Goal: Task Accomplishment & Management: Manage account settings

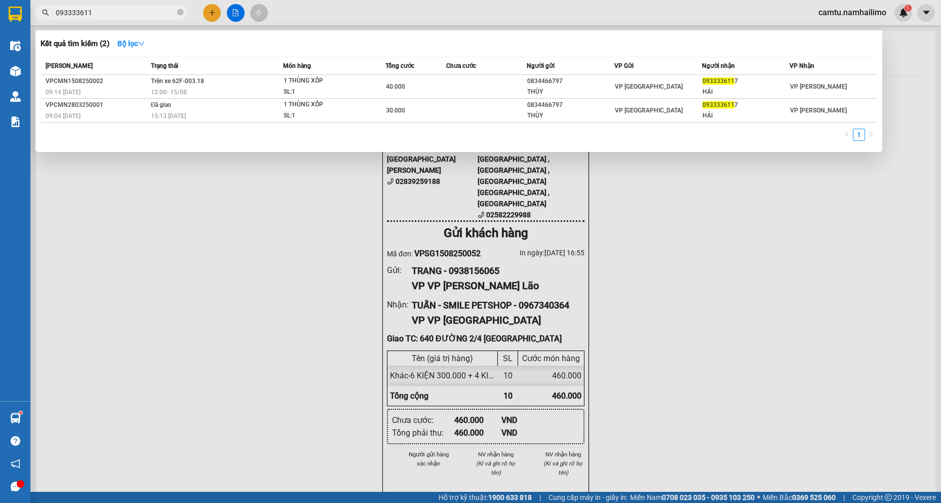
click at [136, 12] on input "093333611" at bounding box center [116, 12] width 120 height 11
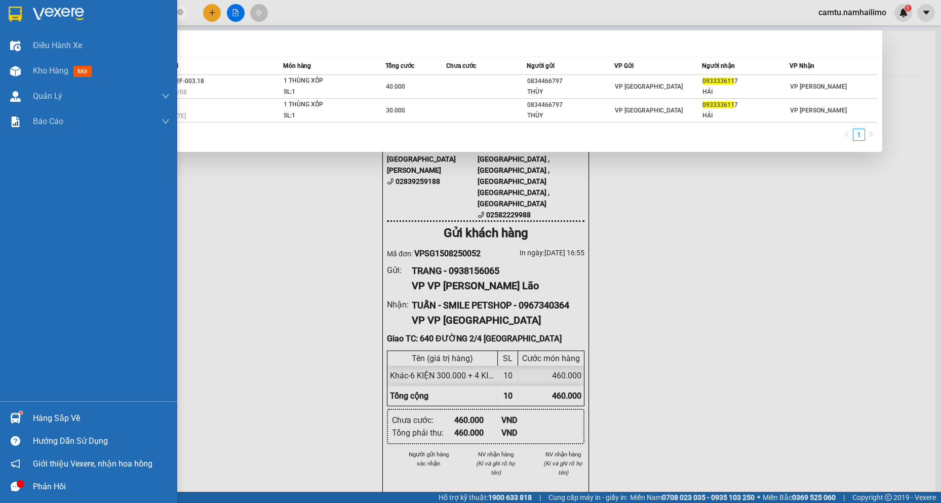
drag, startPoint x: 0, startPoint y: 0, endPoint x: 15, endPoint y: 12, distance: 19.1
click at [16, 12] on section "Kết quả tìm kiếm ( 2 ) Bộ lọc Mã ĐH Trạng thái Món hàng Tổng cước Chưa cước Ngư…" at bounding box center [470, 251] width 941 height 503
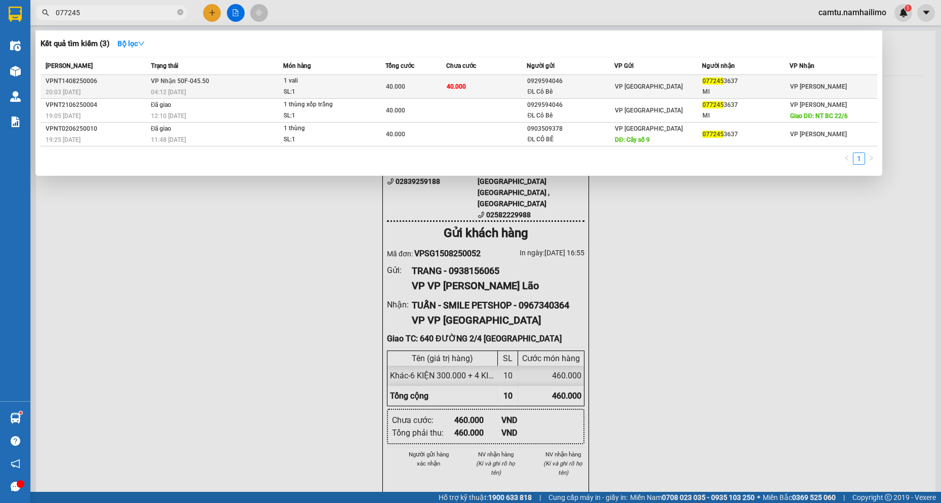
type input "077245"
click at [525, 87] on td "40.000" at bounding box center [486, 87] width 81 height 24
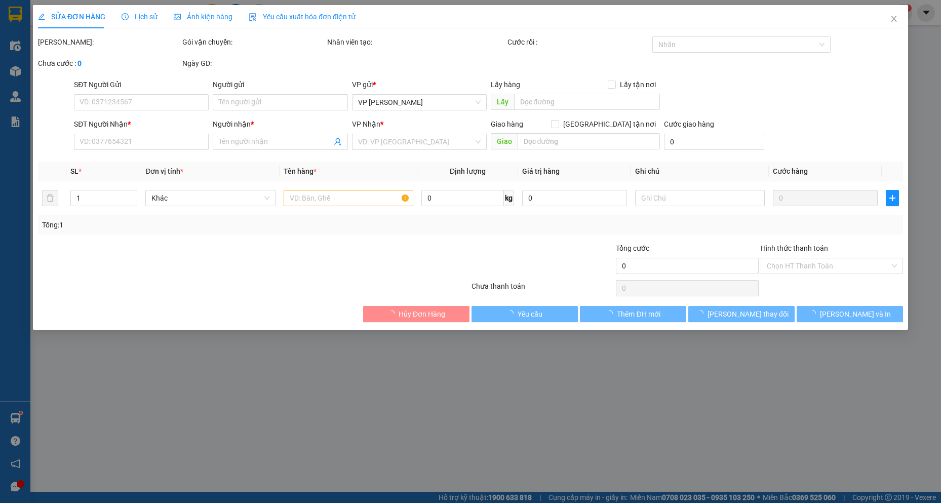
type input "0929594046"
type input "ĐL Cô Bê"
type input "0772453637"
type input "MI"
type input "40.000"
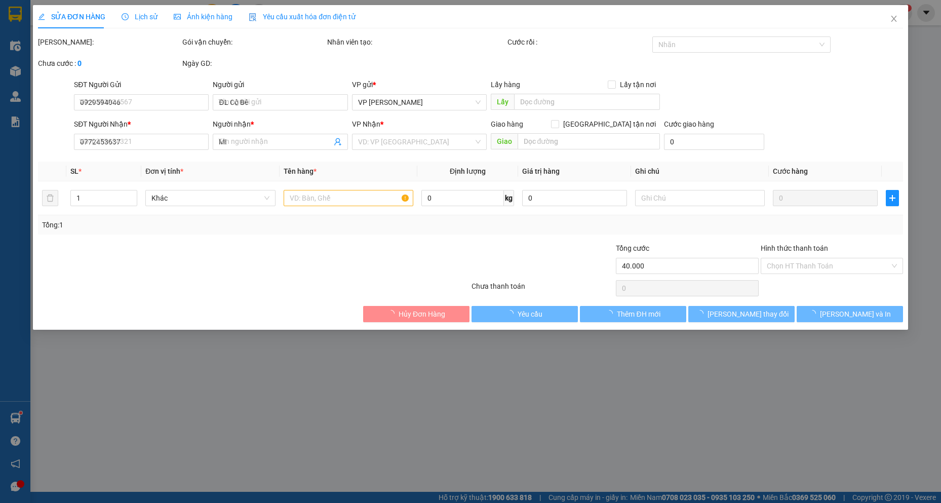
type input "40.000"
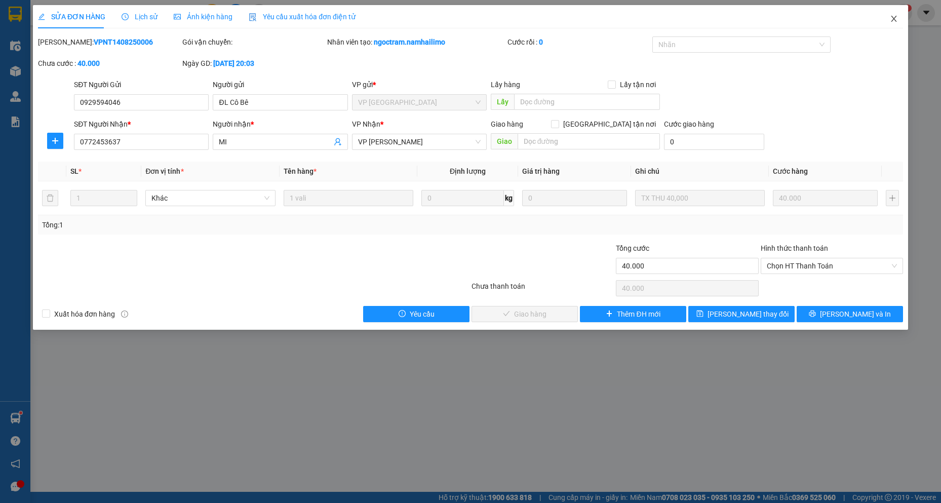
click at [895, 24] on span "Close" at bounding box center [894, 19] width 28 height 28
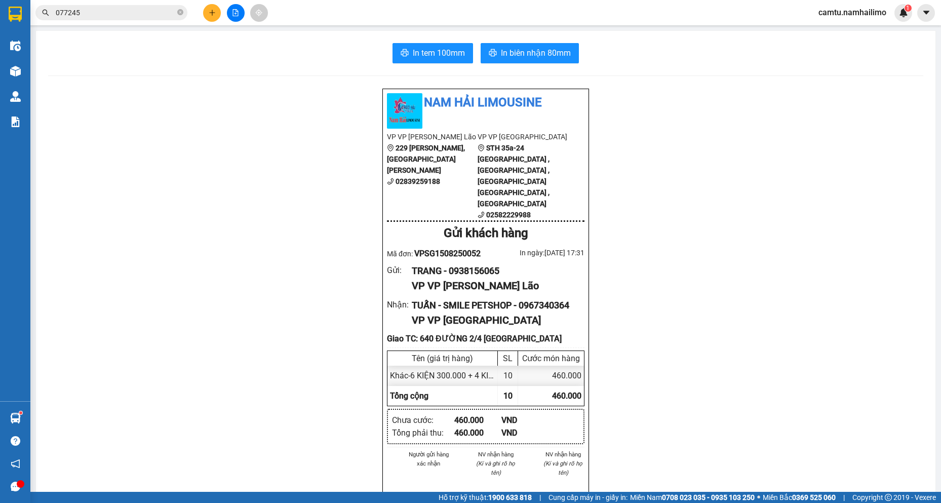
click at [110, 13] on input "077245" at bounding box center [116, 12] width 120 height 11
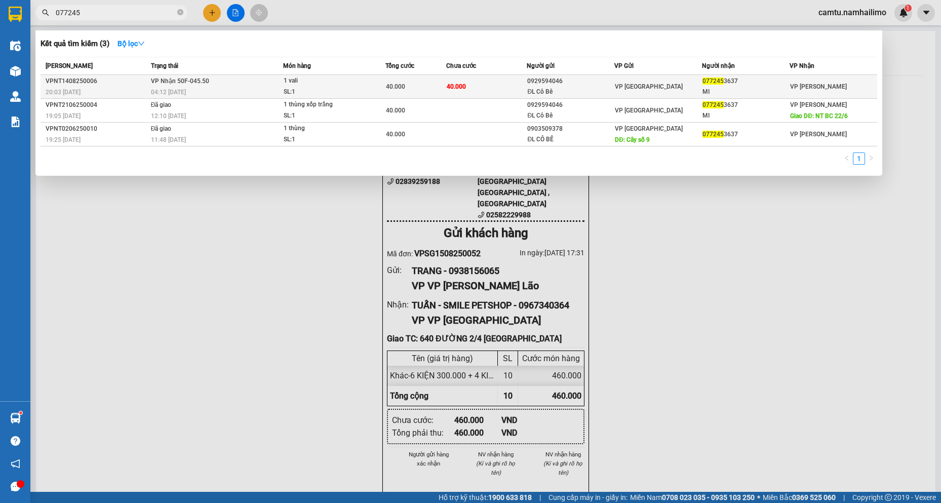
click at [227, 91] on div "04:12 [DATE]" at bounding box center [217, 92] width 132 height 11
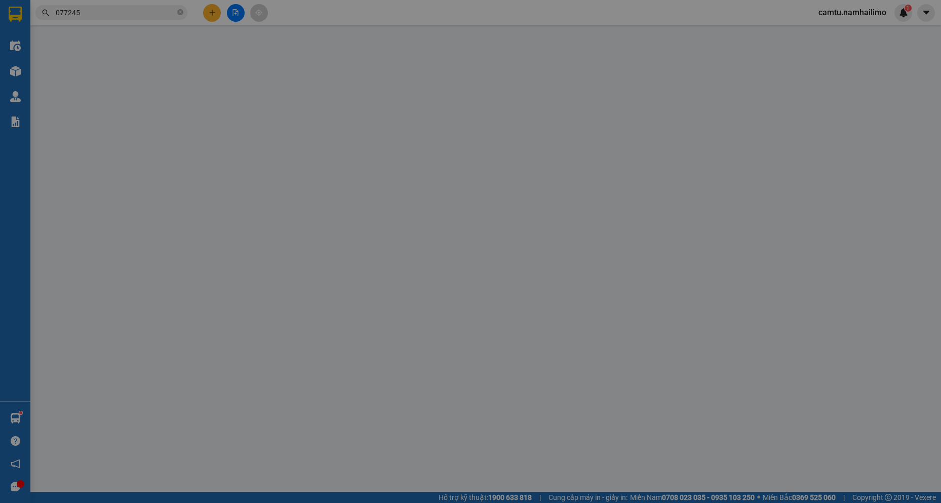
type input "0929594046"
type input "ĐL Cô Bê"
type input "0772453637"
type input "MI"
type input "40.000"
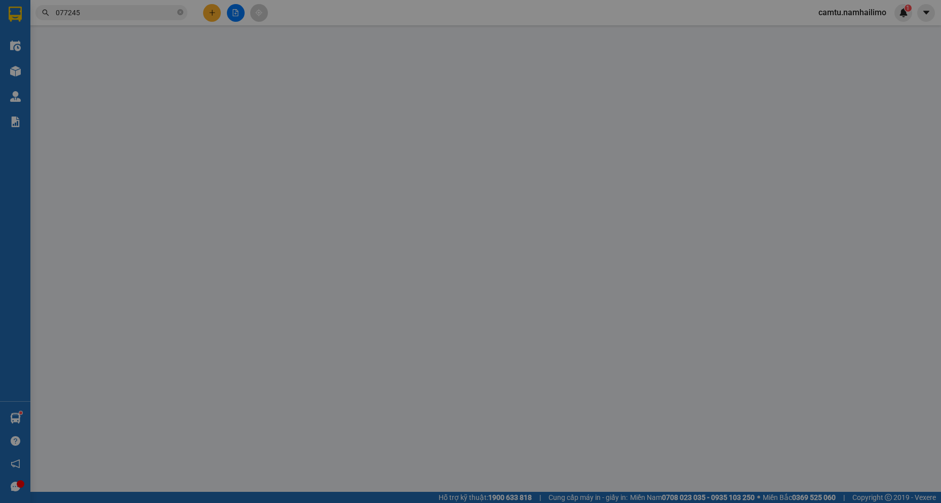
type input "40.000"
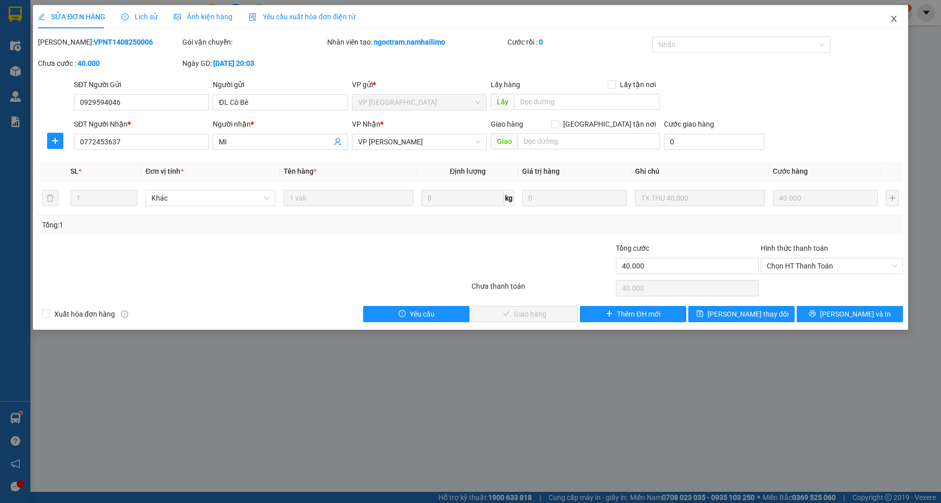
click at [897, 19] on icon "close" at bounding box center [894, 19] width 8 height 8
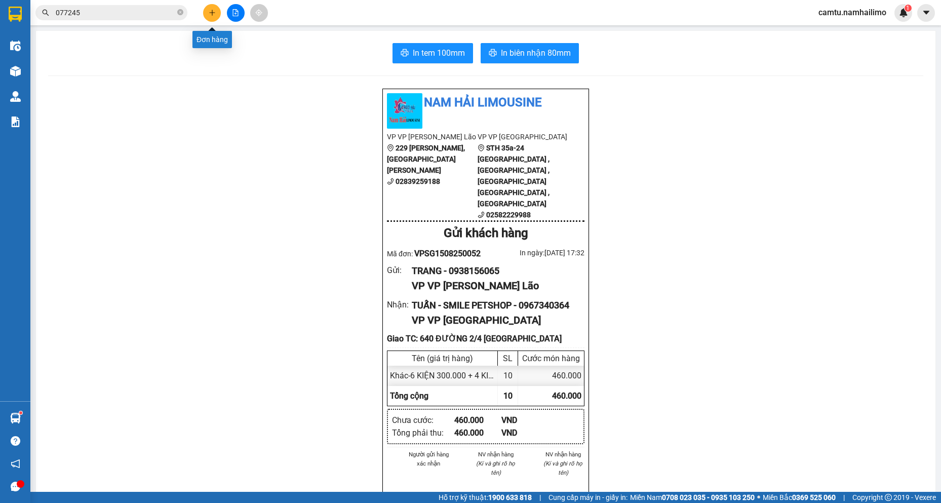
click at [218, 7] on button at bounding box center [212, 13] width 18 height 18
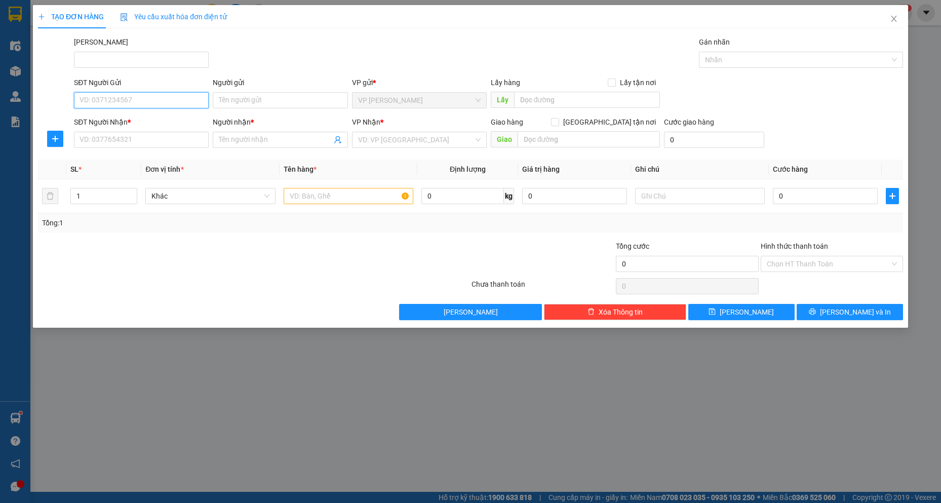
click at [117, 99] on input "SĐT Người Gửi" at bounding box center [141, 100] width 135 height 16
click at [103, 142] on input "SĐT Người Nhận *" at bounding box center [141, 140] width 135 height 16
click at [122, 155] on div "0933244426 - Vy" at bounding box center [141, 160] width 135 height 16
type input "0933244426"
type input "Vy"
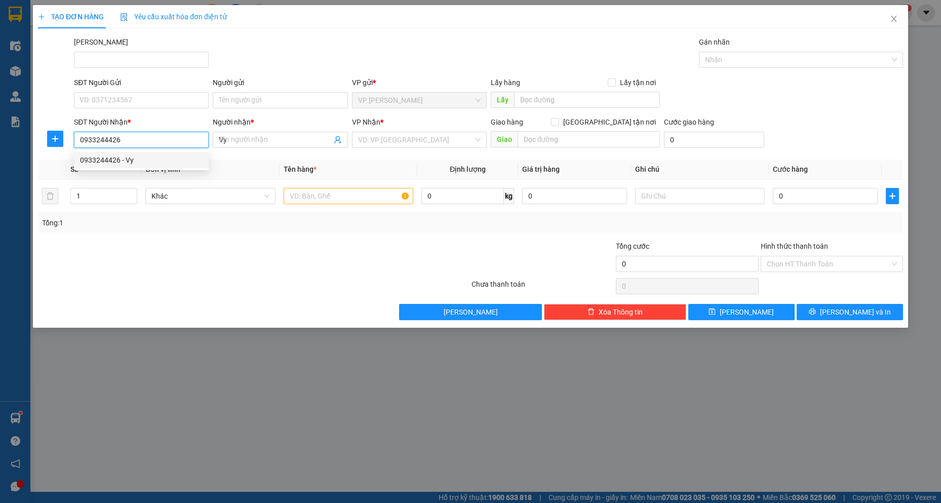
type input "100.000"
type input "0933244426"
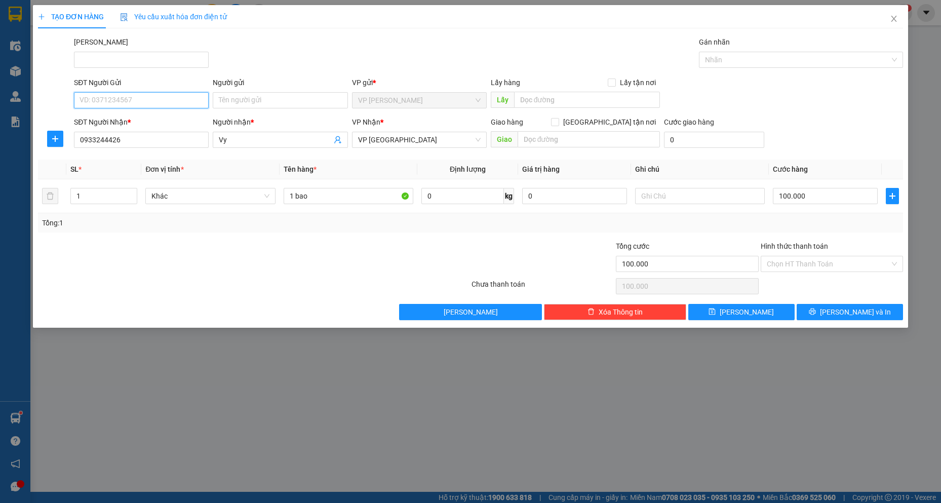
click at [148, 99] on input "SĐT Người Gửi" at bounding box center [141, 100] width 135 height 16
type input "0767382282"
click at [244, 96] on input "Người gửi" at bounding box center [280, 100] width 135 height 16
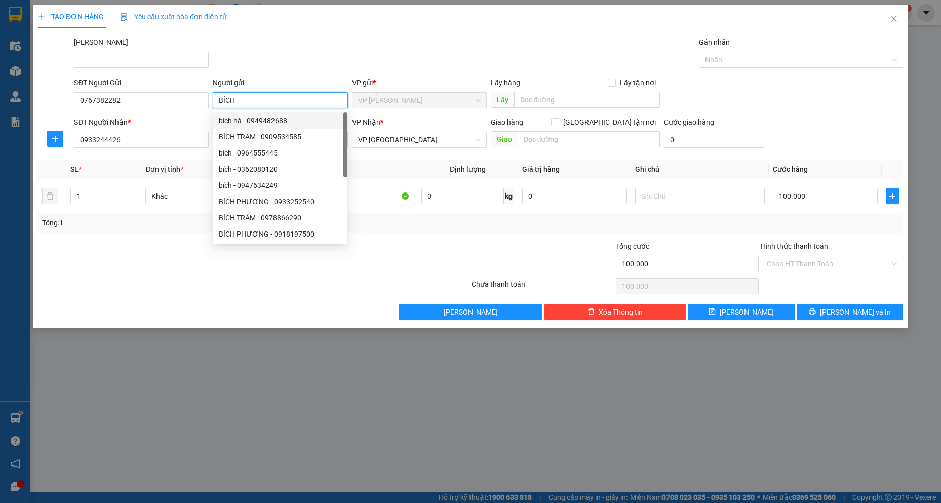
type input "BÍCH"
click at [142, 241] on div at bounding box center [181, 258] width 289 height 35
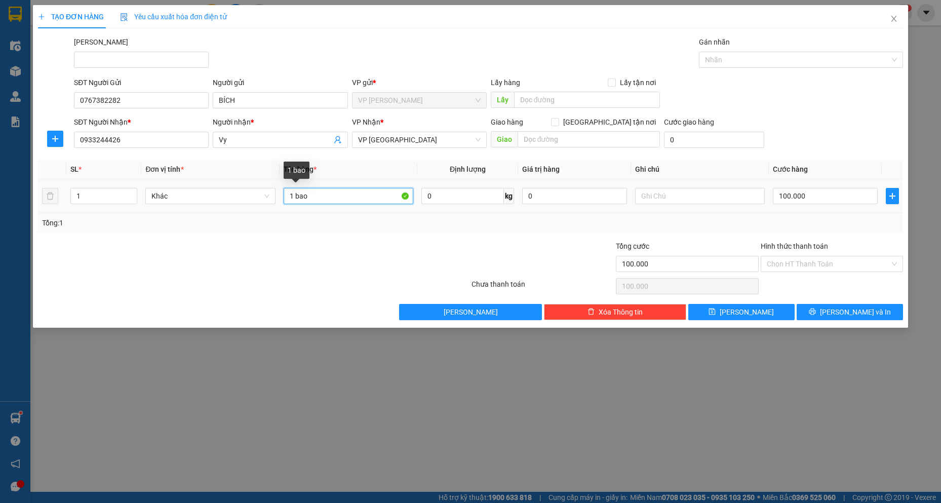
drag, startPoint x: 311, startPoint y: 199, endPoint x: 297, endPoint y: 197, distance: 13.8
click at [297, 197] on input "1 bao" at bounding box center [349, 196] width 130 height 16
type input "1 KIỆN ĐEN"
click at [831, 197] on input "100.000" at bounding box center [825, 196] width 105 height 16
type input "3"
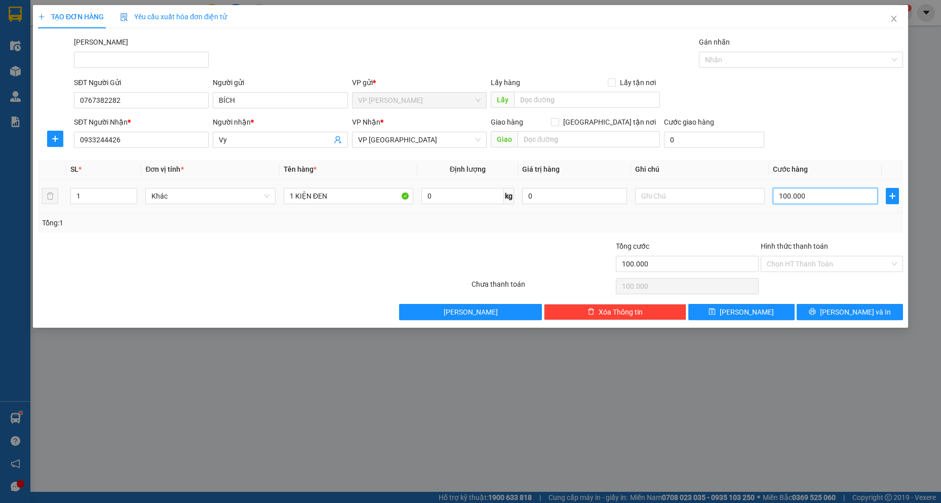
type input "3"
type input "30"
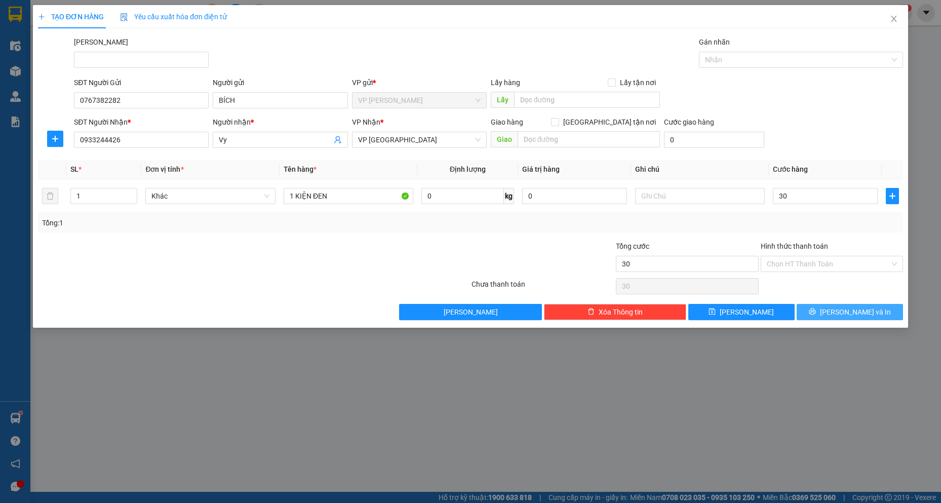
type input "30.000"
click at [824, 313] on button "[PERSON_NAME] và In" at bounding box center [850, 312] width 106 height 16
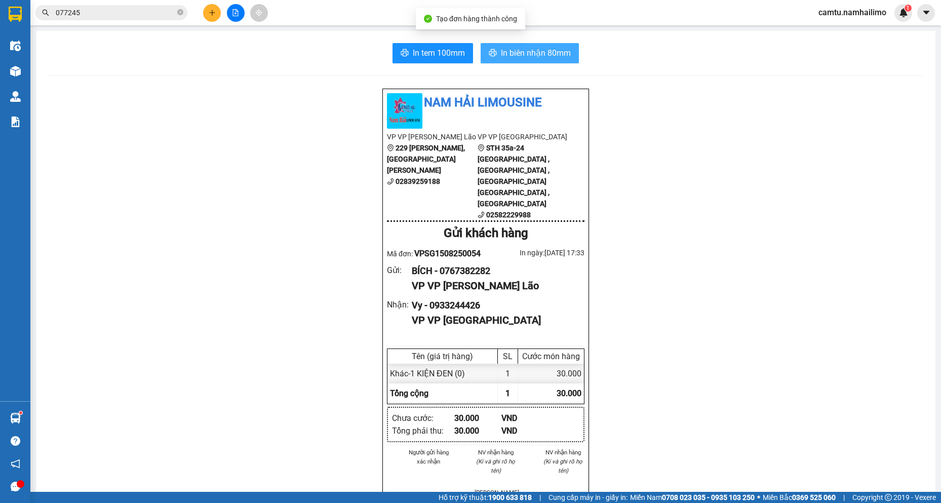
click at [524, 53] on span "In biên nhận 80mm" at bounding box center [536, 53] width 70 height 13
click at [528, 52] on span "In biên nhận 80mm" at bounding box center [536, 53] width 70 height 13
click at [122, 13] on input "077245" at bounding box center [116, 12] width 120 height 11
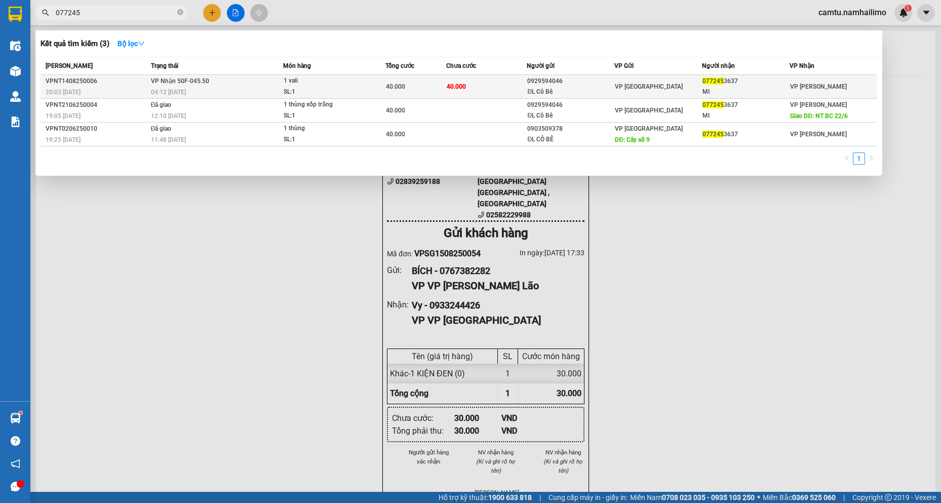
click at [642, 85] on span "VP [GEOGRAPHIC_DATA]" at bounding box center [649, 86] width 68 height 7
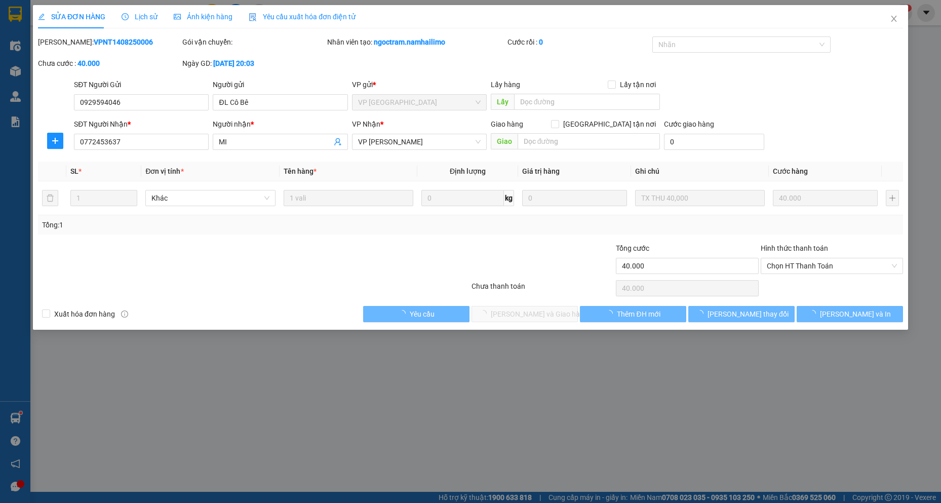
type input "0929594046"
type input "ĐL Cô Bê"
type input "0772453637"
type input "MI"
type input "40.000"
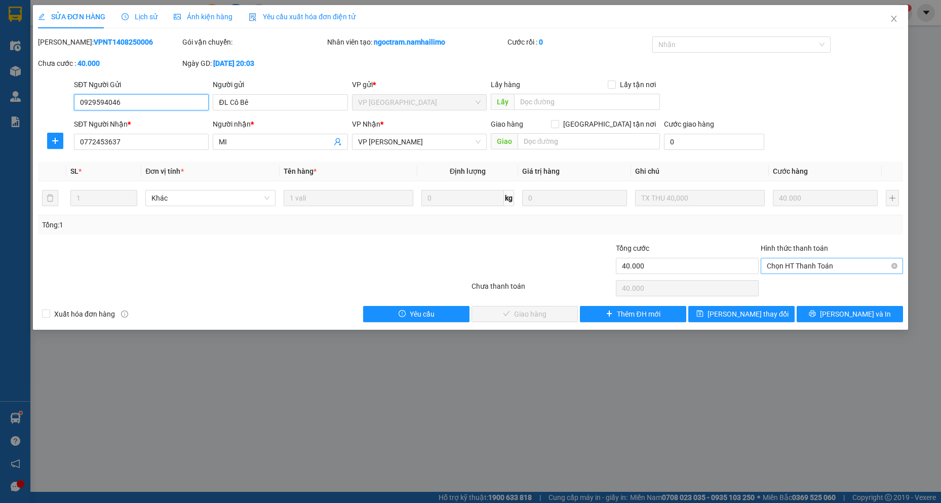
click at [804, 262] on span "Chọn HT Thanh Toán" at bounding box center [832, 265] width 130 height 15
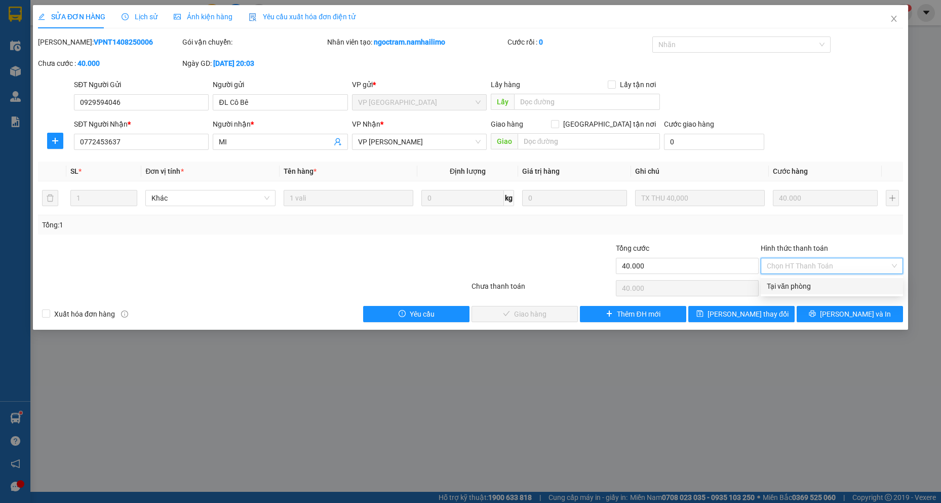
click at [796, 282] on div "Tại văn phòng" at bounding box center [832, 286] width 130 height 11
type input "0"
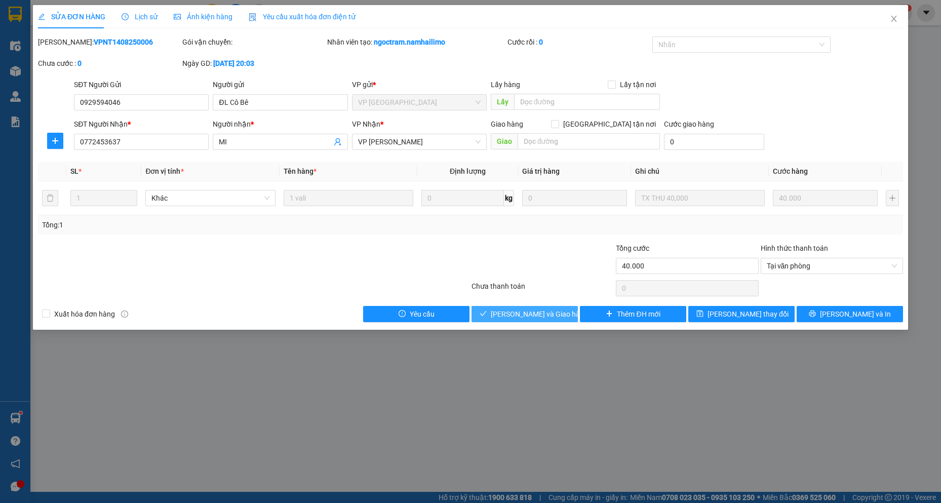
click at [548, 319] on span "[PERSON_NAME] và Giao hàng" at bounding box center [539, 314] width 97 height 11
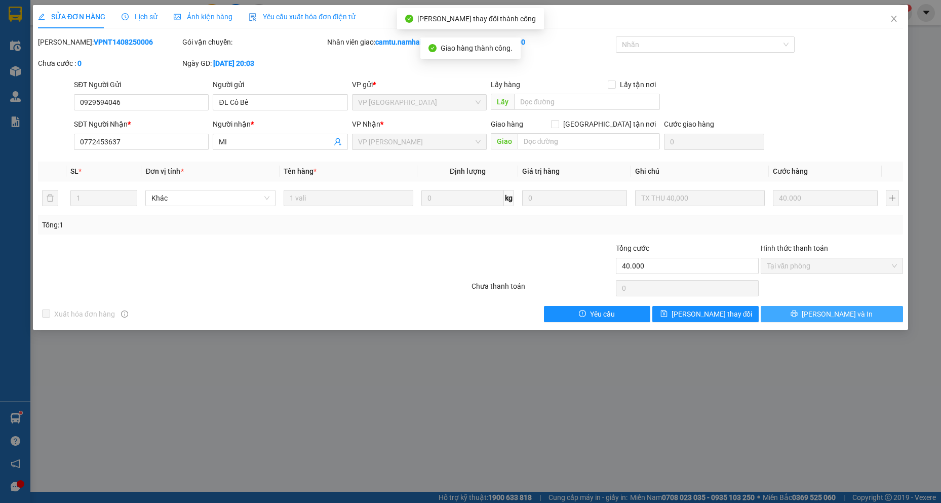
click at [871, 320] on button "[PERSON_NAME] và In" at bounding box center [832, 314] width 142 height 16
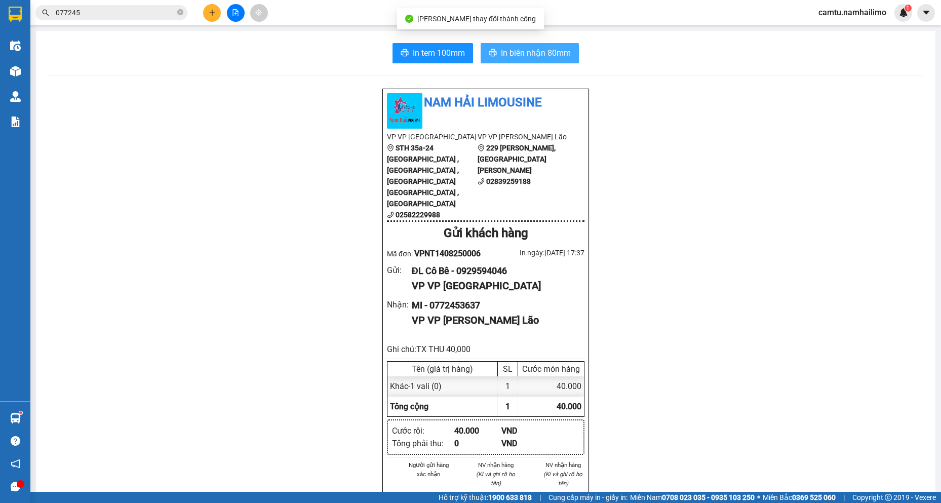
click at [536, 57] on span "In biên nhận 80mm" at bounding box center [536, 53] width 70 height 13
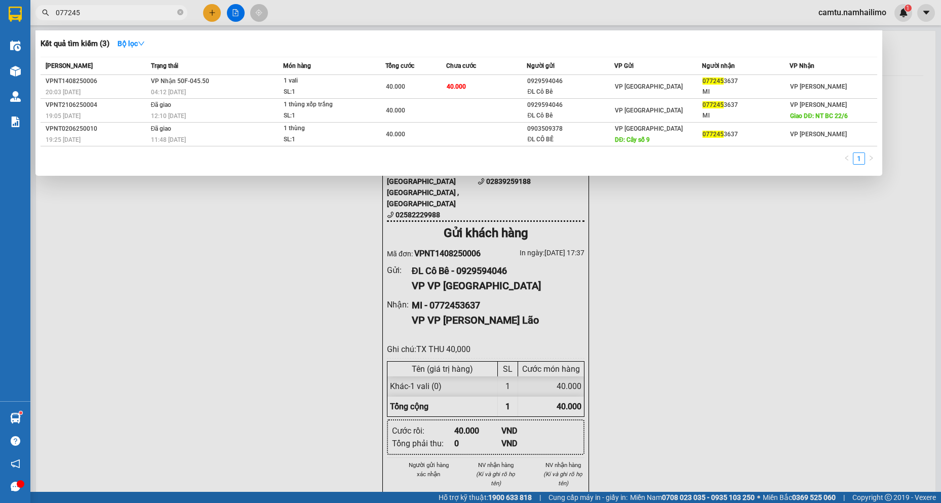
drag, startPoint x: 89, startPoint y: 14, endPoint x: 40, endPoint y: 13, distance: 49.7
click at [40, 13] on span "077245" at bounding box center [111, 12] width 152 height 15
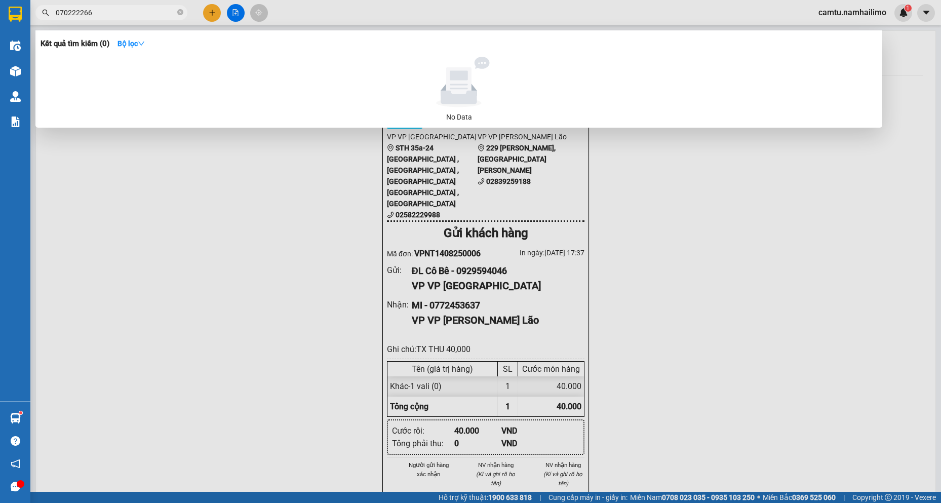
click at [70, 11] on input "070222266" at bounding box center [116, 12] width 120 height 11
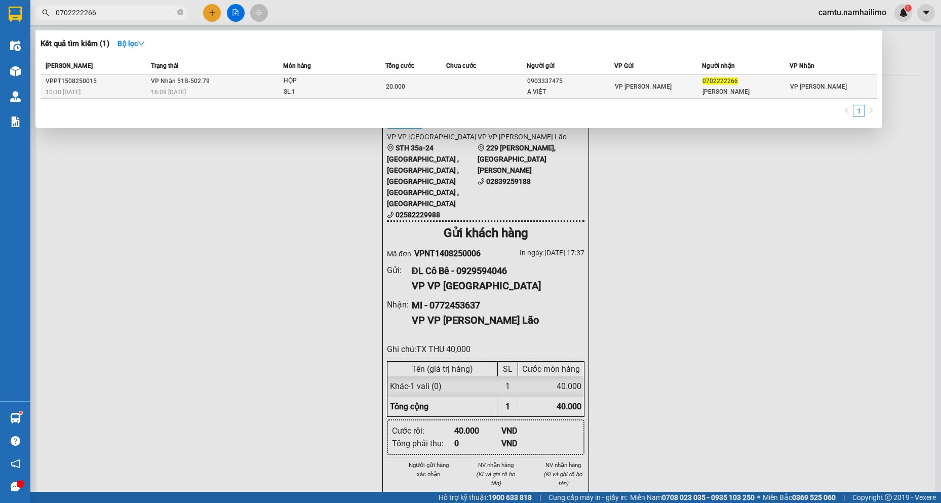
type input "0702222266"
click at [601, 96] on div "A VIỆT" at bounding box center [570, 92] width 87 height 11
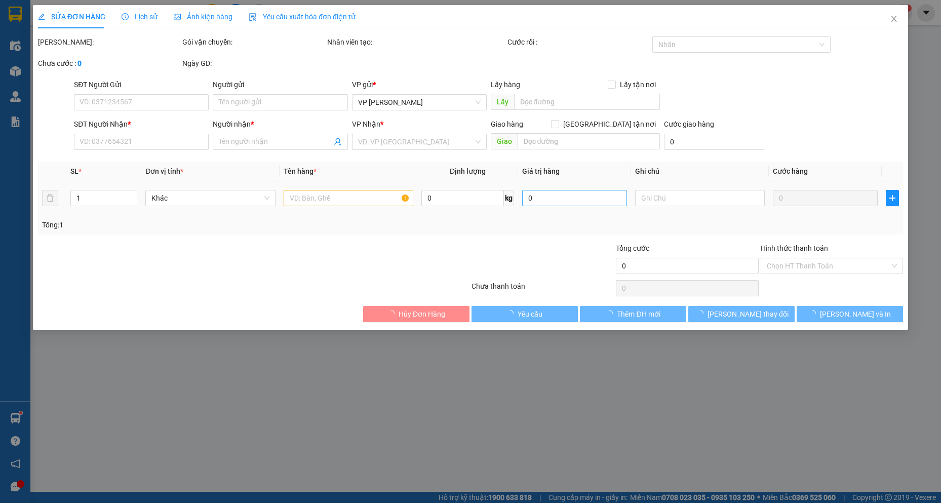
type input "0903337475"
type input "A VIỆT"
type input "0702222266"
type input "[PERSON_NAME]"
type input "20.000"
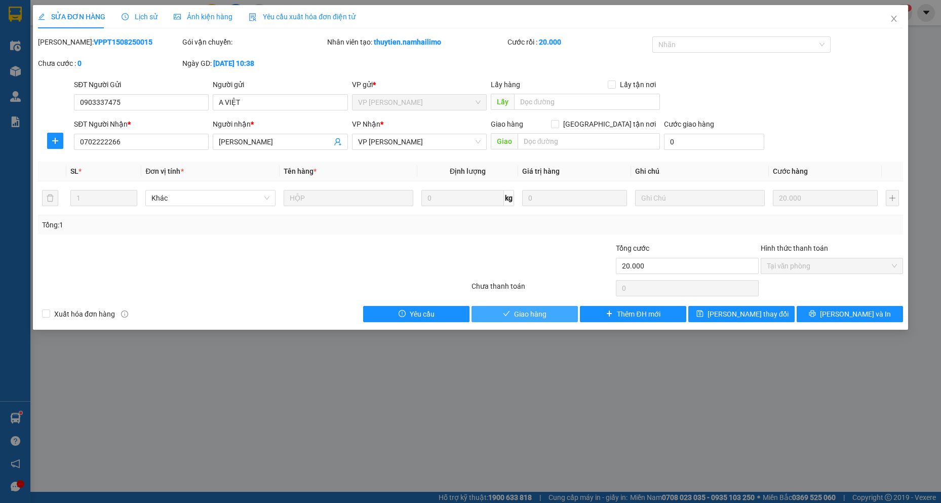
click at [523, 317] on span "Giao hàng" at bounding box center [530, 314] width 32 height 11
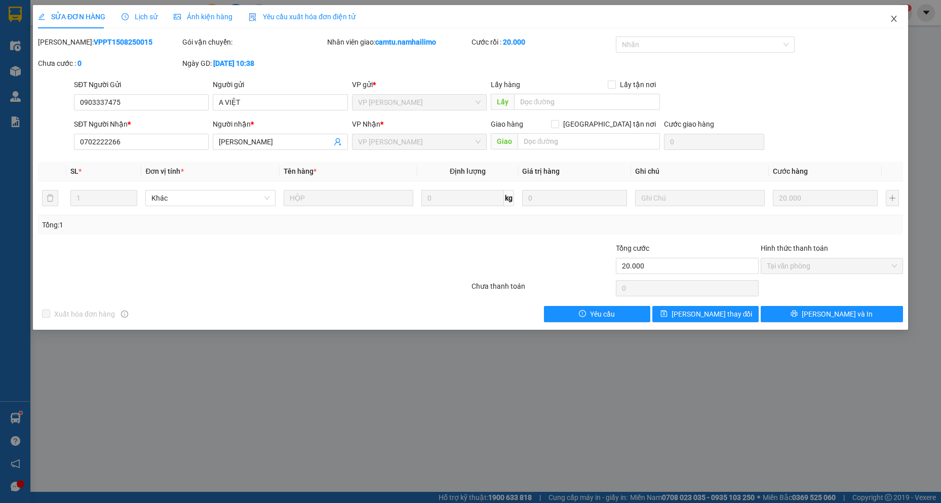
click at [896, 22] on icon "close" at bounding box center [894, 19] width 8 height 8
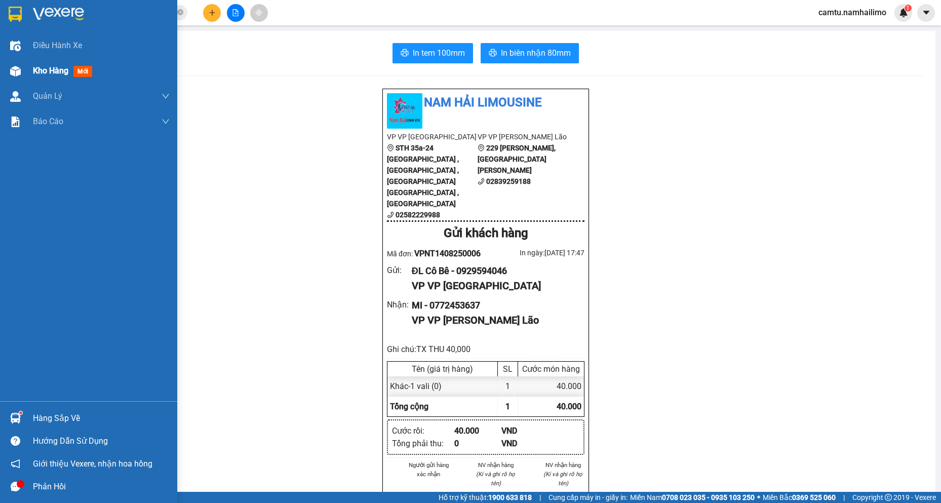
click at [35, 73] on span "Kho hàng" at bounding box center [50, 71] width 35 height 10
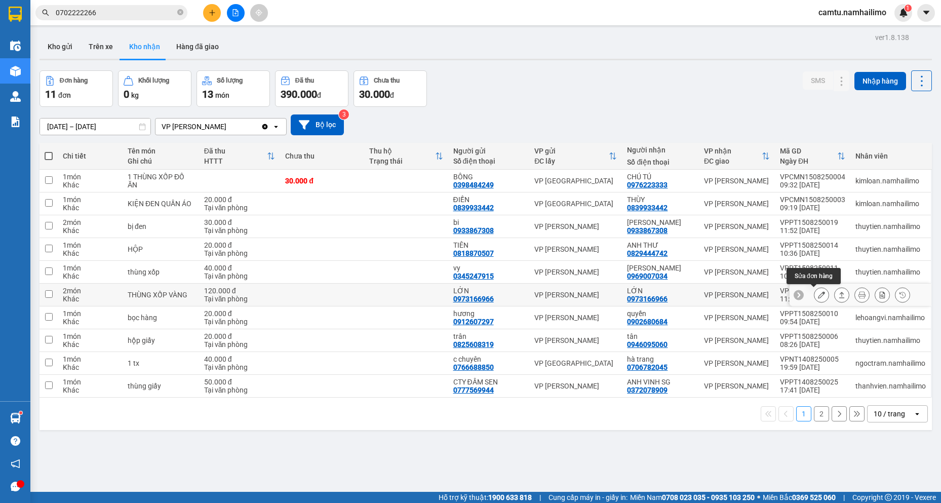
click at [818, 297] on icon at bounding box center [821, 294] width 7 height 7
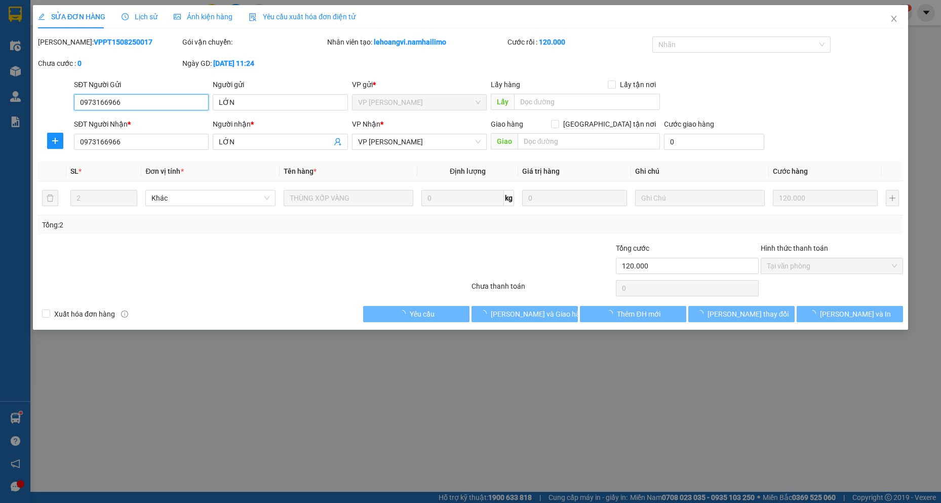
type input "0973166966"
type input "LỚN"
type input "0973166966"
type input "LỚN"
type input "120.000"
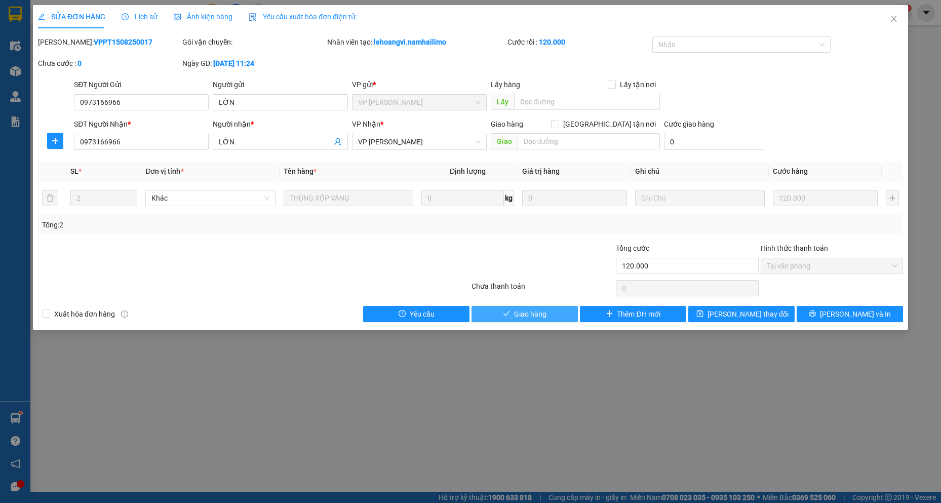
click at [540, 314] on span "Giao hàng" at bounding box center [530, 314] width 32 height 11
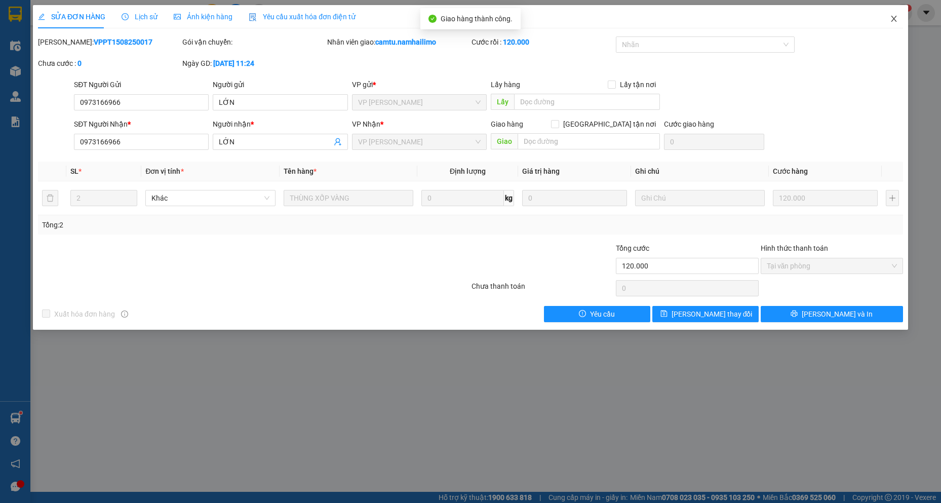
click at [896, 17] on icon "close" at bounding box center [894, 19] width 8 height 8
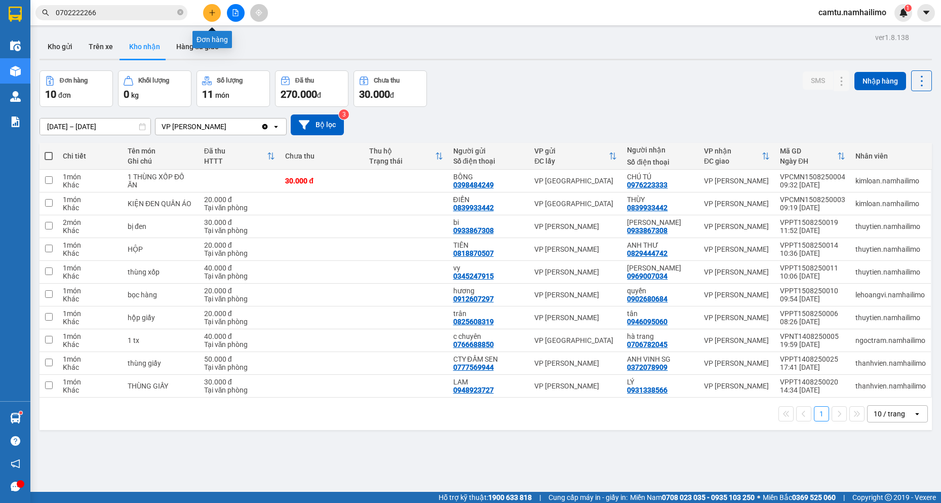
click at [213, 19] on button at bounding box center [212, 13] width 18 height 18
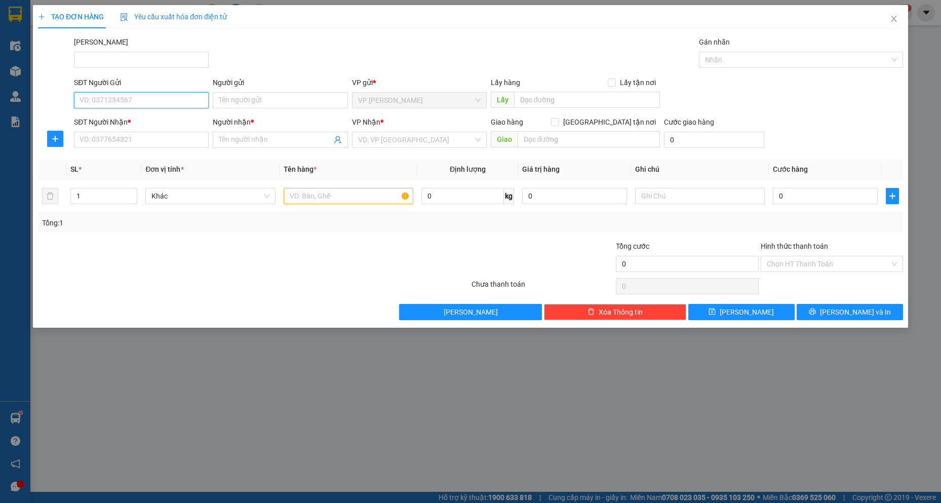
click at [148, 105] on input "SĐT Người Gửi" at bounding box center [141, 100] width 135 height 16
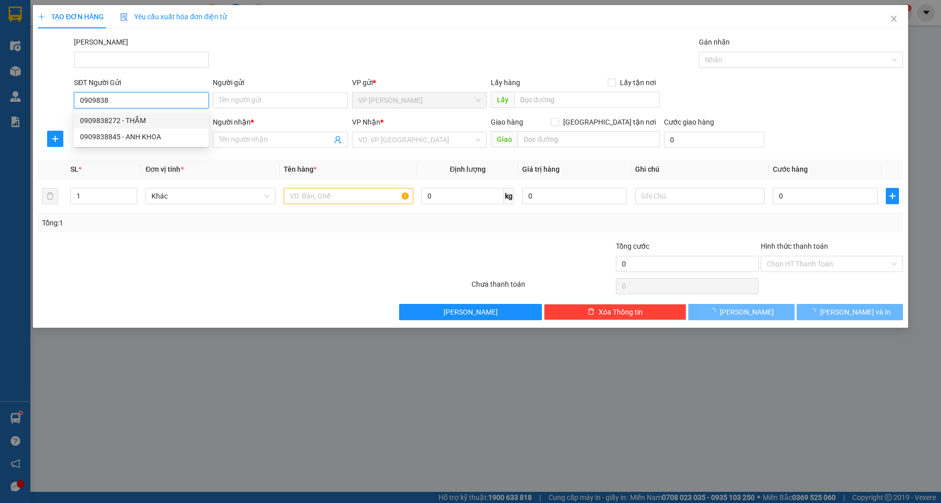
click at [150, 120] on div "0909838272 - THẮM" at bounding box center [141, 120] width 123 height 11
type input "0909838272"
type input "THẮM"
type input "0918210852"
type input "THIÊN"
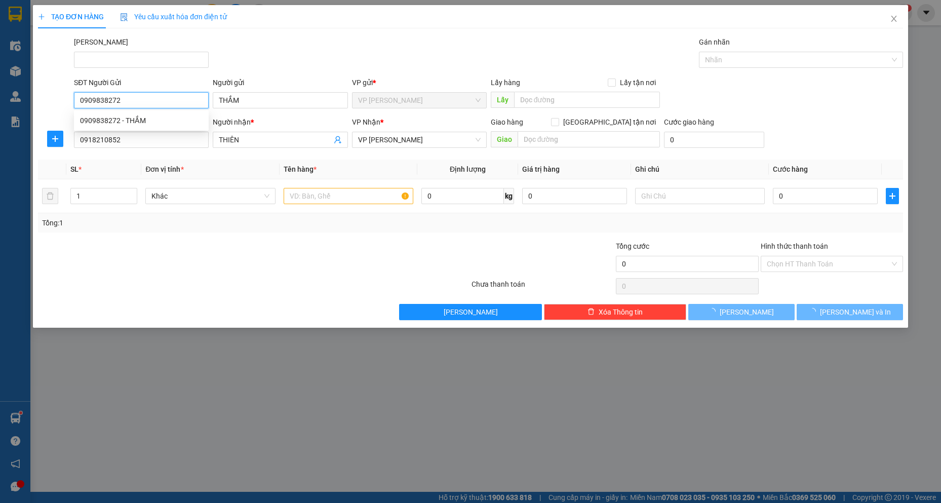
type input "30.000"
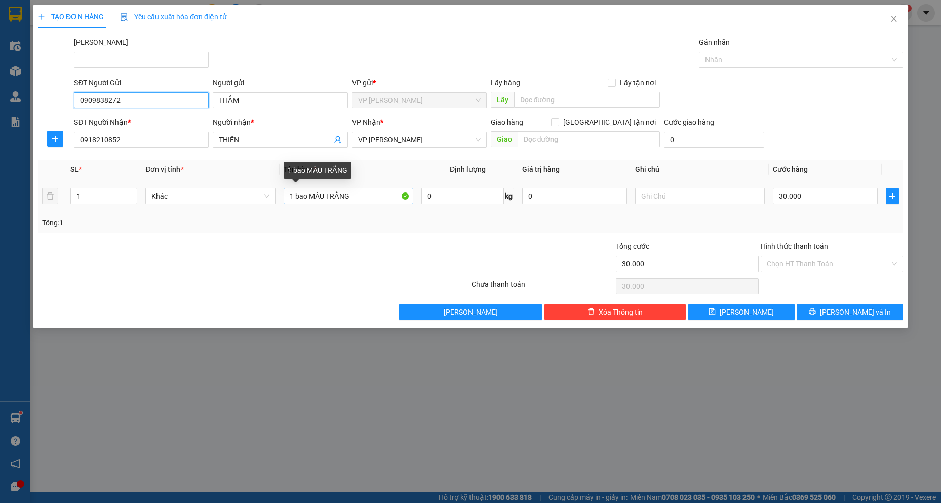
type input "0909838272"
drag, startPoint x: 356, startPoint y: 198, endPoint x: 348, endPoint y: 199, distance: 7.6
click at [348, 199] on input "1 bao MÀU TRẮNG" at bounding box center [349, 196] width 130 height 16
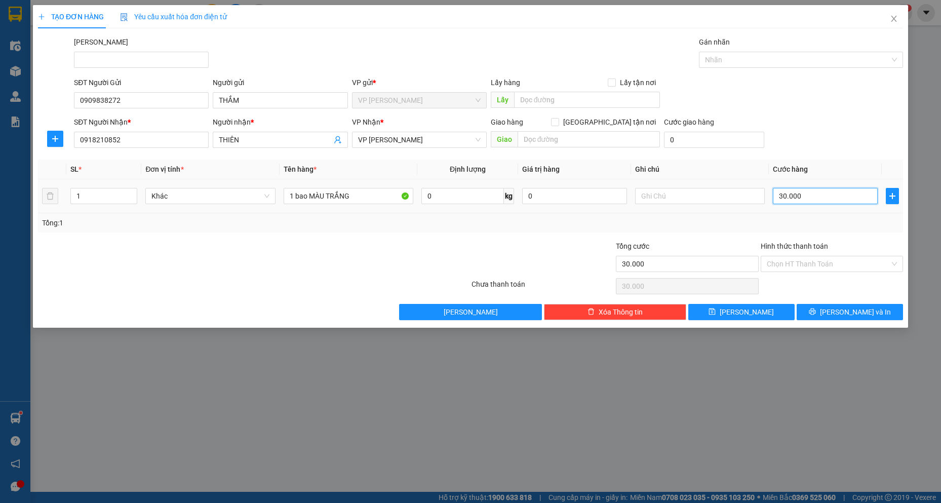
click at [812, 197] on input "30.000" at bounding box center [825, 196] width 105 height 16
click at [848, 306] on span "[PERSON_NAME] và In" at bounding box center [855, 311] width 71 height 11
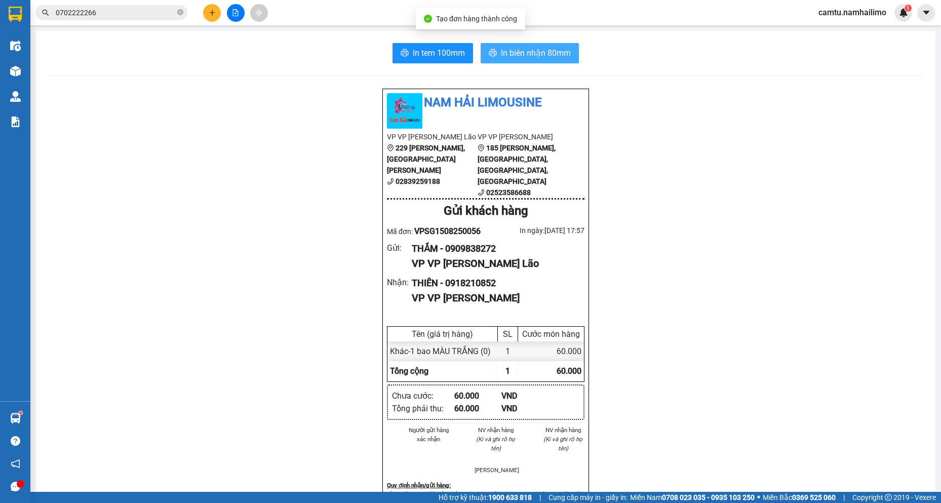
click at [509, 56] on span "In biên nhận 80mm" at bounding box center [536, 53] width 70 height 13
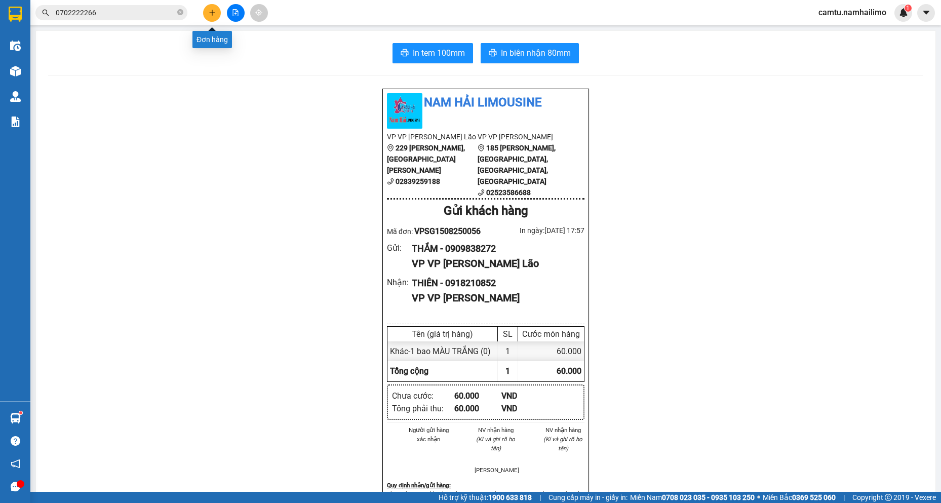
click at [210, 16] on icon "plus" at bounding box center [212, 12] width 7 height 7
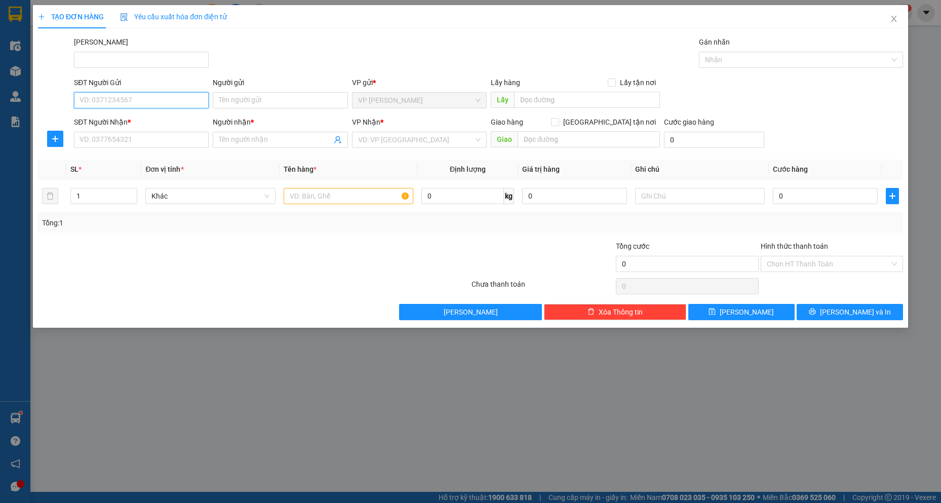
click at [137, 101] on input "SĐT Người Gửi" at bounding box center [141, 100] width 135 height 16
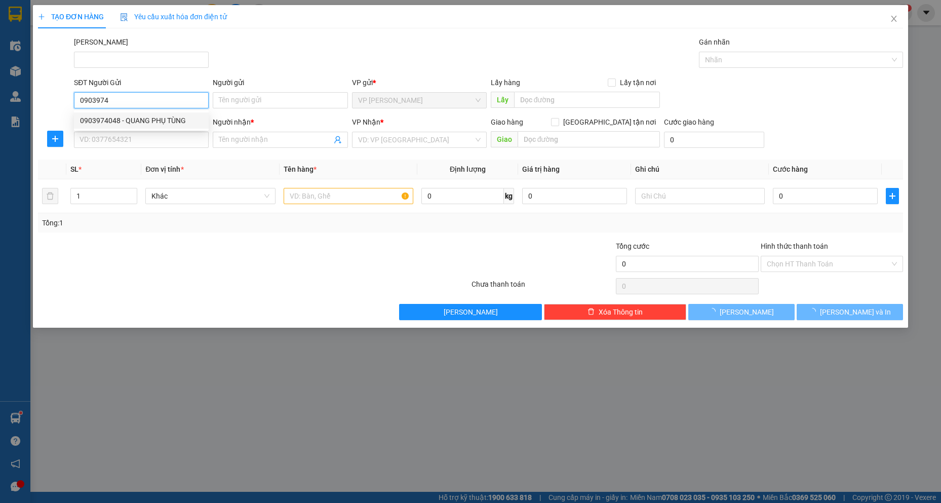
click at [133, 118] on div "0903974048 - QUANG PHỤ TÙNG" at bounding box center [141, 120] width 123 height 11
type input "0903974048"
type input "QUANG PHỤ TÙNG"
type input "0933253133"
type input "anh toàn"
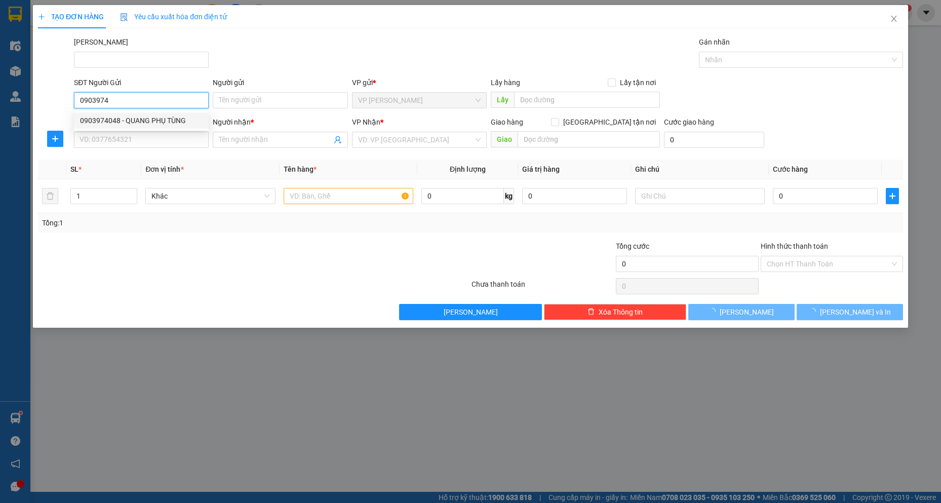
type input "chợ mũi né"
type input "40.000"
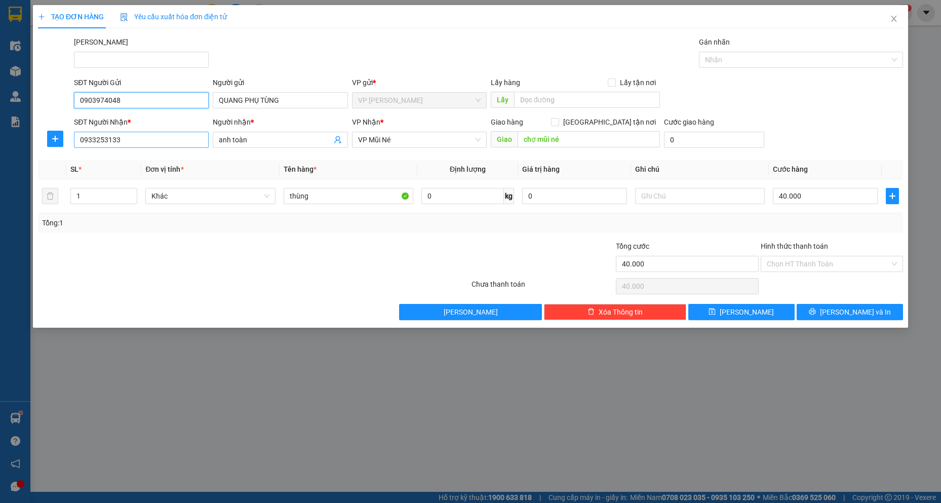
type input "0903974048"
click at [139, 146] on input "0933253133" at bounding box center [141, 140] width 135 height 16
drag, startPoint x: 139, startPoint y: 146, endPoint x: 68, endPoint y: 131, distance: 73.1
click at [68, 131] on div "SĐT Người Nhận * 0933253133 Người nhận * anh toàn VP Nhận * VP Mũi Né Giao hàng…" at bounding box center [470, 134] width 867 height 35
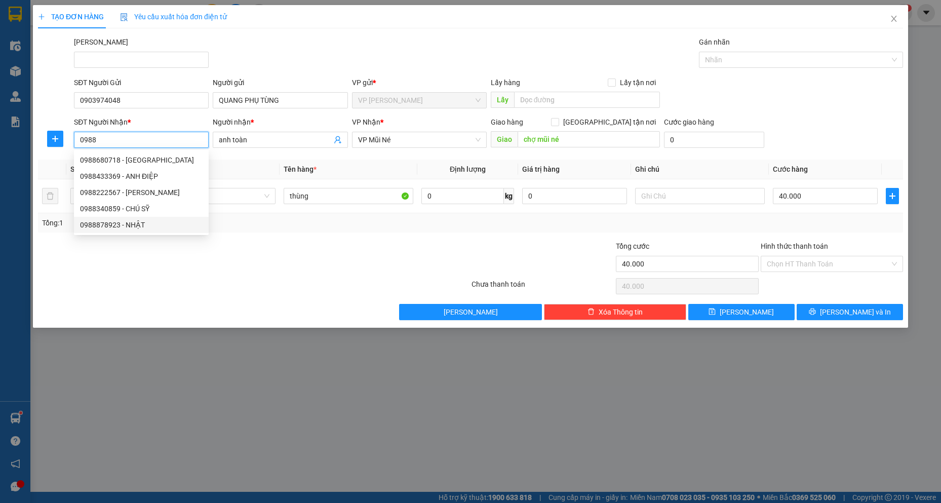
click at [121, 224] on div "0988878923 - NHẬT" at bounding box center [141, 224] width 123 height 11
type input "0988878923"
type input "NHẬT"
checkbox input "true"
type input "100 [PERSON_NAME]"
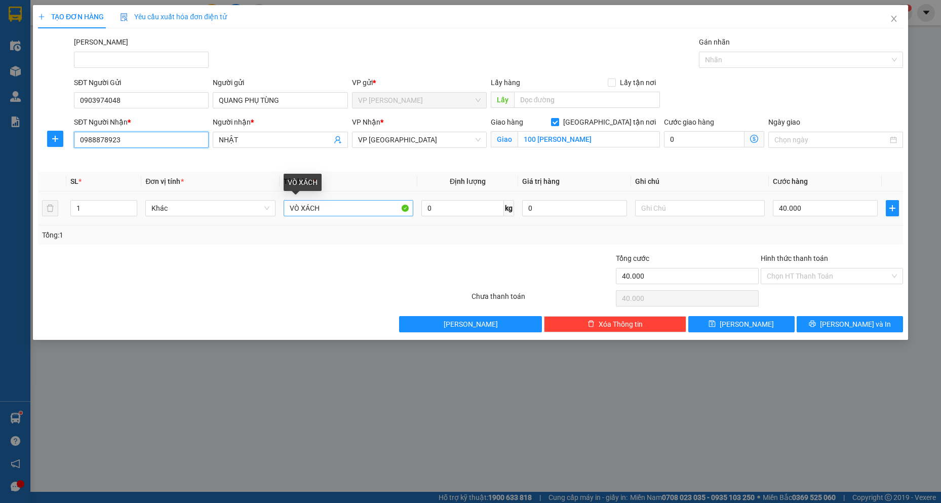
type input "0988878923"
drag, startPoint x: 329, startPoint y: 211, endPoint x: 65, endPoint y: 155, distance: 269.4
click at [65, 155] on div "Transit Pickup Surcharge Ids Transit Deliver Surcharge Ids Transit Deliver Surc…" at bounding box center [470, 184] width 865 height 296
click at [328, 212] on input "1 BAO + 1V TH" at bounding box center [349, 208] width 130 height 16
type input "1 BAO + 1 TH"
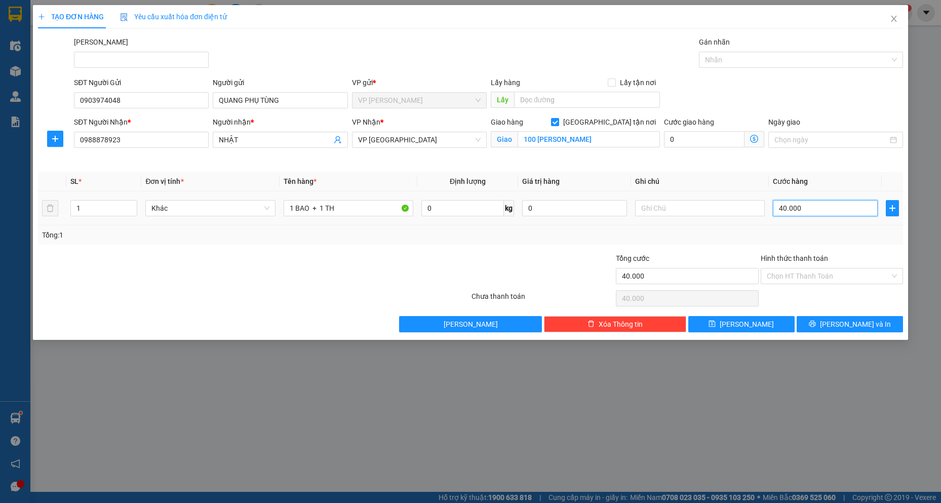
click at [799, 213] on input "40.000" at bounding box center [825, 208] width 105 height 16
type input "7"
type input "70"
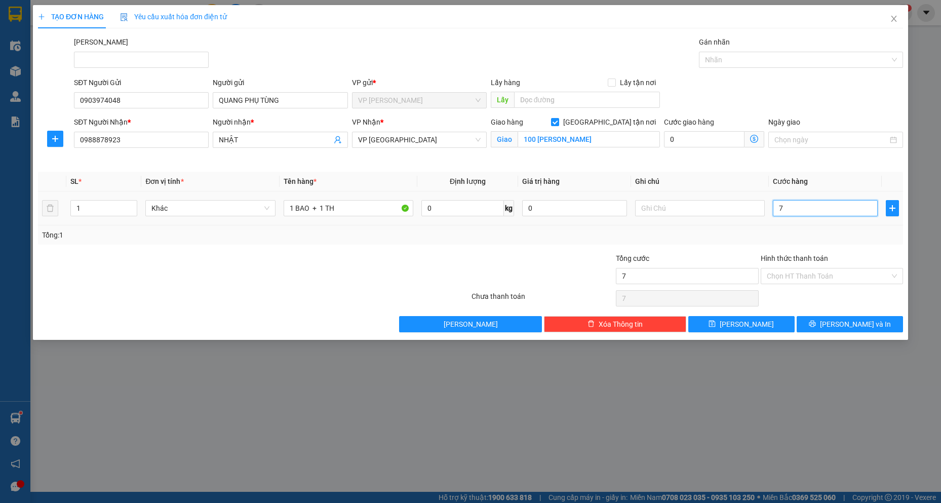
type input "70"
click at [871, 327] on button "[PERSON_NAME] và In" at bounding box center [850, 324] width 106 height 16
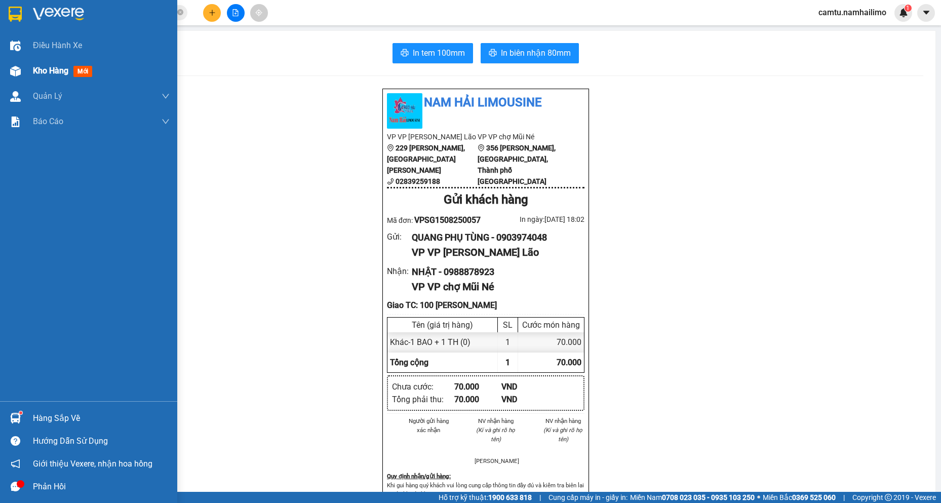
click at [27, 72] on div "Kho hàng mới" at bounding box center [88, 70] width 177 height 25
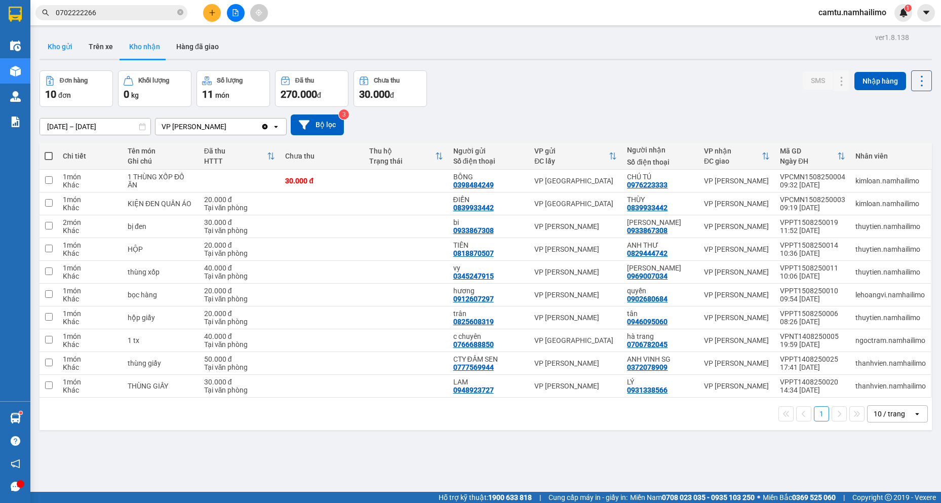
click at [62, 40] on button "Kho gửi" at bounding box center [60, 46] width 41 height 24
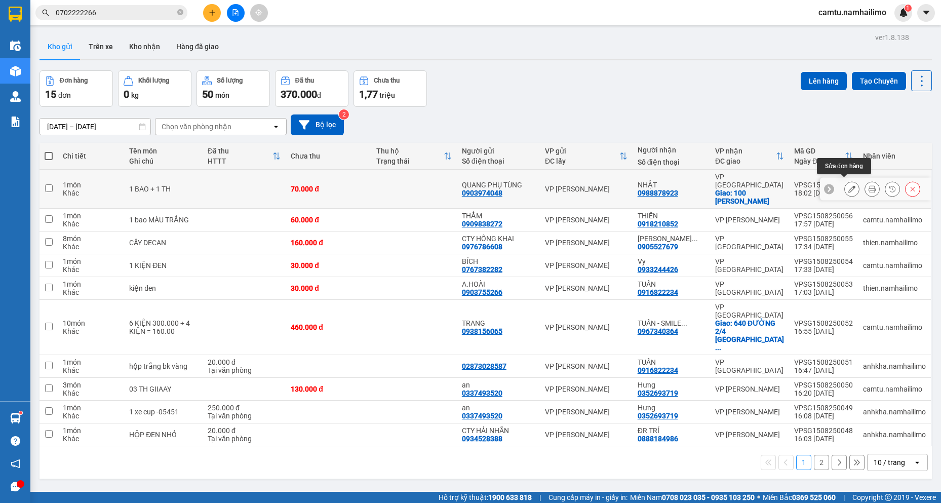
click at [849, 185] on icon at bounding box center [852, 188] width 7 height 7
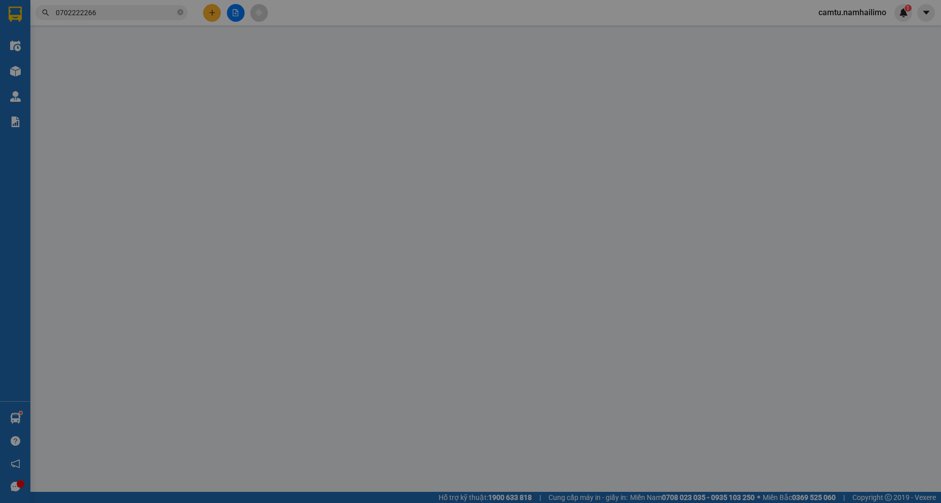
type input "0903974048"
type input "QUANG PHỤ TÙNG"
type input "0988878923"
type input "NHẬT"
checkbox input "true"
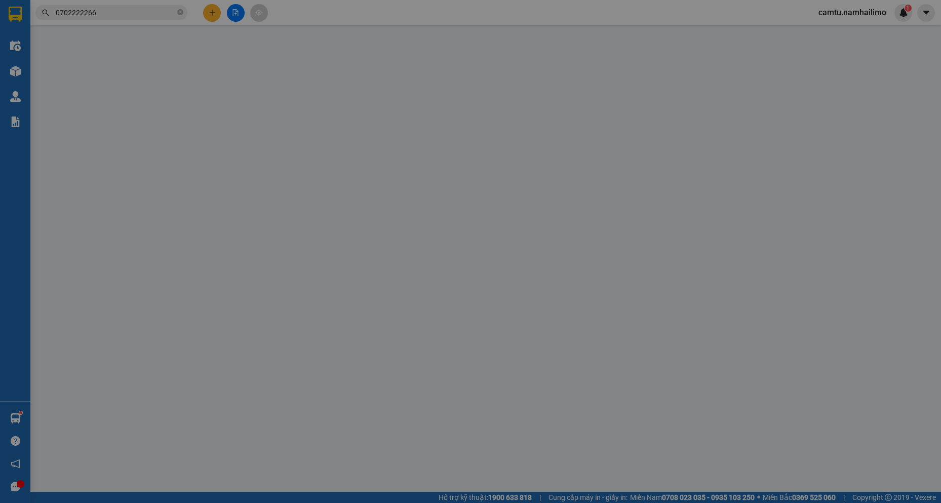
type input "100 [PERSON_NAME]"
type input "70.000"
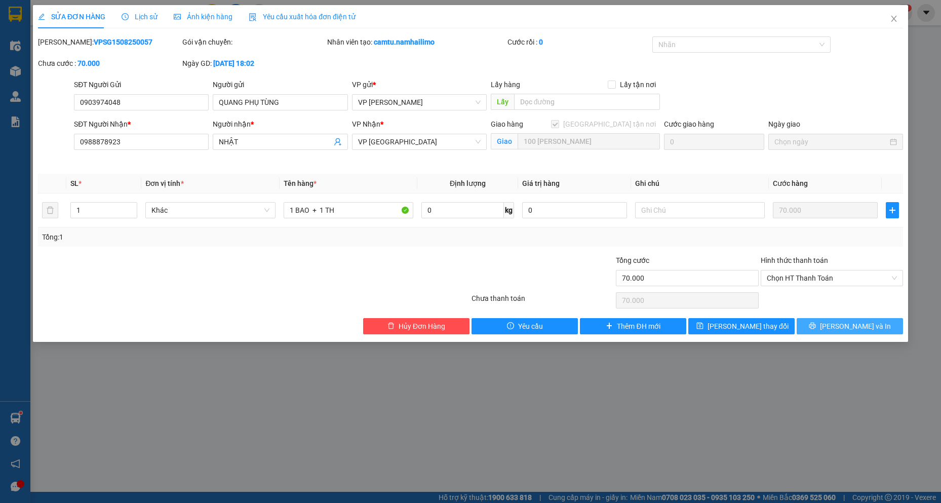
click at [882, 332] on button "[PERSON_NAME] và In" at bounding box center [850, 326] width 106 height 16
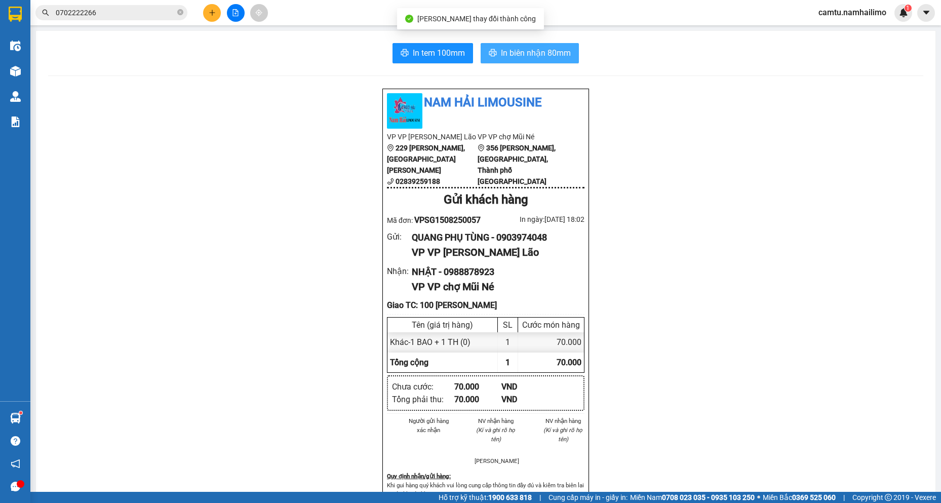
click at [514, 56] on span "In biên nhận 80mm" at bounding box center [536, 53] width 70 height 13
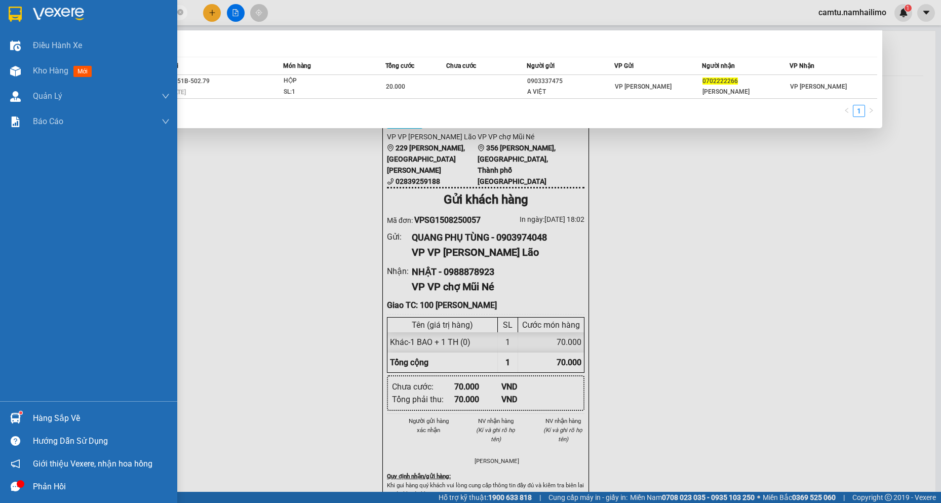
drag, startPoint x: 124, startPoint y: 8, endPoint x: 4, endPoint y: 10, distance: 120.1
click at [3, 10] on section "Kết quả tìm kiếm ( 1 ) Bộ lọc Mã ĐH Trạng thái Món hàng Tổng cước Chưa cước Ngư…" at bounding box center [470, 251] width 941 height 503
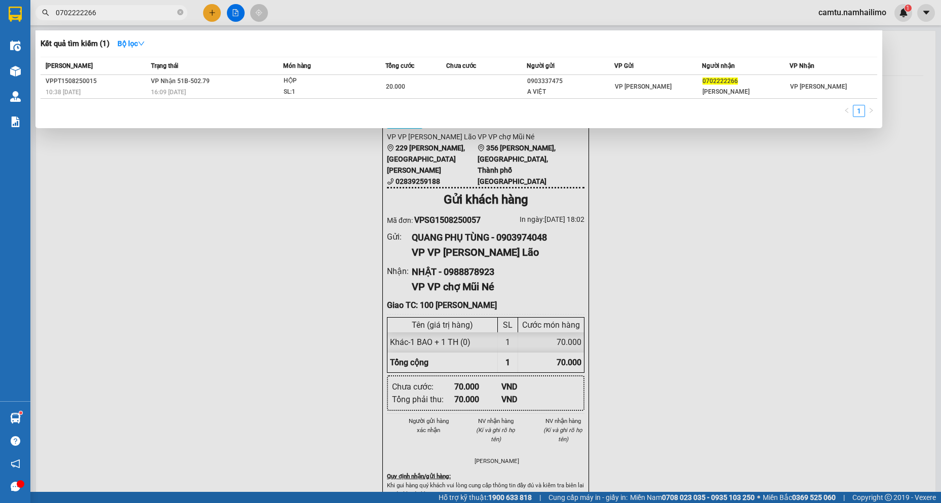
click at [210, 15] on div at bounding box center [470, 251] width 941 height 503
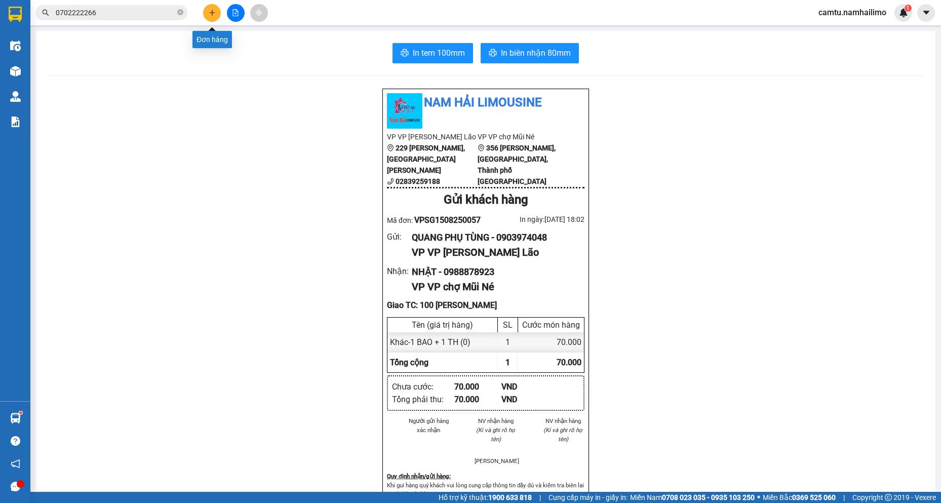
click at [209, 15] on icon "plus" at bounding box center [212, 12] width 7 height 7
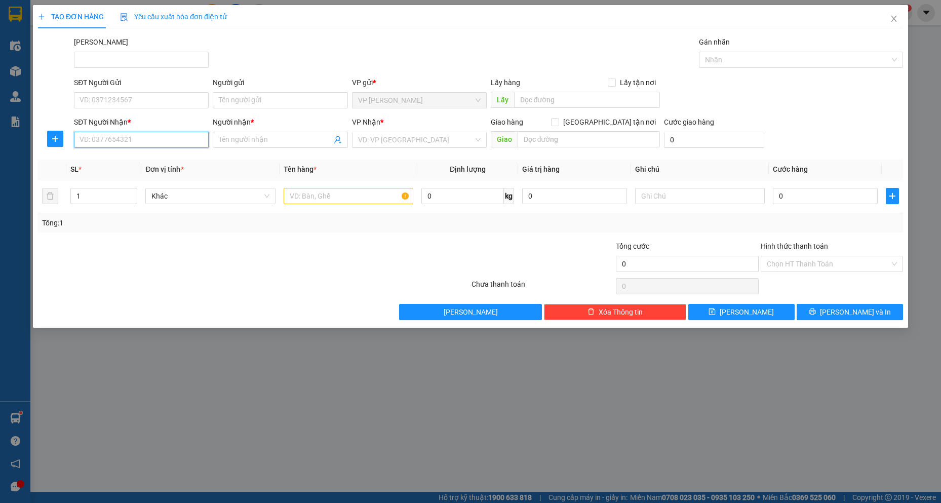
click at [122, 135] on input "SĐT Người Nhận *" at bounding box center [141, 140] width 135 height 16
type input "085589860760"
click at [96, 138] on input "085589860760" at bounding box center [141, 140] width 135 height 16
click at [104, 144] on input "085589860760" at bounding box center [141, 140] width 135 height 16
click at [894, 15] on span "Close" at bounding box center [894, 19] width 28 height 28
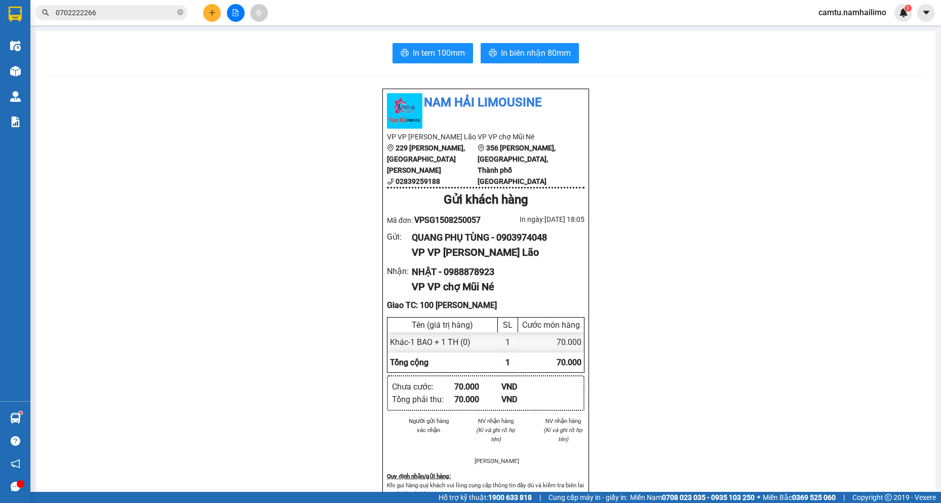
click at [208, 15] on button at bounding box center [212, 13] width 18 height 18
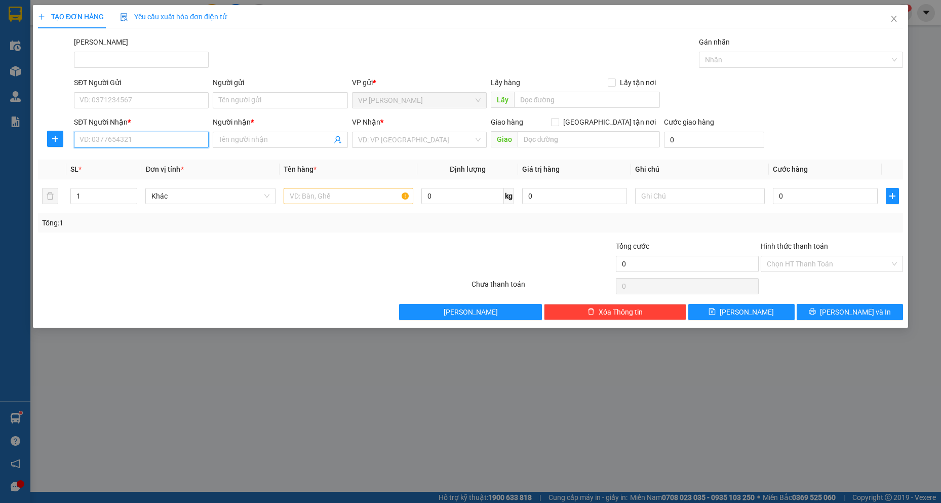
click at [140, 142] on input "SĐT Người Nhận *" at bounding box center [141, 140] width 135 height 16
type input "0901290058"
click at [139, 160] on div "0901290058 - bs trang" at bounding box center [141, 160] width 123 height 11
type input "bs trang"
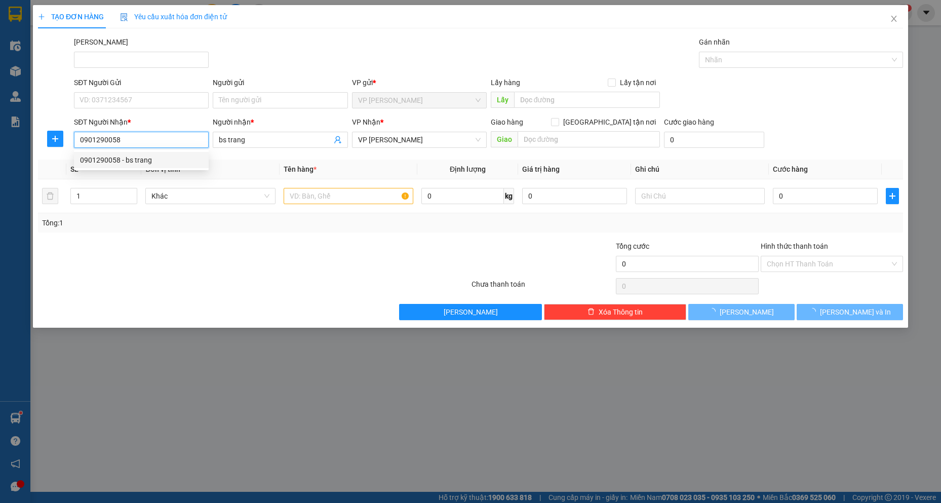
type input "20.000"
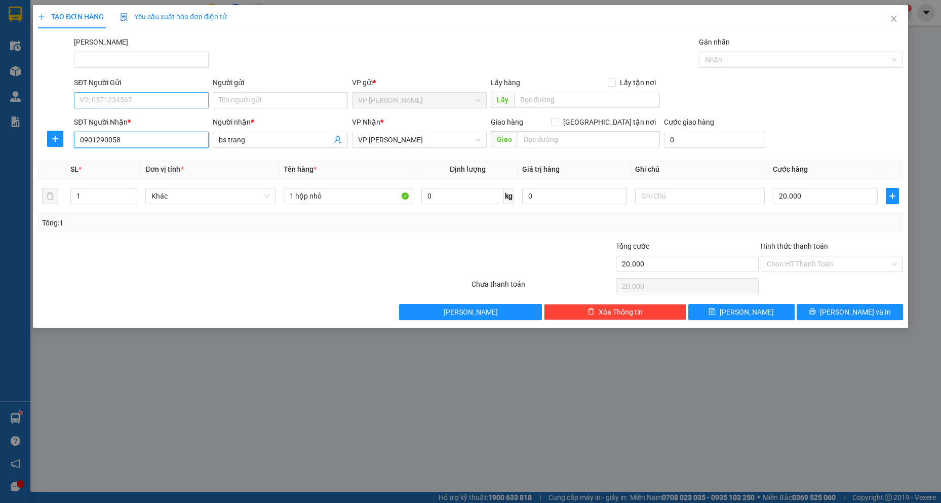
type input "0901290058"
click at [132, 96] on input "SĐT Người Gửi" at bounding box center [141, 100] width 135 height 16
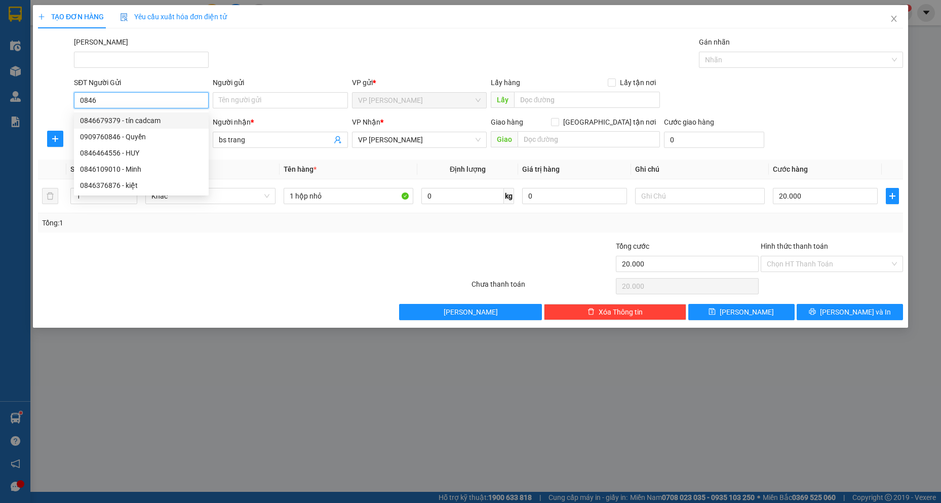
click at [168, 119] on div "0846679379 - tín cadcam" at bounding box center [141, 120] width 123 height 11
type input "0846679379"
type input "tín cadcam"
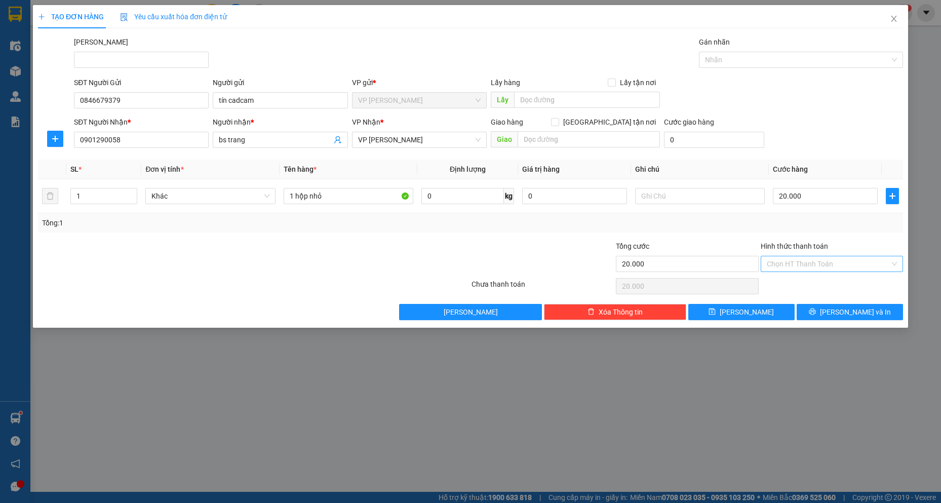
click at [820, 264] on input "Hình thức thanh toán" at bounding box center [828, 263] width 123 height 15
click at [822, 284] on div "Tại văn phòng" at bounding box center [832, 284] width 130 height 11
click at [838, 318] on button "[PERSON_NAME] và In" at bounding box center [850, 312] width 106 height 16
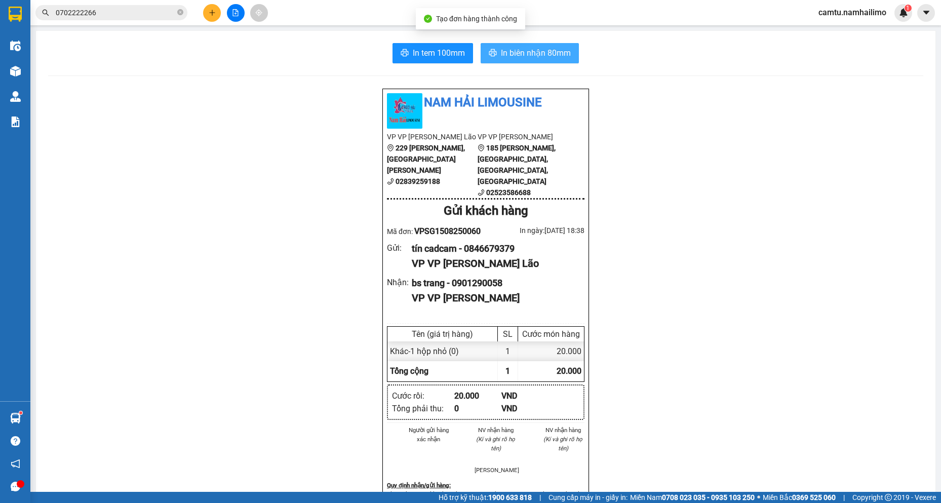
click at [525, 53] on span "In biên nhận 80mm" at bounding box center [536, 53] width 70 height 13
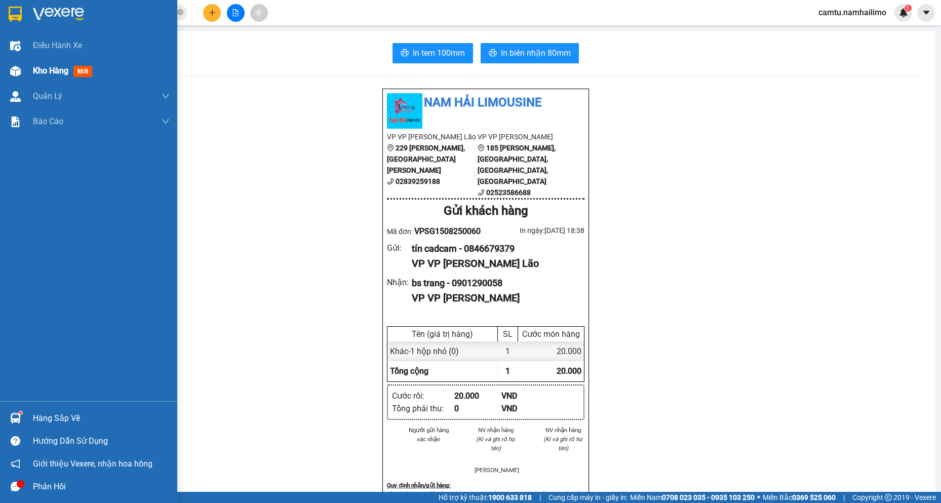
click at [36, 73] on span "Kho hàng" at bounding box center [50, 71] width 35 height 10
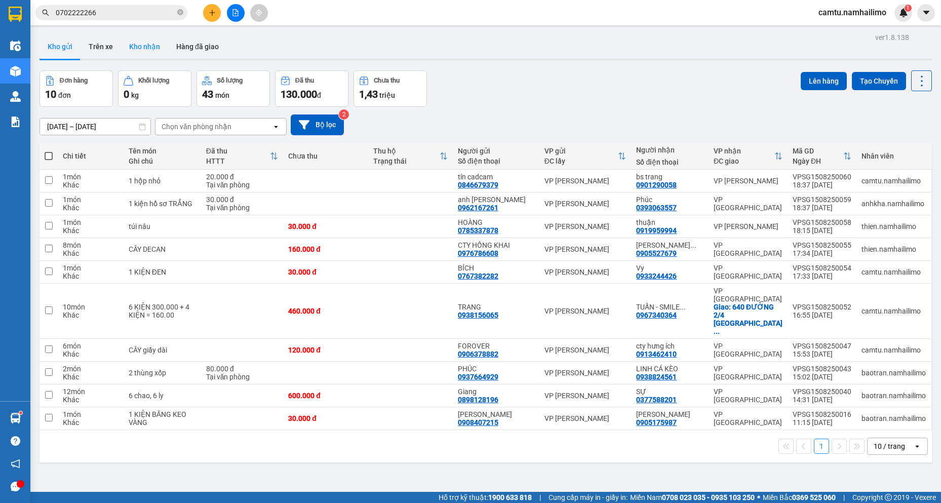
click at [134, 50] on button "Kho nhận" at bounding box center [144, 46] width 47 height 24
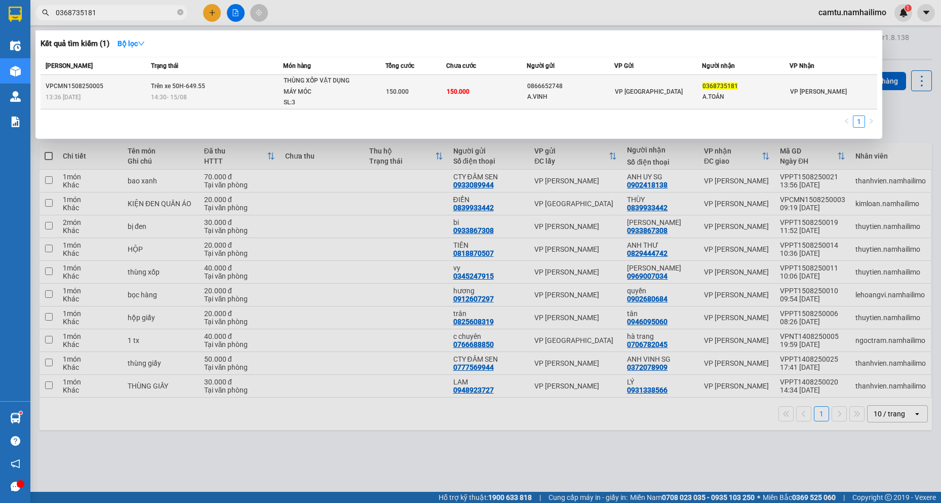
type input "0368735181"
click at [274, 91] on td "Trên xe 50H-649.55 14:30 [DATE]" at bounding box center [215, 92] width 135 height 34
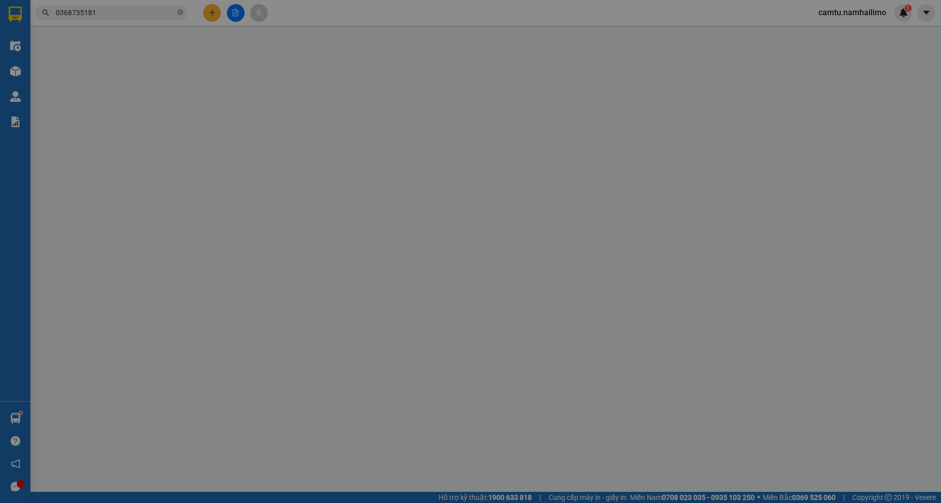
type input "0866652748"
type input "A.VINH"
type input "0368735181"
type input "A.TOẢN"
type input "150.000"
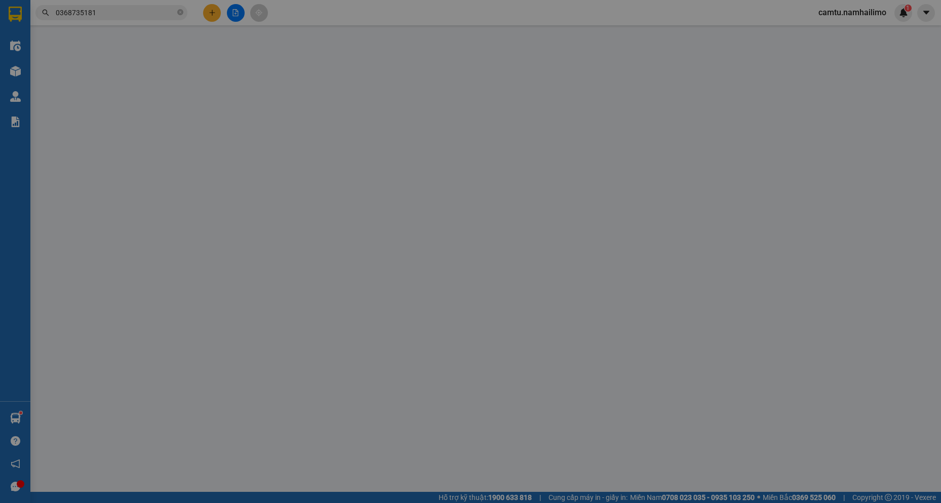
type input "150.000"
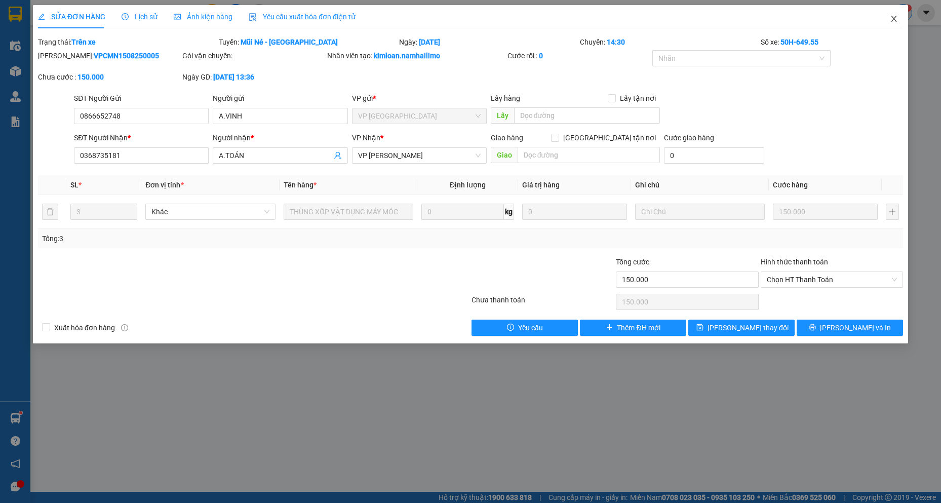
click at [901, 15] on span "Close" at bounding box center [894, 19] width 28 height 28
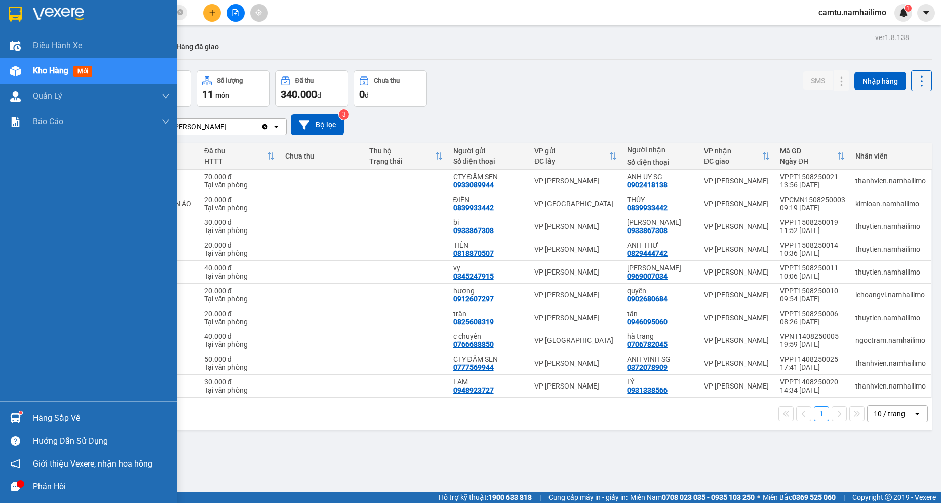
click at [19, 412] on sup at bounding box center [20, 412] width 3 height 3
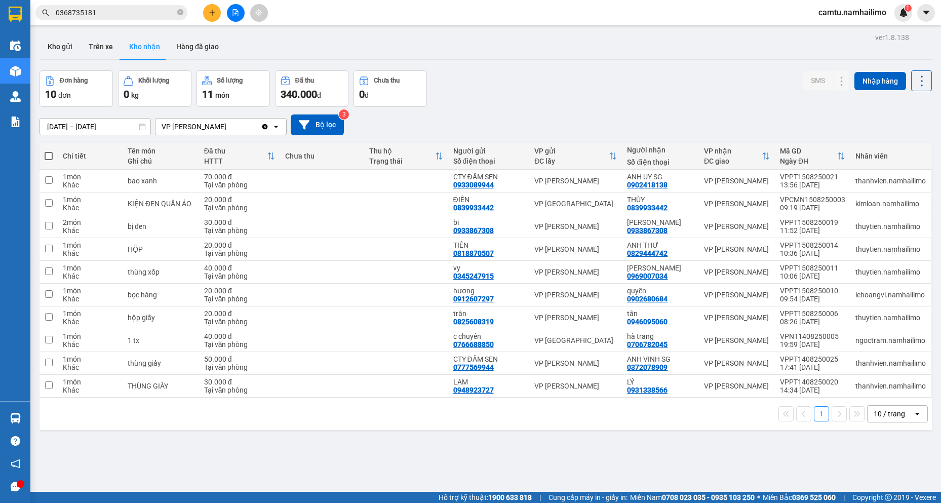
click at [553, 445] on section "Kết quả tìm kiếm ( 1 ) Bộ lọc Mã ĐH Trạng thái Món hàng Tổng cước Chưa cước Ngư…" at bounding box center [470, 251] width 941 height 503
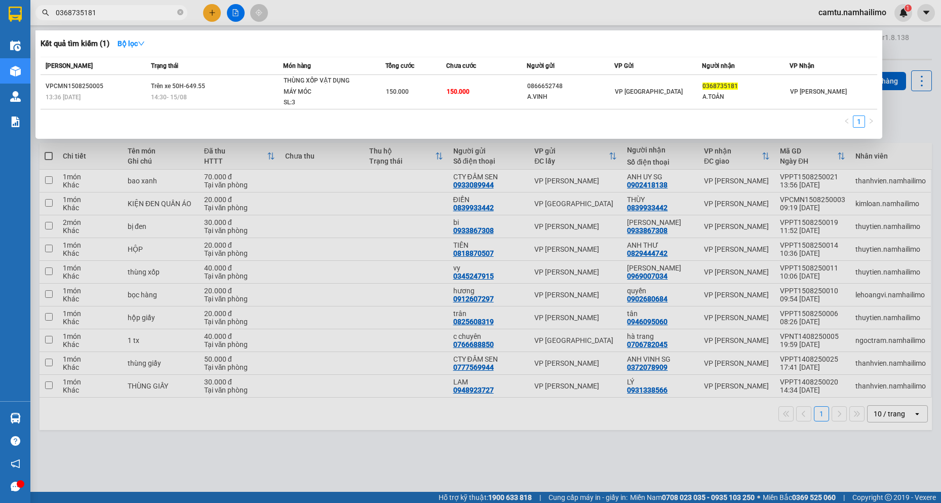
click at [115, 15] on input "0368735181" at bounding box center [116, 12] width 120 height 11
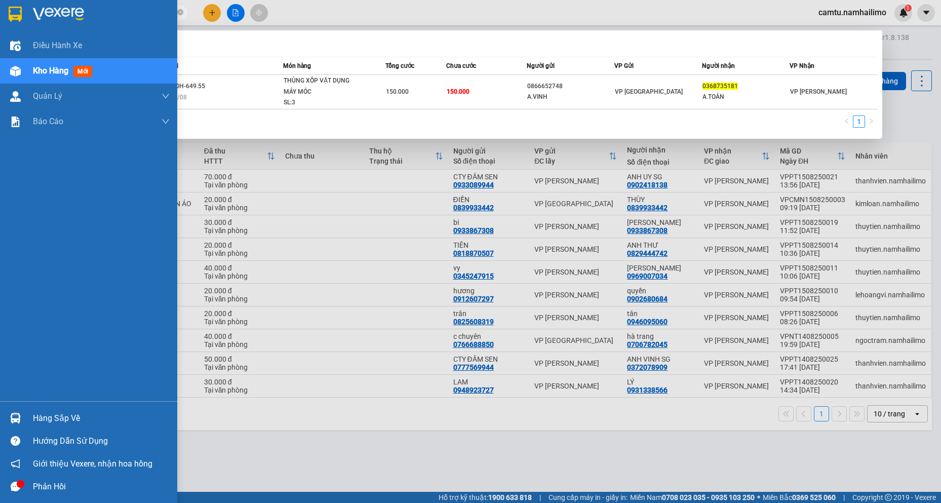
drag, startPoint x: 115, startPoint y: 15, endPoint x: 20, endPoint y: 5, distance: 95.3
click at [20, 5] on section "Kết quả tìm kiếm ( 1 ) Bộ lọc Mã ĐH Trạng thái Món hàng Tổng cước Chưa cước Ngư…" at bounding box center [470, 251] width 941 height 503
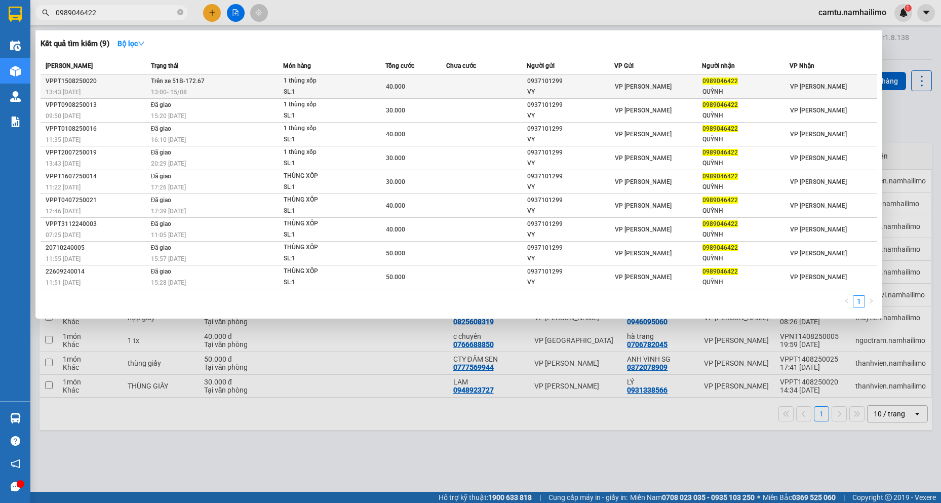
type input "0989046422"
click at [398, 81] on td "40.000" at bounding box center [416, 87] width 61 height 24
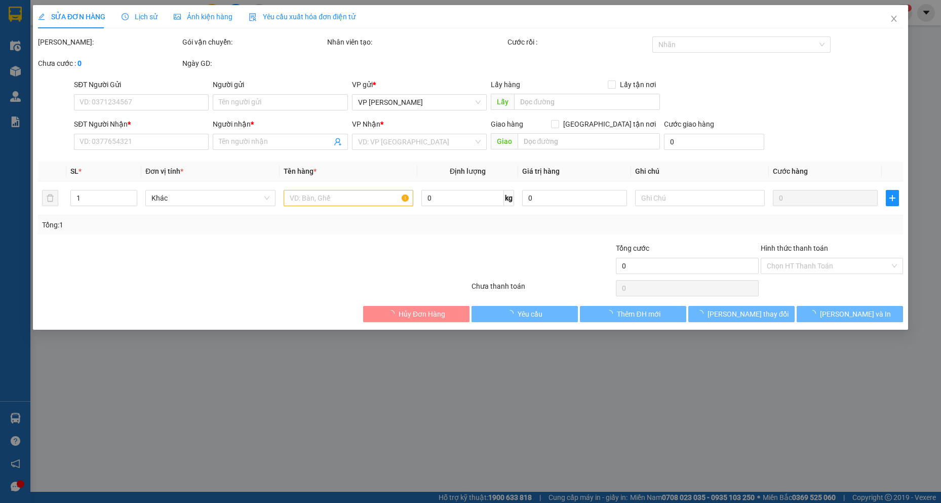
type input "0937101299"
type input "VY"
type input "0989046422"
type input "QUỲNH"
type input "40.000"
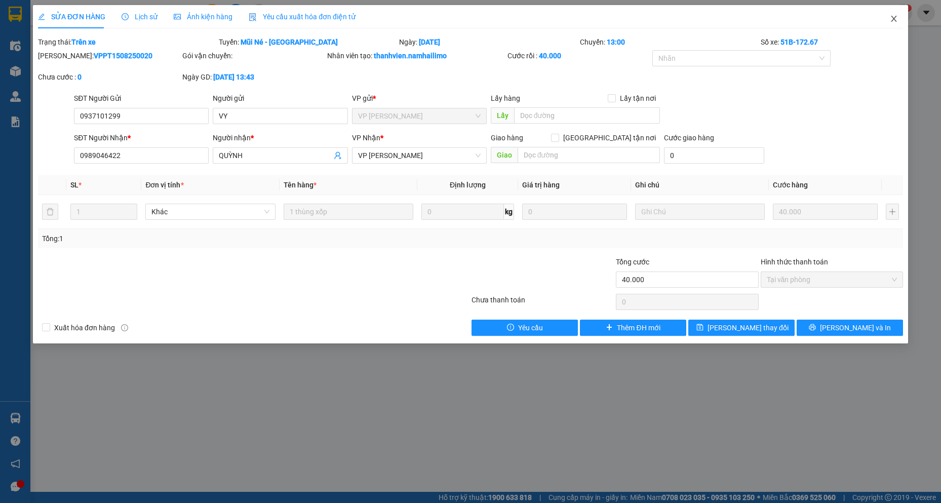
click at [896, 16] on icon "close" at bounding box center [894, 19] width 8 height 8
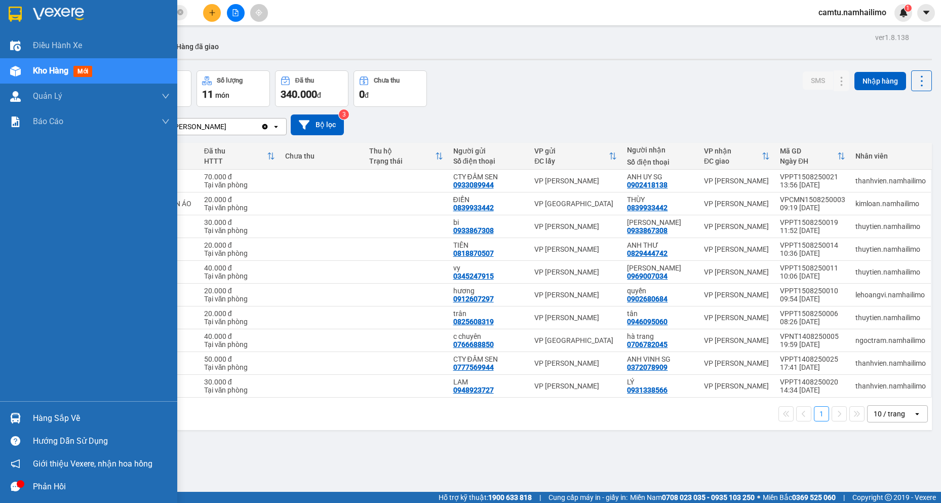
click at [10, 415] on img at bounding box center [15, 418] width 11 height 11
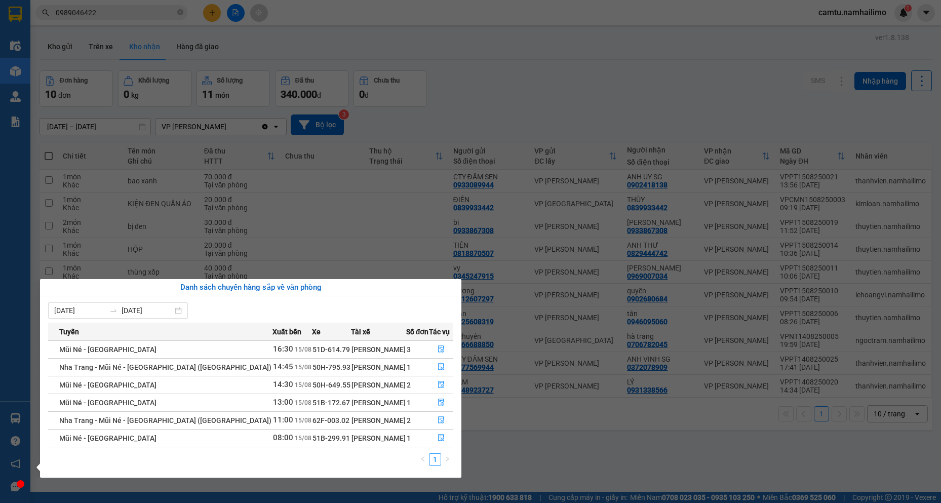
click at [327, 200] on section "Kết quả tìm kiếm ( 9 ) Bộ lọc Mã ĐH Trạng thái Món hàng Tổng cước Chưa cước Ngư…" at bounding box center [470, 251] width 941 height 503
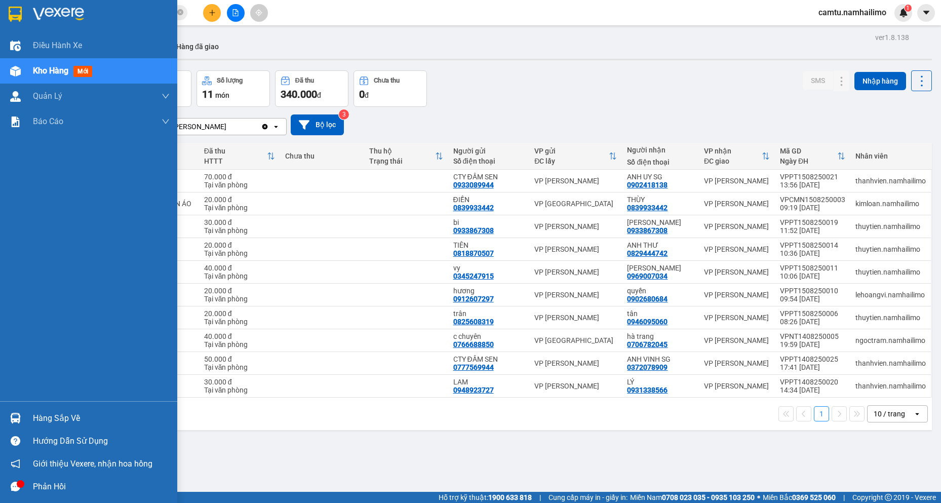
click at [29, 419] on div "Hàng sắp về" at bounding box center [88, 418] width 177 height 23
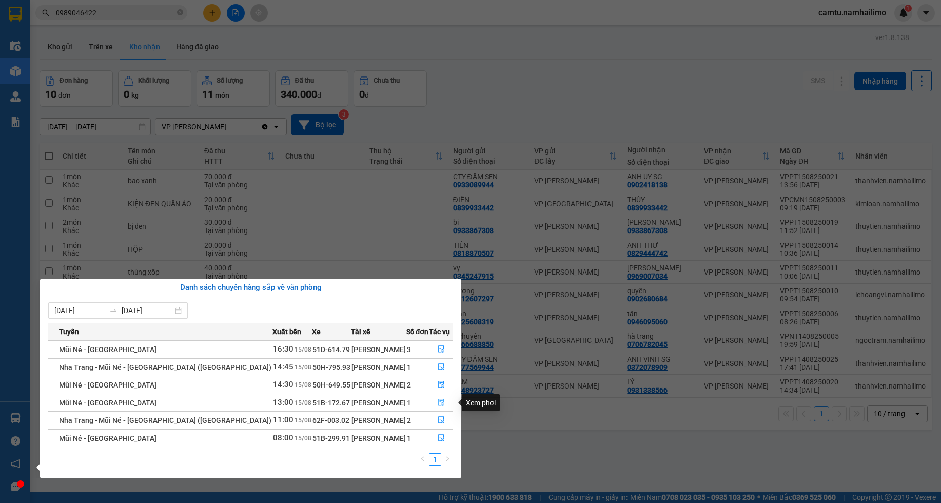
click at [438, 401] on icon "file-done" at bounding box center [441, 402] width 7 height 7
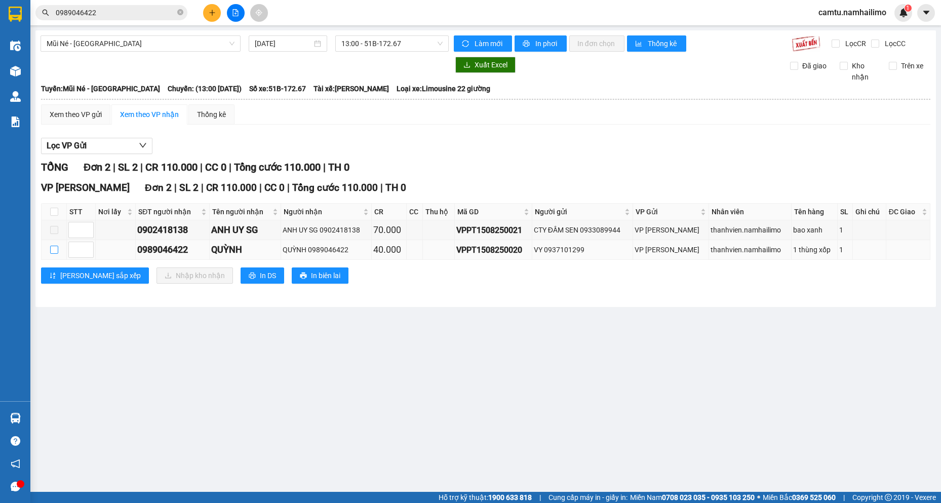
click at [57, 249] on input "checkbox" at bounding box center [54, 250] width 8 height 8
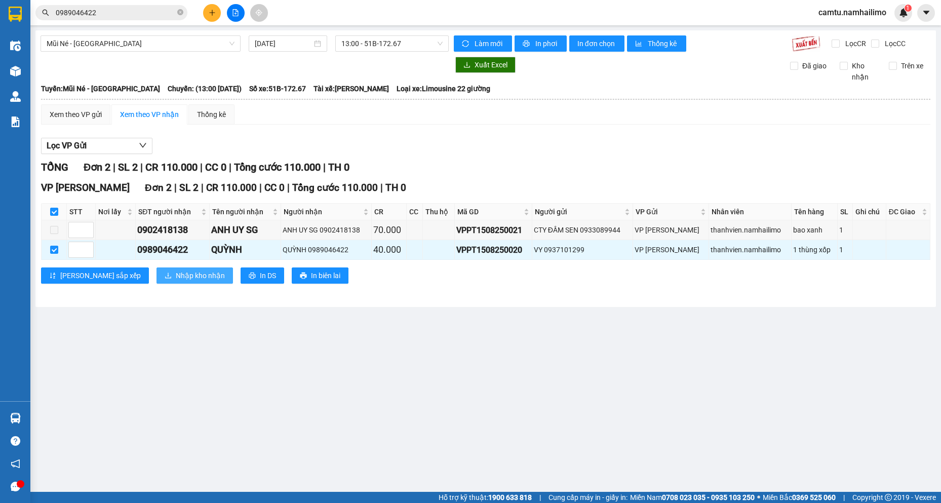
click at [176, 272] on span "Nhập kho nhận" at bounding box center [200, 275] width 49 height 11
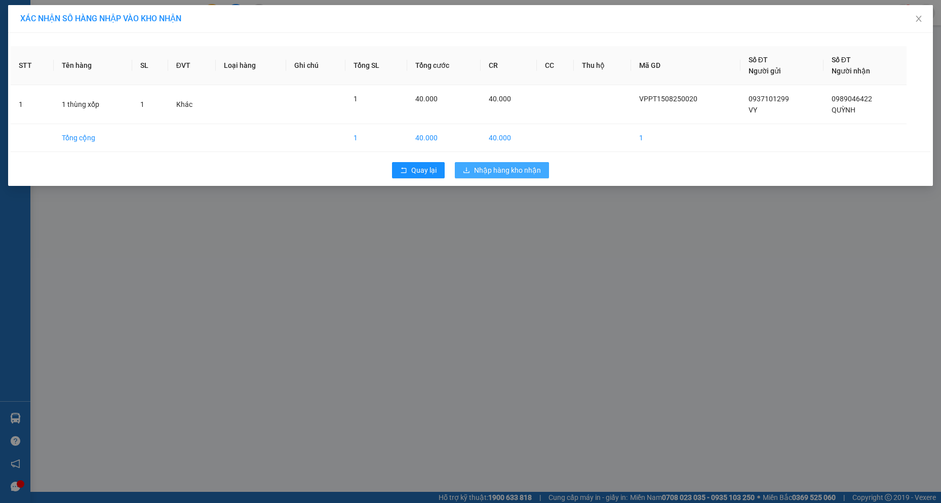
click at [495, 169] on span "Nhập hàng kho nhận" at bounding box center [507, 170] width 67 height 11
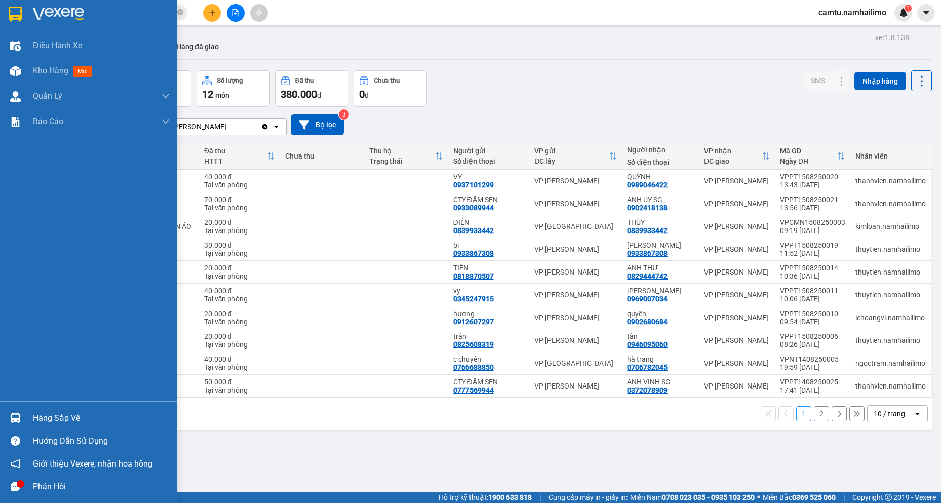
click at [65, 422] on div "Hàng sắp về" at bounding box center [101, 418] width 137 height 15
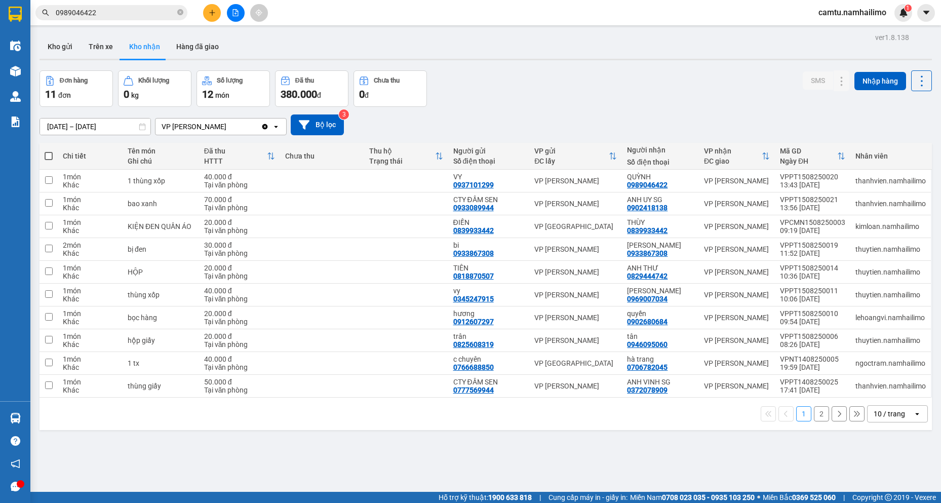
click at [212, 14] on section "Kết quả tìm kiếm ( 9 ) Bộ lọc Mã ĐH Trạng thái Món hàng Tổng cước Chưa cước Ngư…" at bounding box center [470, 251] width 941 height 503
click at [212, 14] on icon "plus" at bounding box center [212, 12] width 7 height 7
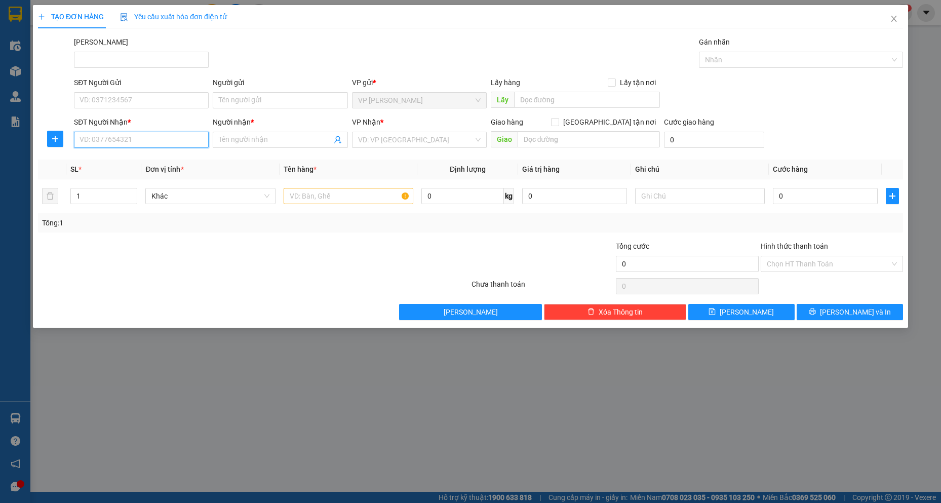
click at [138, 132] on input "SĐT Người Nhận *" at bounding box center [141, 140] width 135 height 16
click at [129, 92] on div "SĐT Người Gửi" at bounding box center [141, 84] width 135 height 15
click at [127, 100] on input "SĐT Người Gửi" at bounding box center [141, 100] width 135 height 16
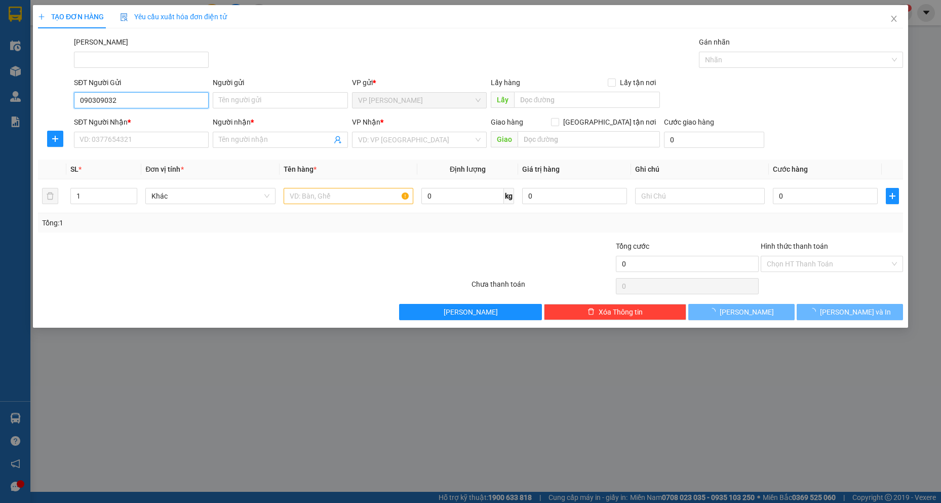
type input "0903090325"
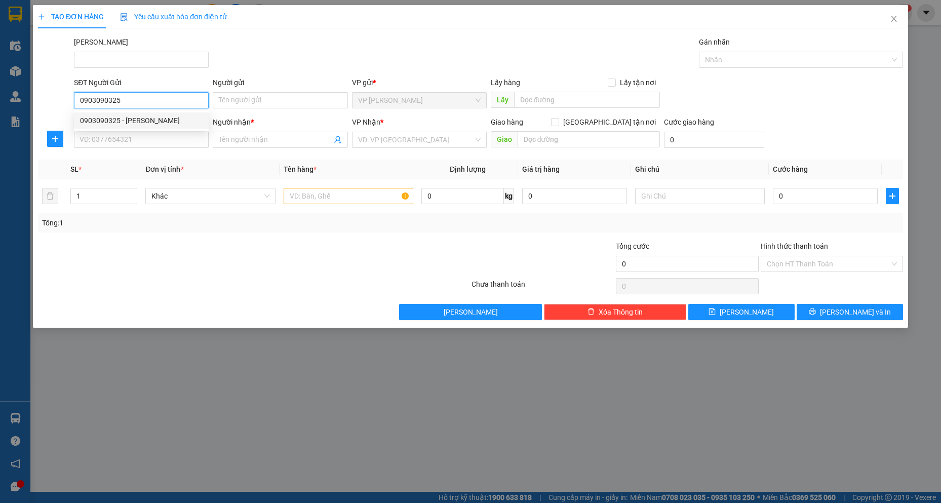
click at [142, 123] on div "0903090325 - [PERSON_NAME]" at bounding box center [141, 120] width 123 height 11
type input "Quỳnh"
type input "0975929191"
type input "QUẤT PT"
type input "40.000"
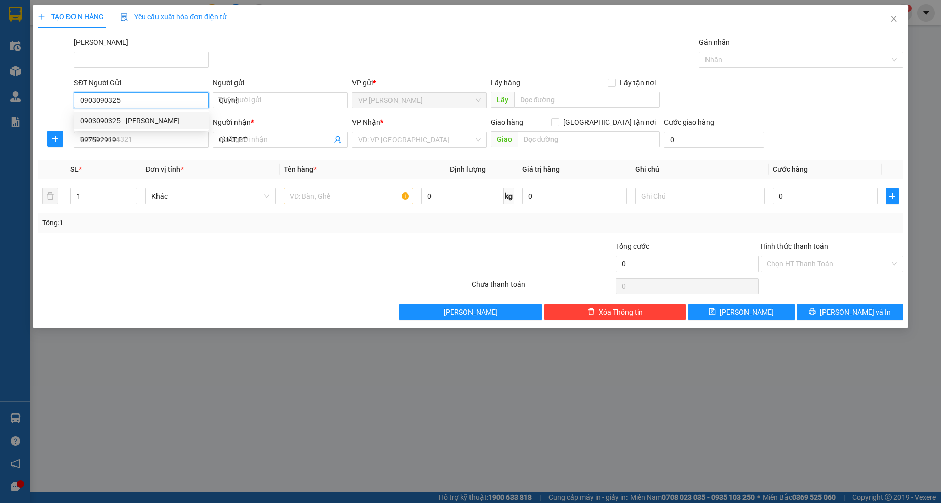
type input "40.000"
type input "0903090325"
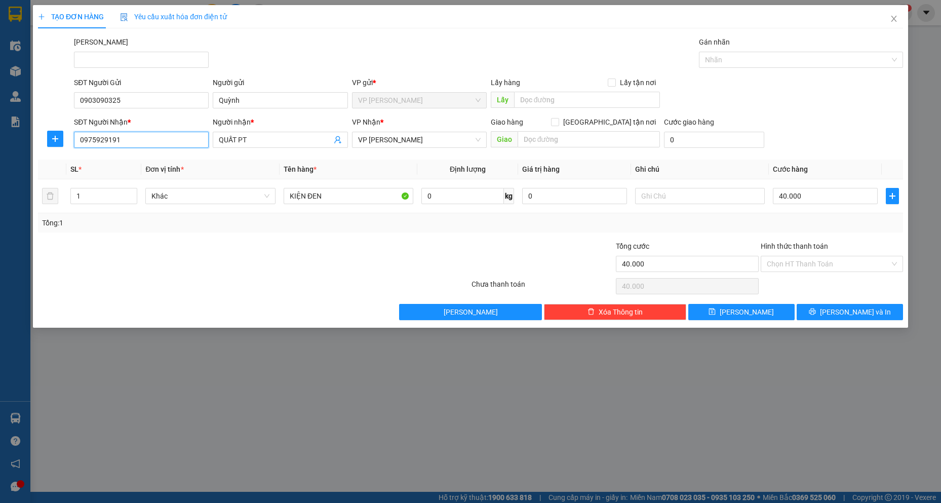
click at [141, 142] on input "0975929191" at bounding box center [141, 140] width 135 height 16
drag, startPoint x: 137, startPoint y: 139, endPoint x: 53, endPoint y: 145, distance: 84.3
click at [53, 145] on div "SĐT Người Nhận * 0975929191 Người nhận * QUẤT PT VP Nhận * VP [PERSON_NAME] Gia…" at bounding box center [470, 134] width 867 height 35
click at [89, 156] on div "0939495998 - [GEOGRAPHIC_DATA]" at bounding box center [141, 160] width 135 height 16
type input "0939495998"
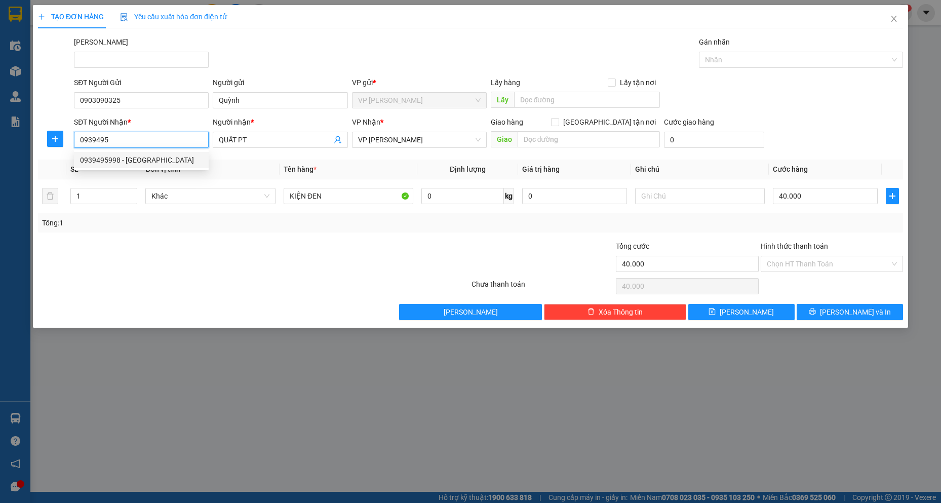
type input "[PERSON_NAME]"
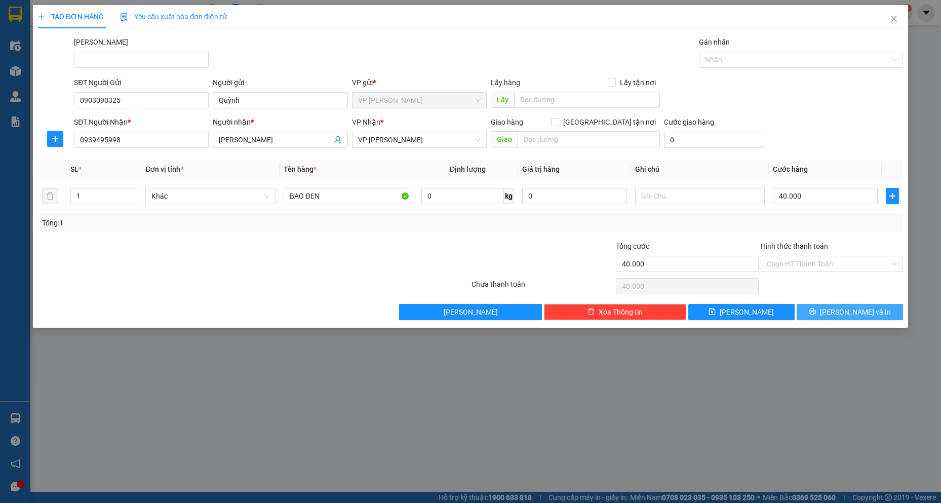
click at [816, 316] on span "printer" at bounding box center [812, 312] width 7 height 8
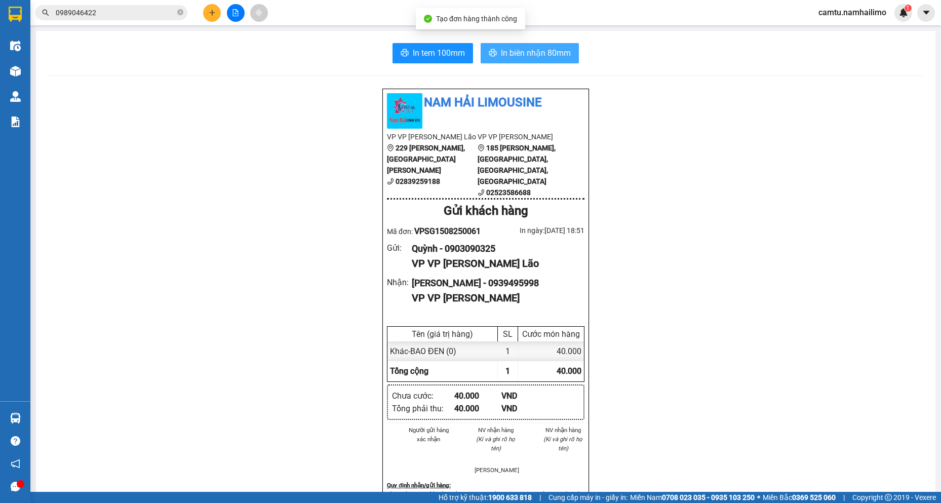
drag, startPoint x: 532, startPoint y: 55, endPoint x: 600, endPoint y: 181, distance: 143.3
click at [531, 55] on span "In biên nhận 80mm" at bounding box center [536, 53] width 70 height 13
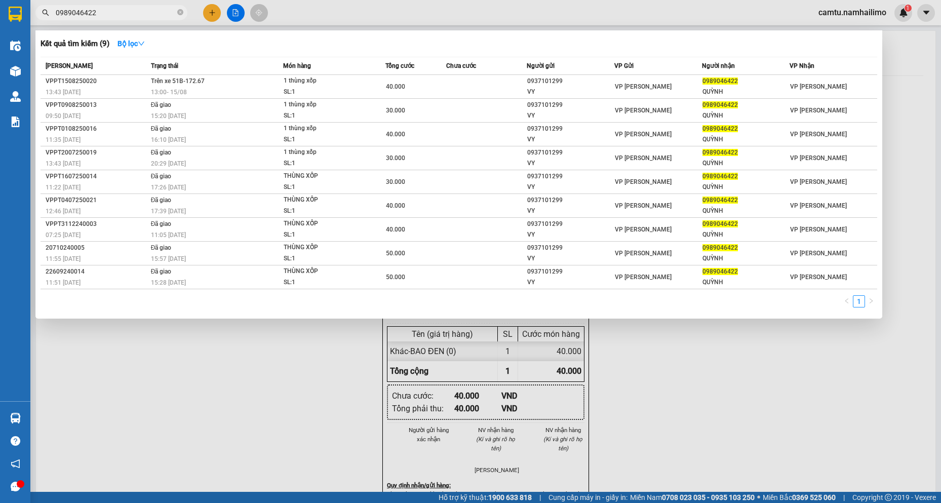
drag, startPoint x: 112, startPoint y: 19, endPoint x: 104, endPoint y: 19, distance: 8.1
click at [104, 19] on span "0989046422" at bounding box center [111, 12] width 152 height 15
drag, startPoint x: 104, startPoint y: 10, endPoint x: 55, endPoint y: 9, distance: 48.7
click at [55, 9] on span "0989046422" at bounding box center [111, 12] width 152 height 15
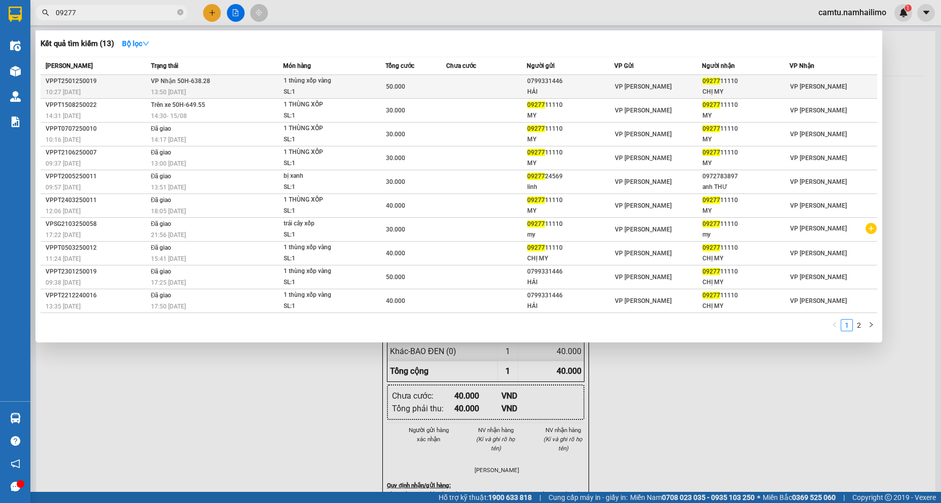
type input "09277"
click at [580, 97] on td "0799331446 HẢI" at bounding box center [571, 87] width 88 height 24
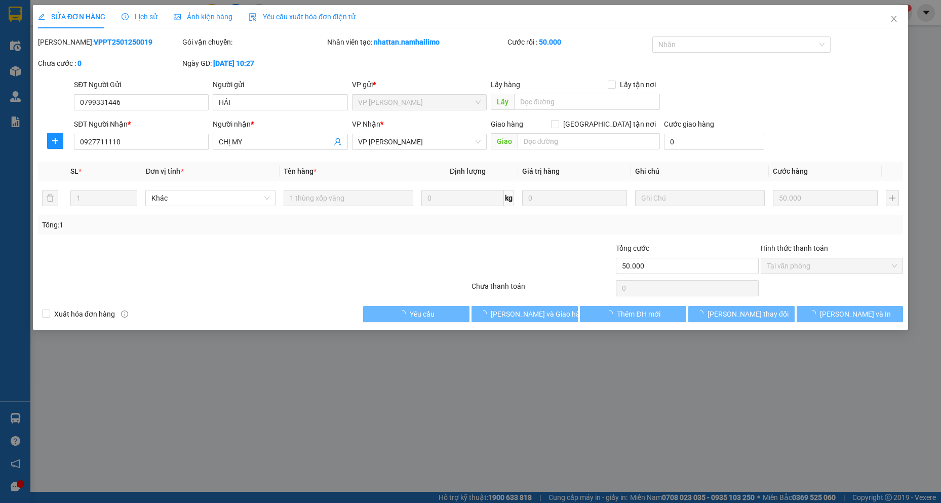
type input "0799331446"
type input "HẢI"
type input "0927711110"
type input "CHỊ MY"
type input "50.000"
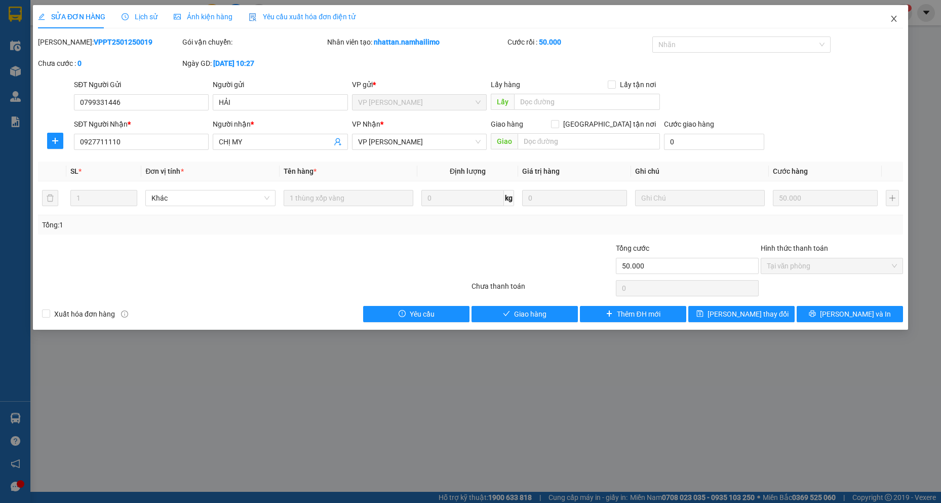
click at [902, 20] on span "Close" at bounding box center [894, 19] width 28 height 28
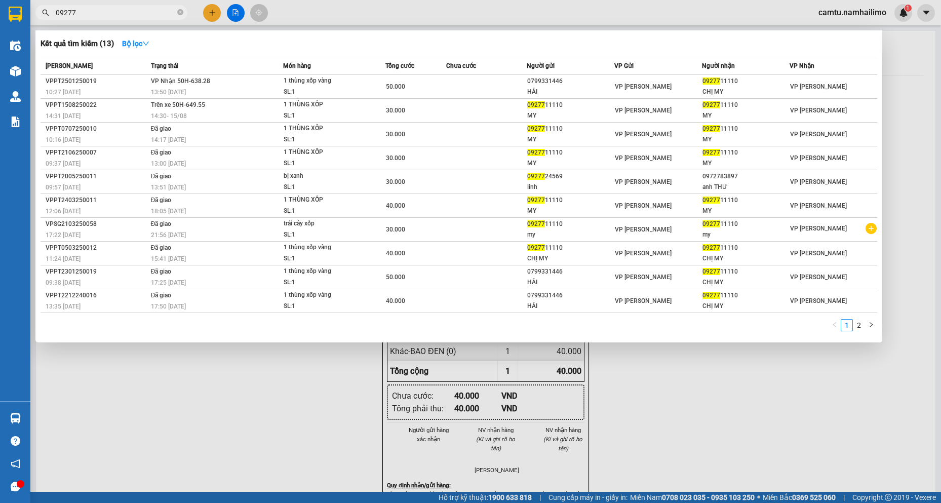
click at [97, 15] on input "09277" at bounding box center [116, 12] width 120 height 11
click at [222, 85] on td "VP Nhận 50H-638.28 13:50 [DATE]" at bounding box center [215, 87] width 135 height 24
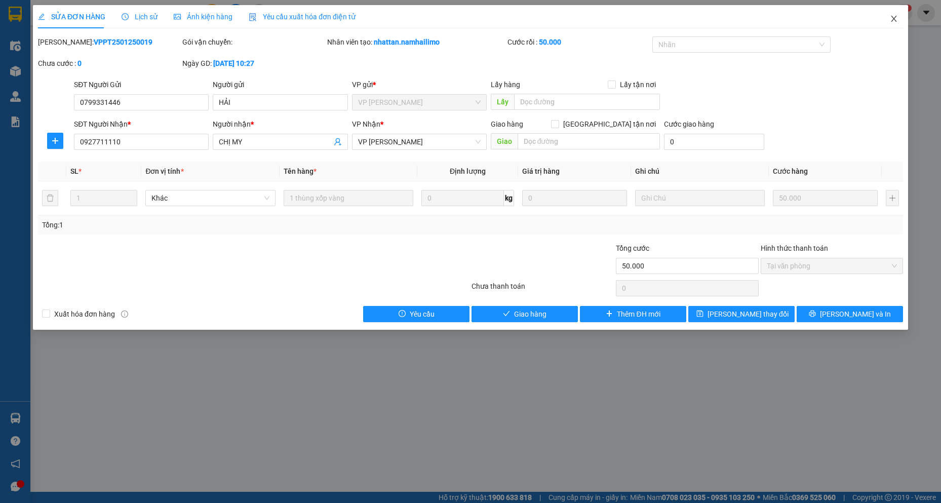
click at [892, 18] on icon "close" at bounding box center [894, 19] width 8 height 8
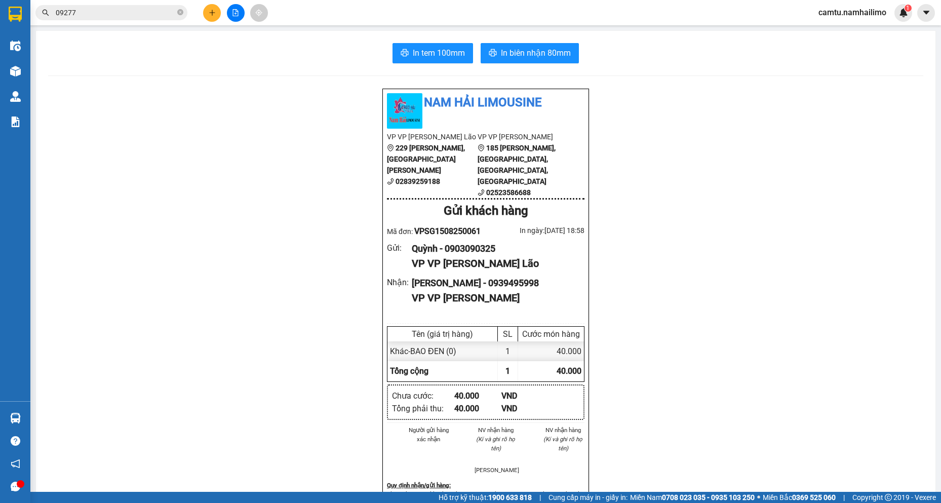
click at [87, 12] on input "09277" at bounding box center [116, 12] width 120 height 11
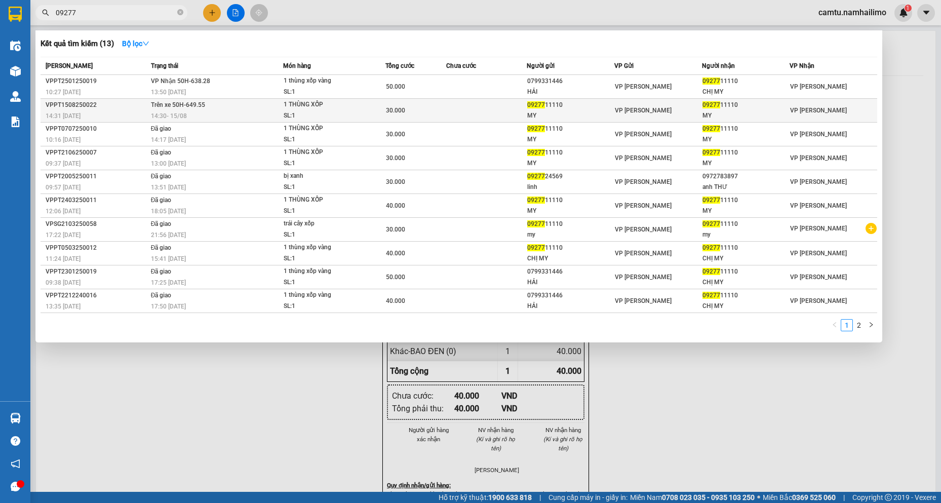
click at [118, 107] on div "VPPT1508250022" at bounding box center [97, 105] width 102 height 11
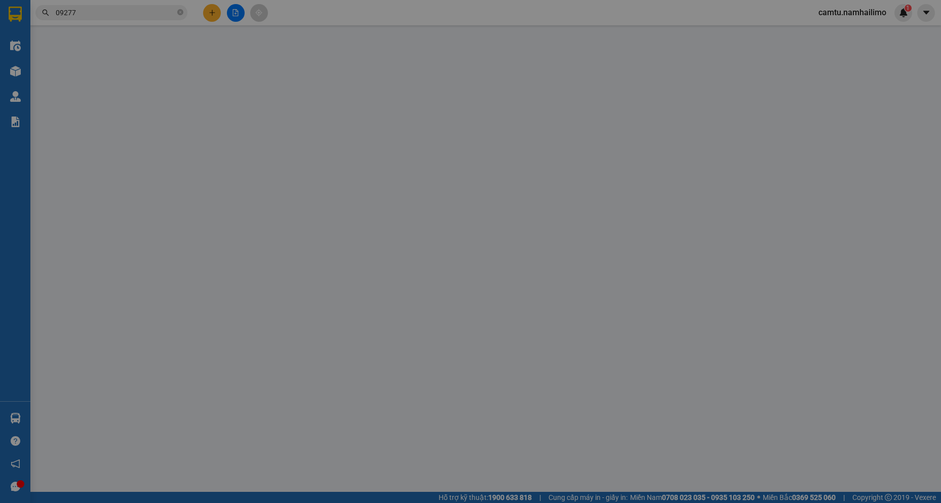
type input "0927711110"
type input "MY"
type input "0927711110"
type input "MY"
type input "30.000"
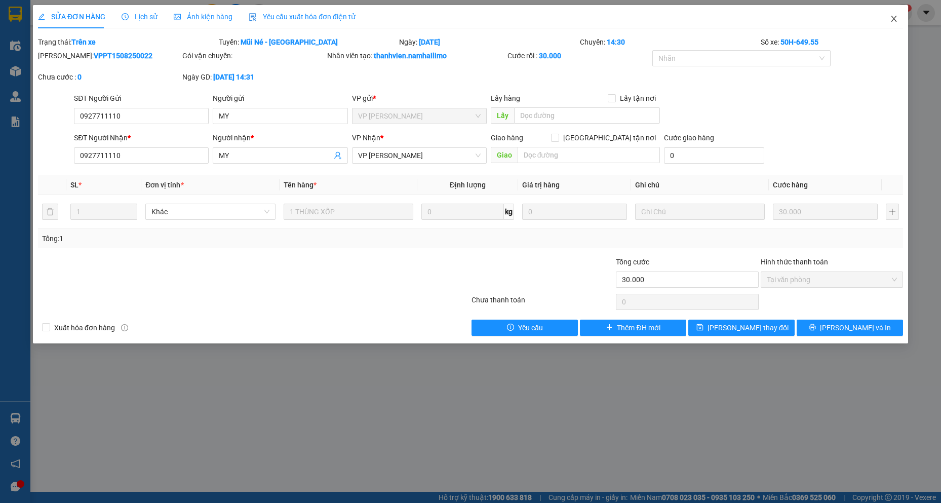
click at [896, 19] on icon "close" at bounding box center [894, 19] width 8 height 8
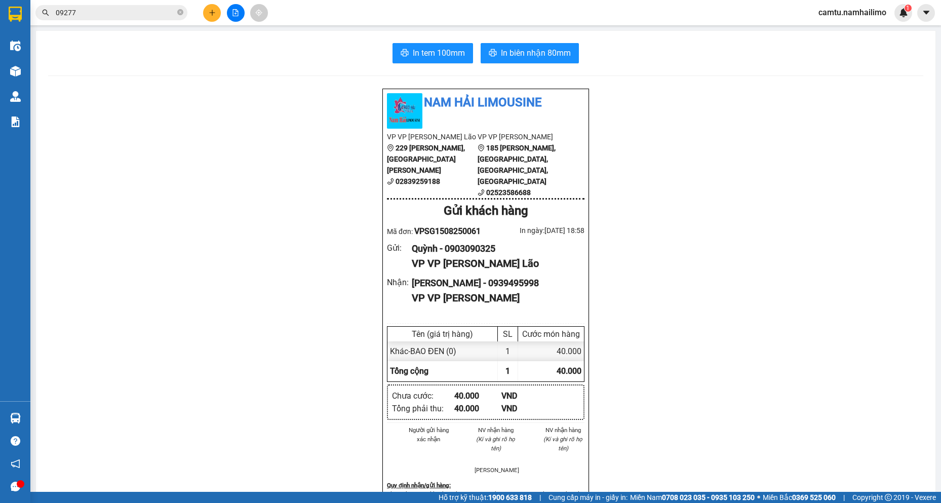
click at [109, 18] on input "09277" at bounding box center [116, 12] width 120 height 11
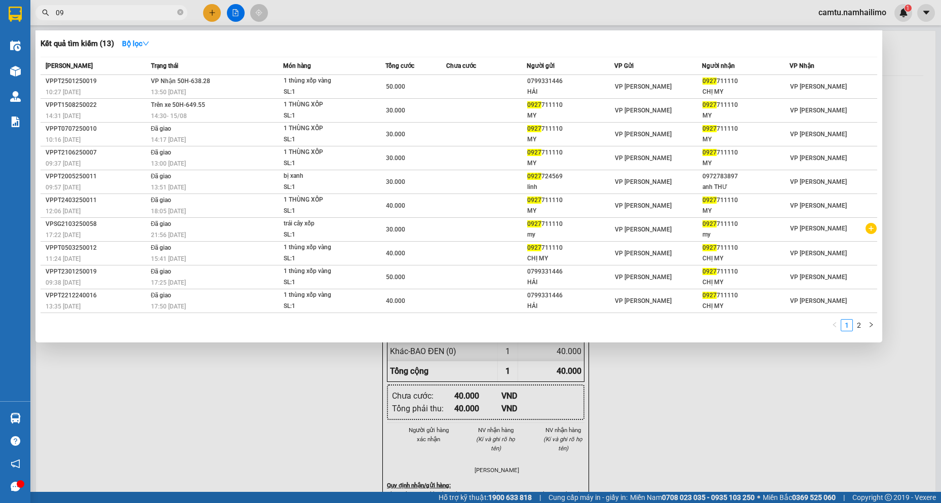
type input "0"
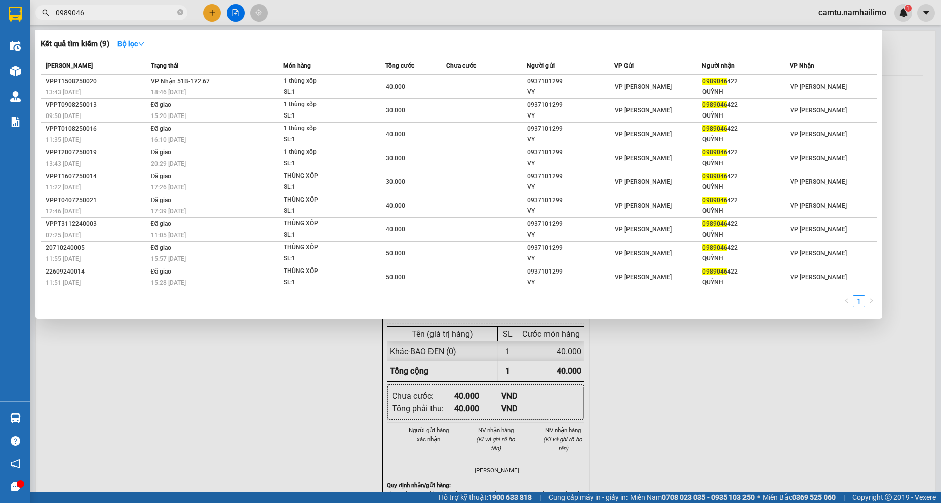
type input "0989046"
click at [281, 75] on table "Mã ĐH Trạng thái Món hàng Tổng cước Chưa cước Người gửi VP Gửi Người nhận VP Nh…" at bounding box center [459, 173] width 837 height 233
click at [302, 84] on div "1 thùng xốp" at bounding box center [322, 80] width 76 height 11
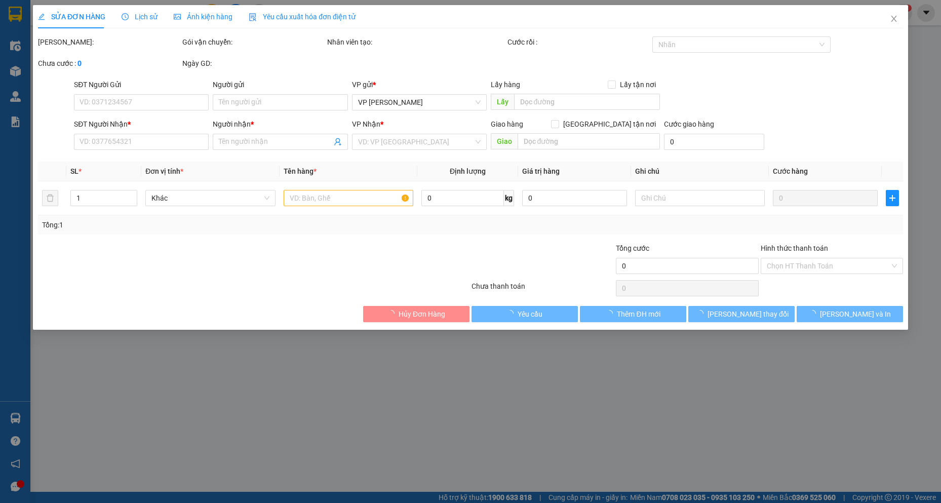
type input "0937101299"
type input "VY"
type input "0989046422"
type input "QUỲNH"
type input "40.000"
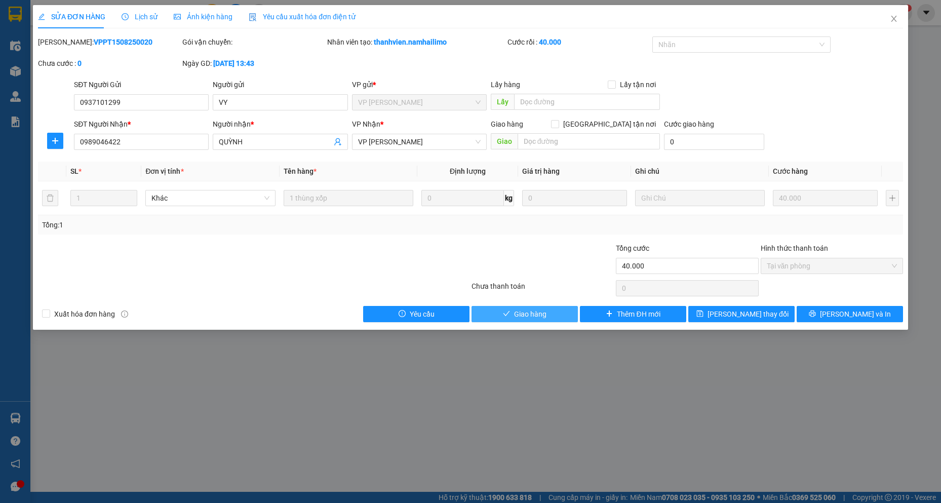
click at [519, 313] on span "Giao hàng" at bounding box center [530, 314] width 32 height 11
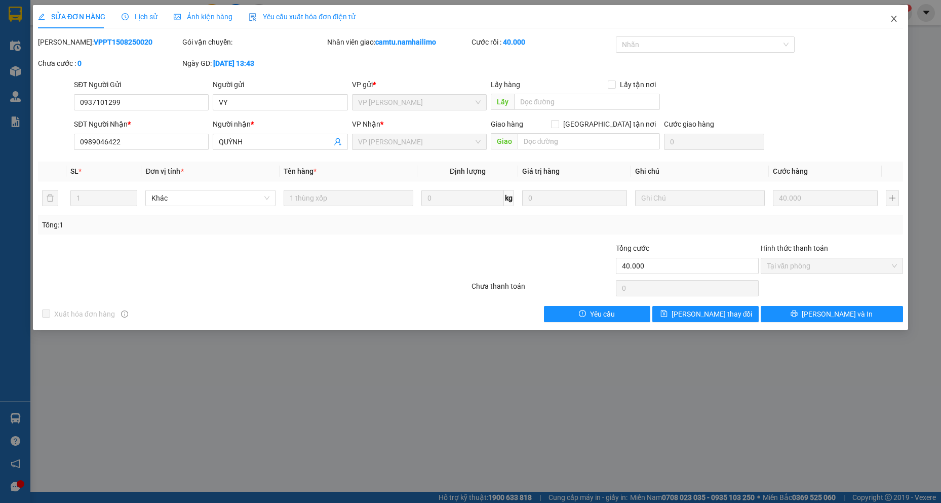
click at [894, 20] on icon "close" at bounding box center [894, 19] width 6 height 6
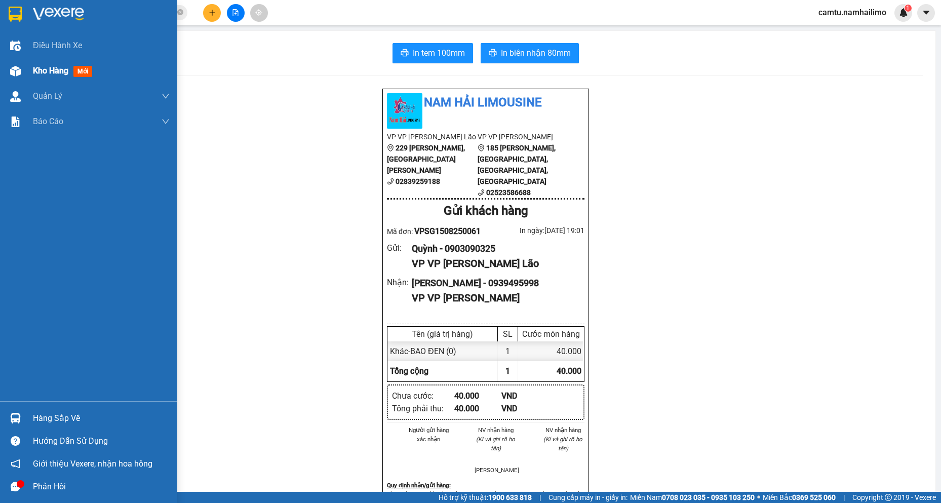
click at [48, 70] on span "Kho hàng" at bounding box center [50, 71] width 35 height 10
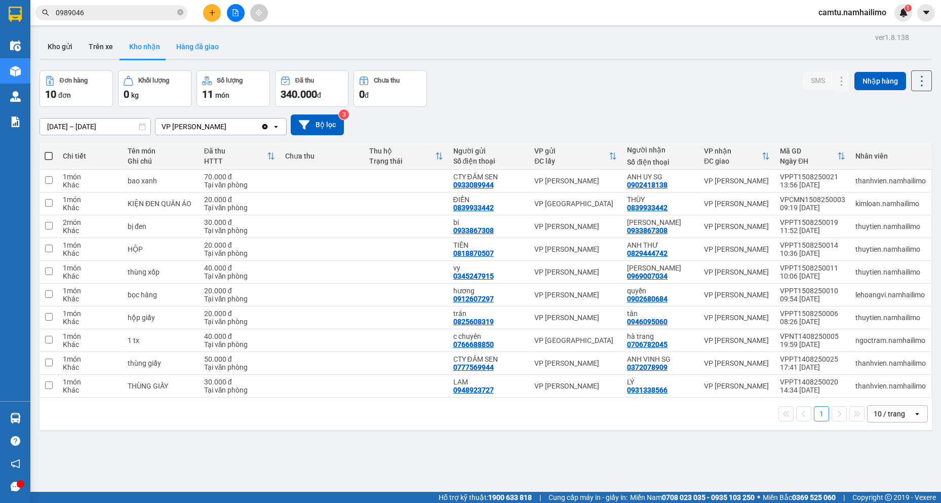
click at [175, 48] on button "Hàng đã giao" at bounding box center [197, 46] width 59 height 24
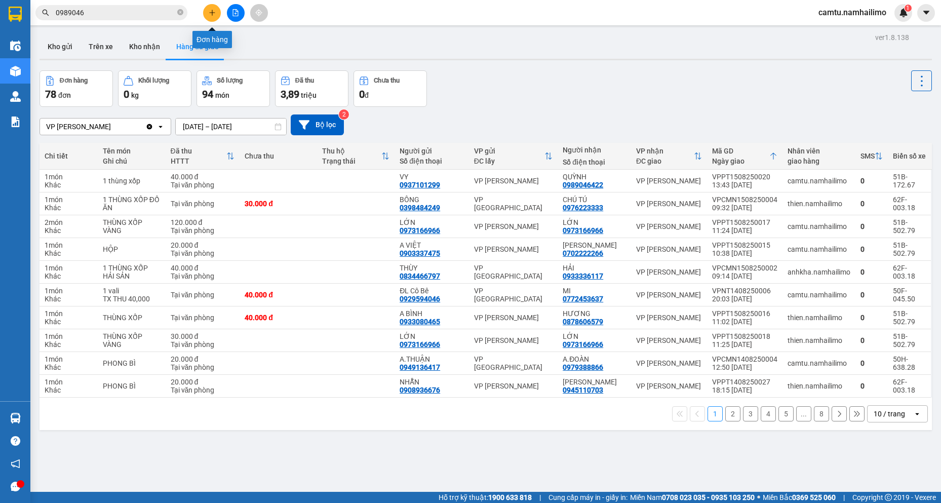
click at [210, 14] on icon "plus" at bounding box center [212, 12] width 7 height 7
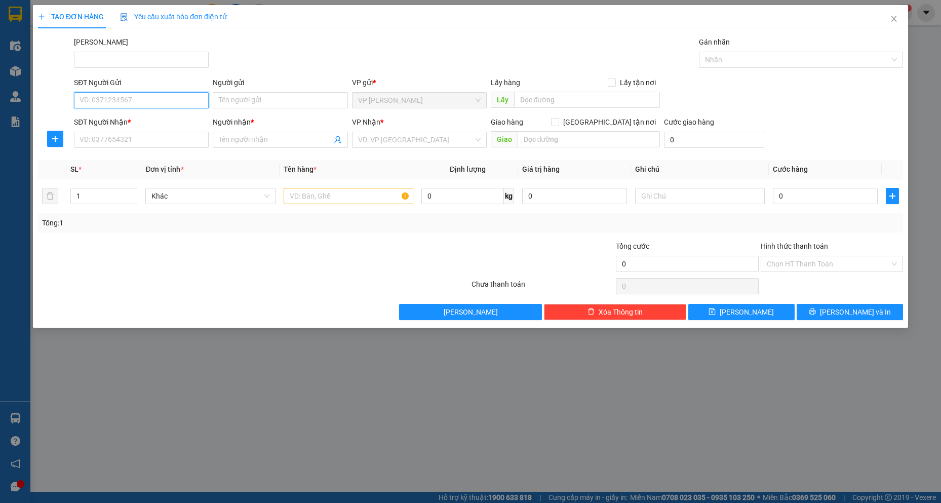
click at [143, 96] on input "SĐT Người Gửi" at bounding box center [141, 100] width 135 height 16
click at [132, 145] on input "SĐT Người Nhận *" at bounding box center [141, 140] width 135 height 16
click at [114, 98] on input "SĐT Người Gửi" at bounding box center [141, 100] width 135 height 16
click at [114, 98] on input "0902680684" at bounding box center [141, 100] width 135 height 16
click at [128, 99] on input "0902680684" at bounding box center [141, 100] width 135 height 16
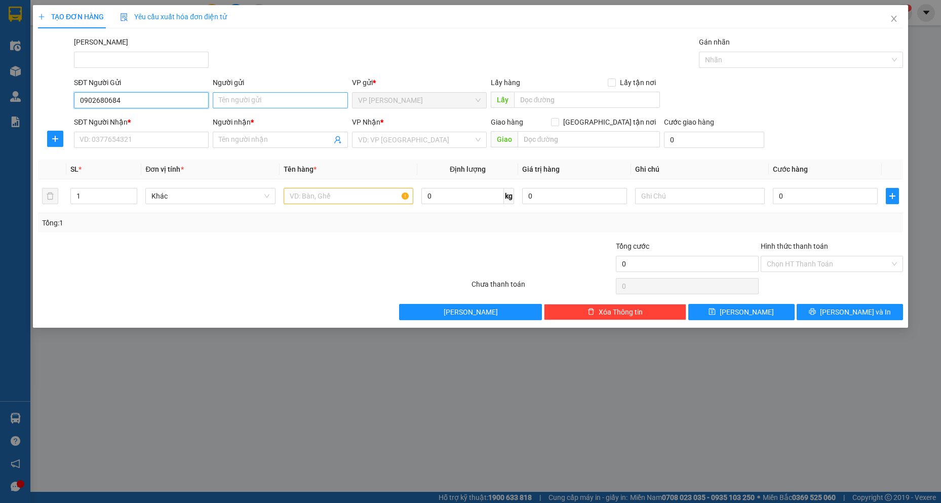
type input "0902680684"
click at [240, 106] on input "Người gửi" at bounding box center [280, 100] width 135 height 16
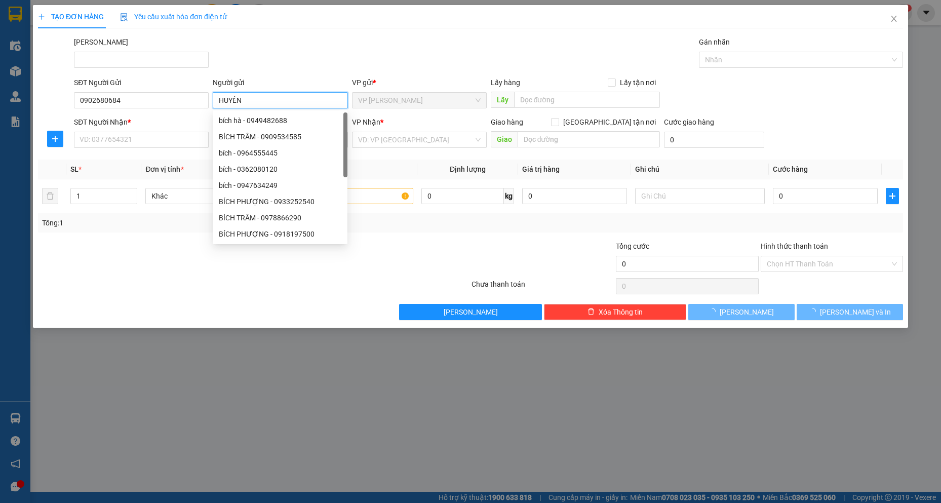
type input "HUYỀN"
click at [150, 149] on div "SĐT Người Nhận * VD: 0377654321" at bounding box center [141, 134] width 135 height 35
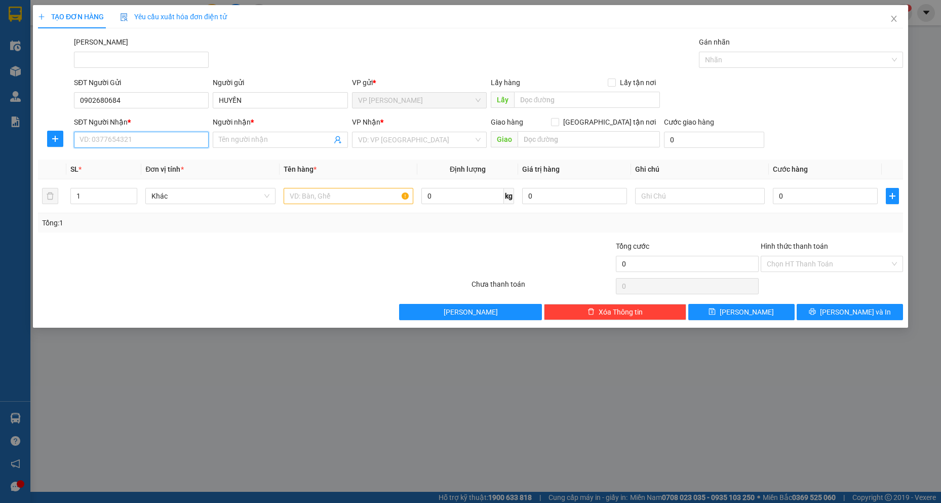
click at [146, 144] on input "SĐT Người Nhận *" at bounding box center [141, 140] width 135 height 16
type input "0912607297"
click at [223, 141] on input "Người nhận *" at bounding box center [275, 139] width 112 height 11
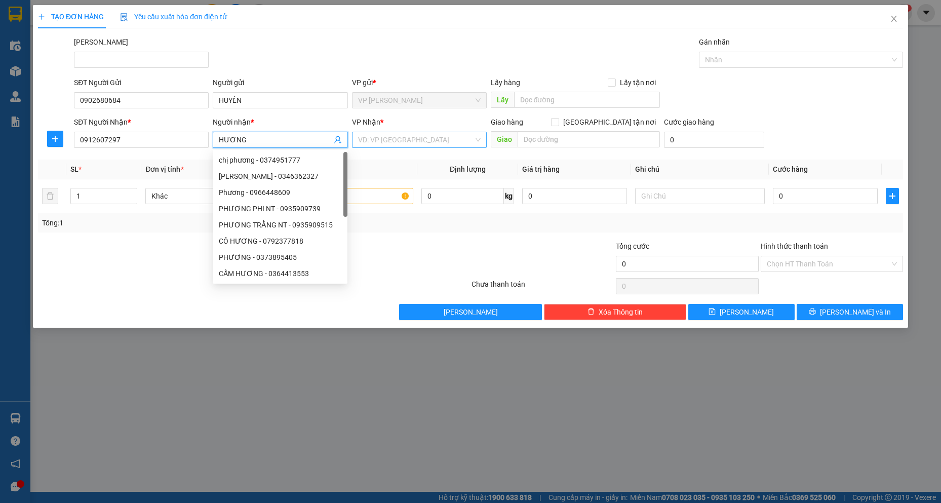
type input "HƯƠNG"
click at [421, 133] on input "search" at bounding box center [416, 139] width 116 height 15
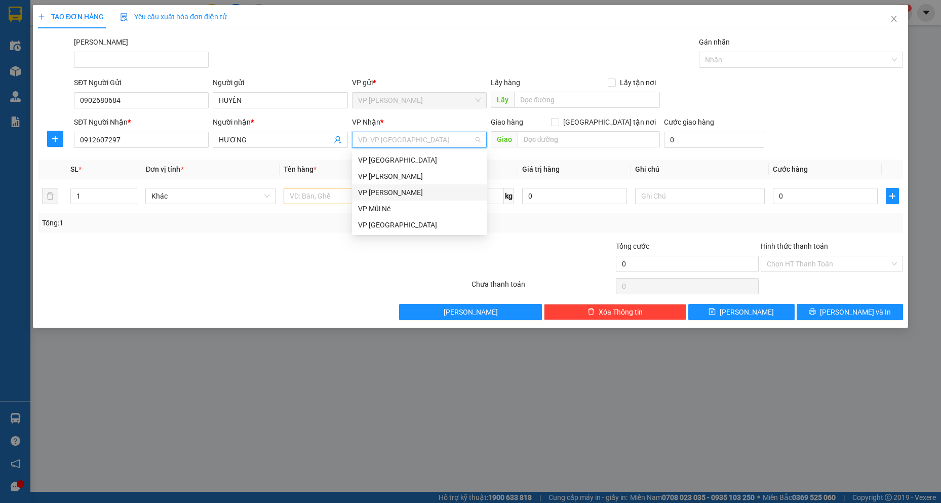
click at [409, 198] on div "VP [PERSON_NAME]" at bounding box center [419, 192] width 123 height 11
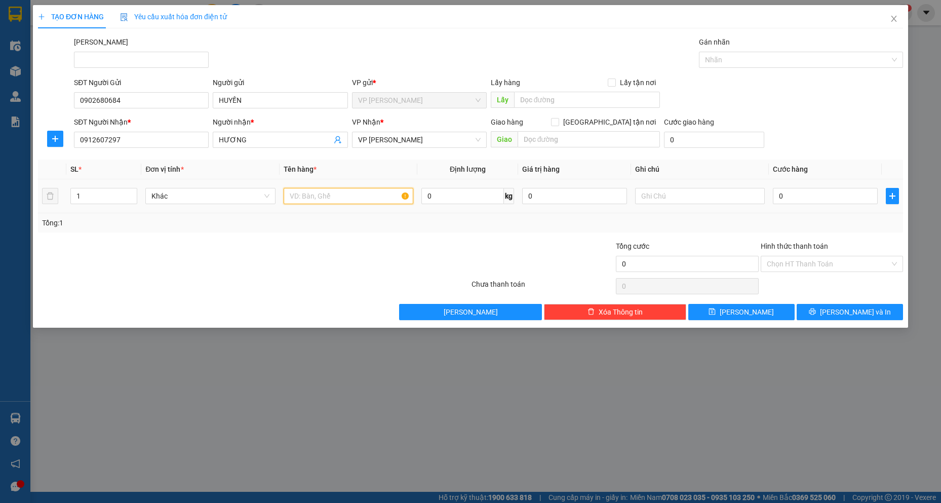
click at [320, 200] on input "text" at bounding box center [349, 196] width 130 height 16
click at [296, 195] on input "10 KIỆN ĐEN" at bounding box center [349, 196] width 130 height 16
type input "1 KIỆN ĐEN"
click at [817, 203] on input "0" at bounding box center [825, 196] width 105 height 16
type input "3"
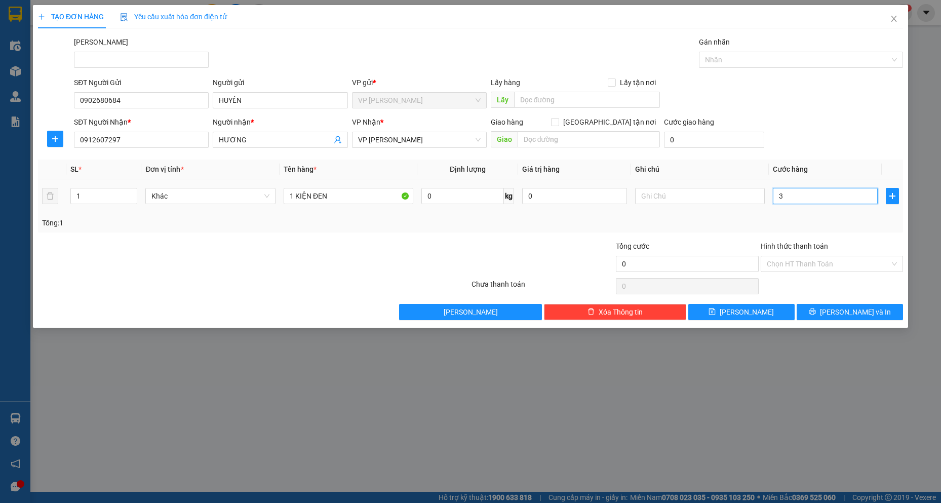
type input "3"
type input "30"
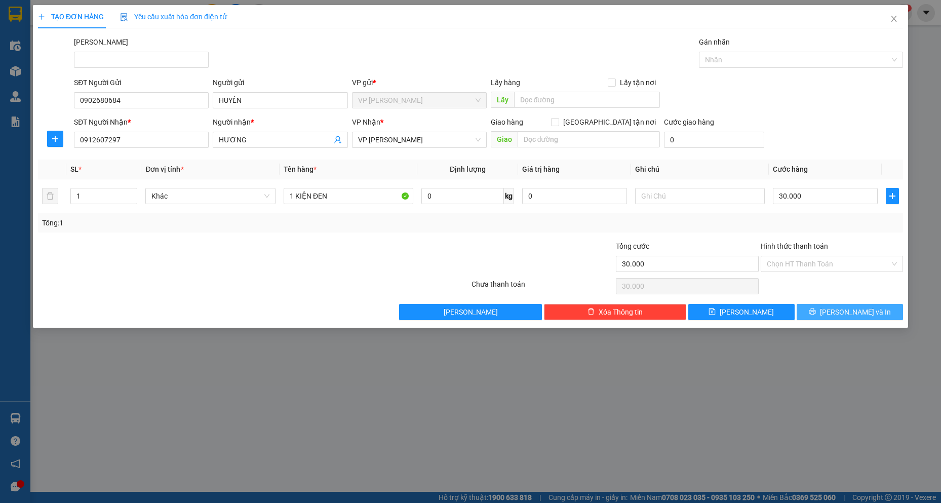
click at [816, 314] on icon "printer" at bounding box center [812, 311] width 7 height 7
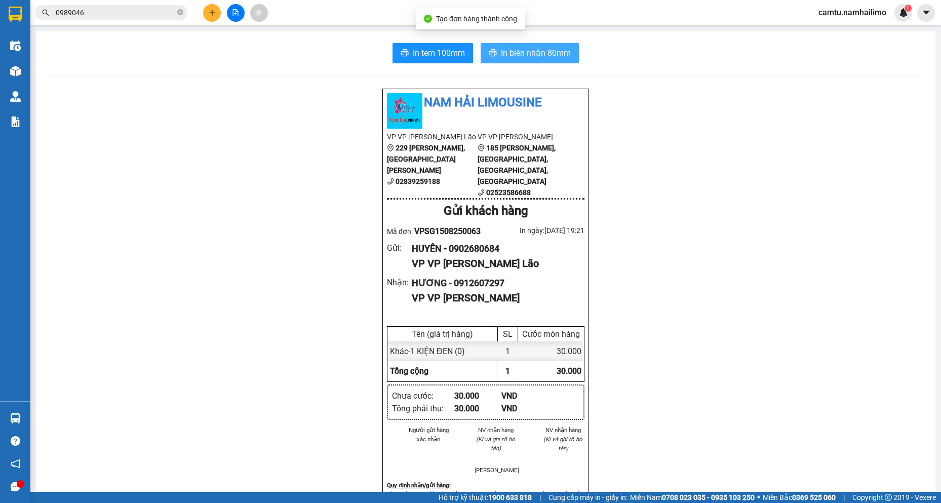
click at [538, 53] on span "In biên nhận 80mm" at bounding box center [536, 53] width 70 height 13
click at [519, 61] on button "In biên nhận 80mm" at bounding box center [530, 53] width 98 height 20
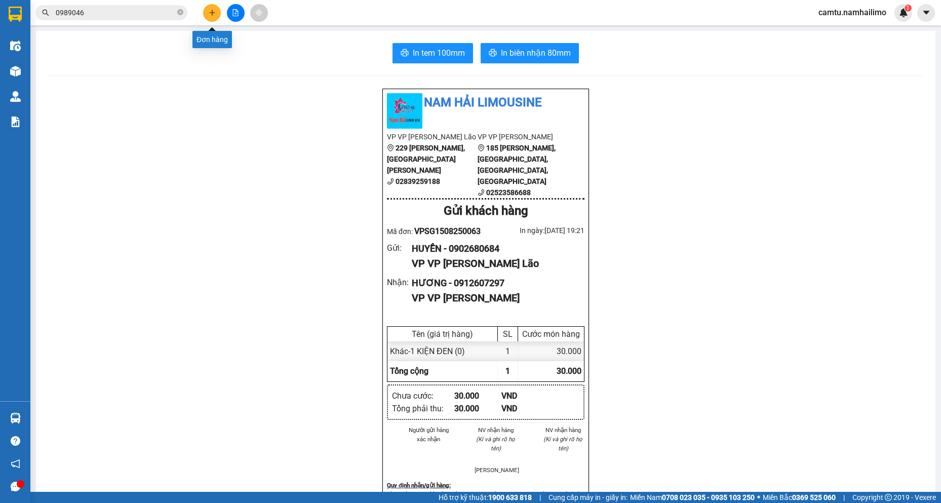
click at [211, 16] on button at bounding box center [212, 13] width 18 height 18
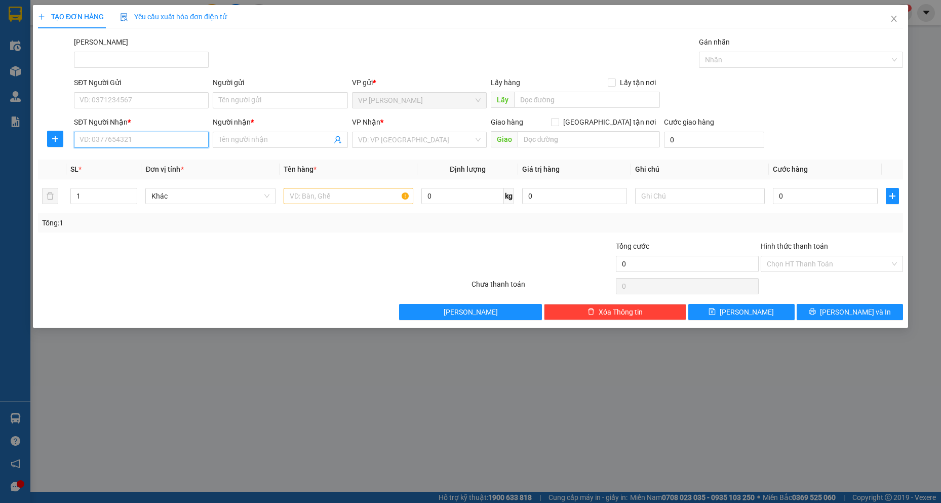
click at [147, 138] on input "SĐT Người Nhận *" at bounding box center [141, 140] width 135 height 16
click at [147, 138] on input "030708" at bounding box center [141, 140] width 135 height 16
drag, startPoint x: 88, startPoint y: 144, endPoint x: 73, endPoint y: 145, distance: 14.7
click at [73, 145] on div "SĐT Người Nhận * 030708 030708" at bounding box center [141, 134] width 139 height 35
click at [117, 138] on input "0708" at bounding box center [141, 140] width 135 height 16
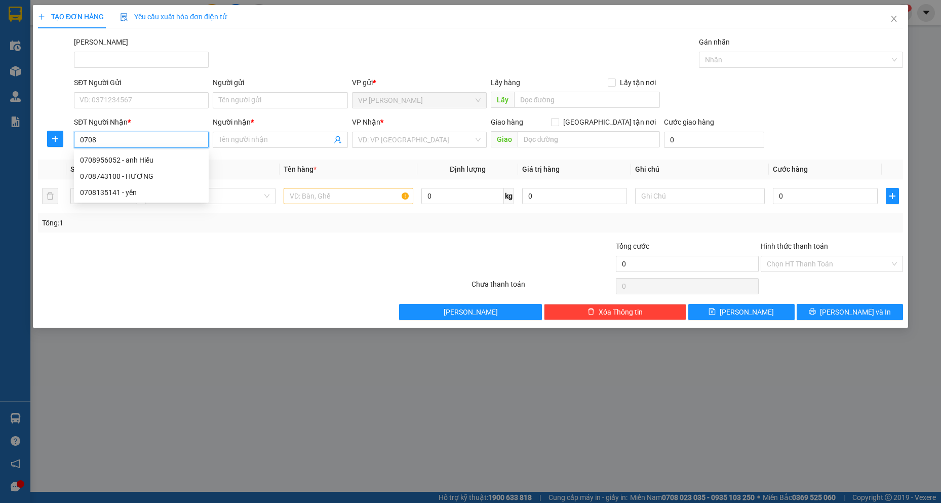
click at [117, 138] on input "0708" at bounding box center [141, 140] width 135 height 16
drag, startPoint x: 107, startPoint y: 137, endPoint x: 85, endPoint y: 136, distance: 22.3
click at [79, 137] on input "0708" at bounding box center [141, 140] width 135 height 16
type input "0708"
drag, startPoint x: 87, startPoint y: 136, endPoint x: 82, endPoint y: 148, distance: 12.7
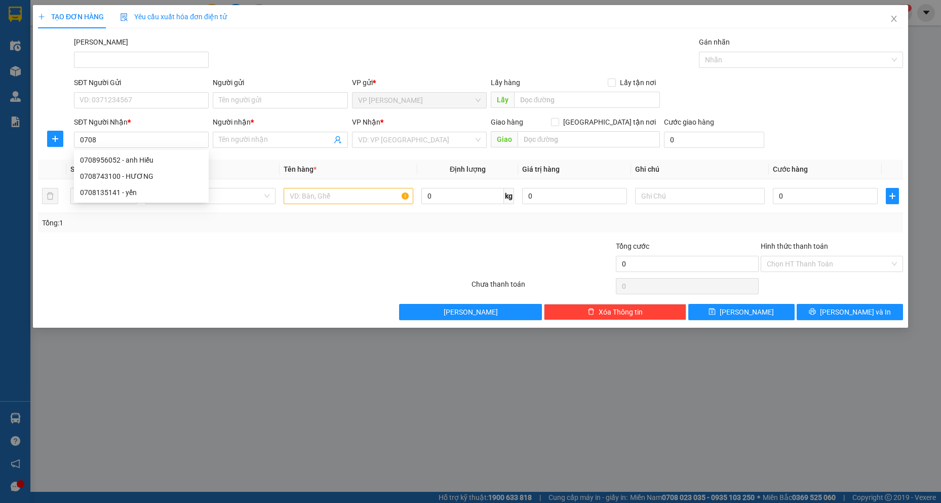
click at [82, 148] on div "SĐT Người Nhận * 0708" at bounding box center [141, 134] width 135 height 35
drag, startPoint x: 97, startPoint y: 140, endPoint x: 83, endPoint y: 140, distance: 14.2
click at [66, 140] on div "SĐT Người Nhận * 0708 Người nhận * Tên người nhận VP Nhận * VD: VP [GEOGRAPHIC_…" at bounding box center [470, 134] width 867 height 35
click at [91, 101] on input "SĐT Người Gửi" at bounding box center [141, 100] width 135 height 16
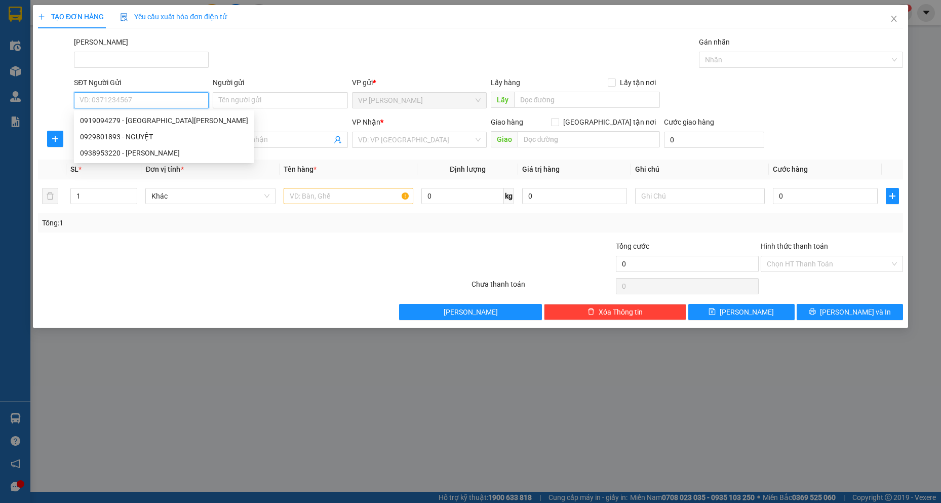
paste input "0708"
click at [109, 101] on input "0708" at bounding box center [141, 100] width 135 height 16
click at [118, 135] on div "0966030708 - [GEOGRAPHIC_DATA] - [GEOGRAPHIC_DATA]" at bounding box center [173, 136] width 187 height 11
type input "0966030708"
type input "FRESTA - [GEOGRAPHIC_DATA]"
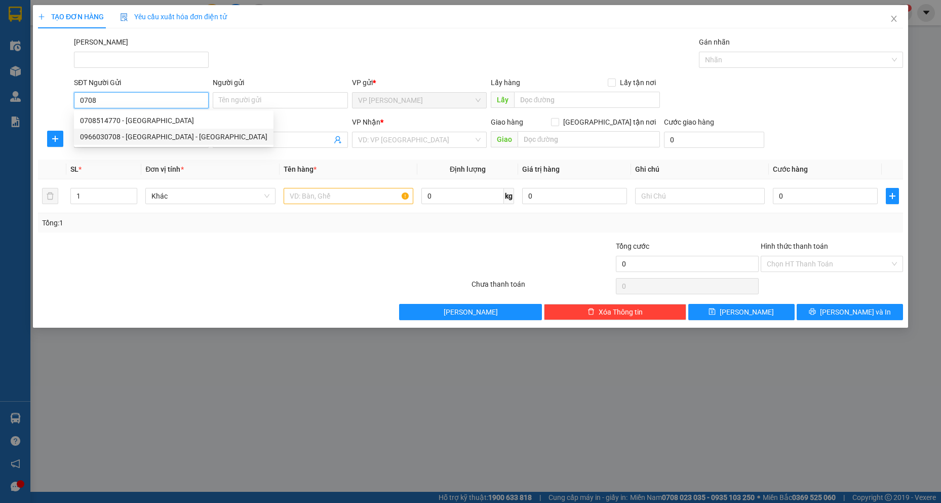
type input "0965779780"
type input "FRESTA PHAN THIẾT"
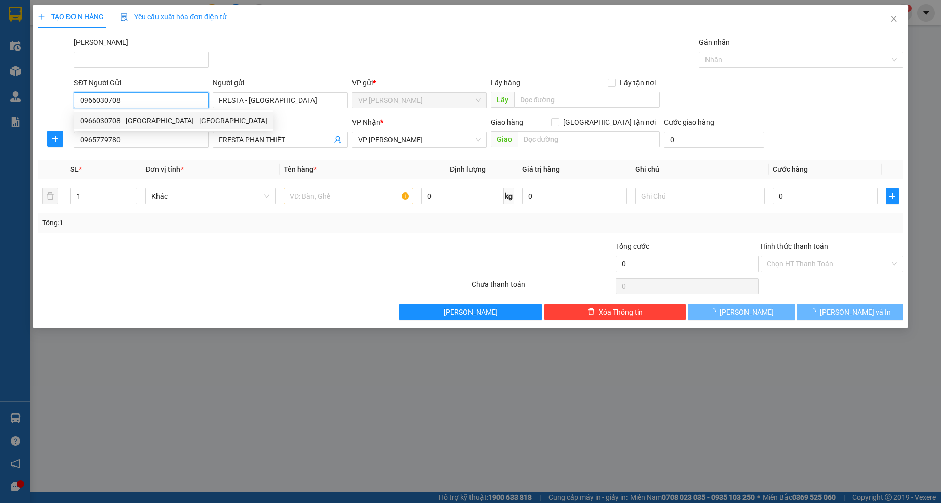
type input "30.000"
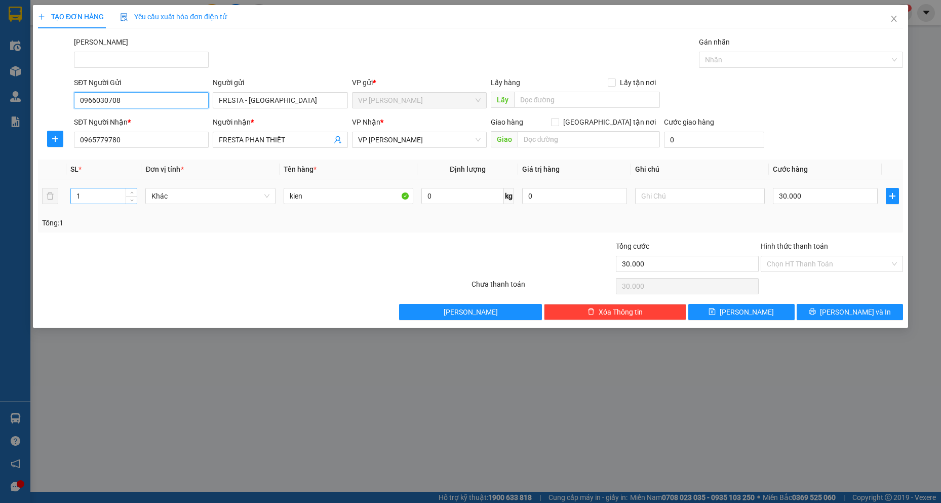
type input "0966030708"
drag, startPoint x: 94, startPoint y: 196, endPoint x: 35, endPoint y: 196, distance: 59.3
click at [35, 196] on div "TẠO ĐƠN HÀNG Yêu cầu xuất hóa đơn điện tử Transit Pickup Surcharge Ids Transit …" at bounding box center [470, 166] width 875 height 323
type input "2"
click at [866, 191] on input "30.000" at bounding box center [825, 196] width 105 height 16
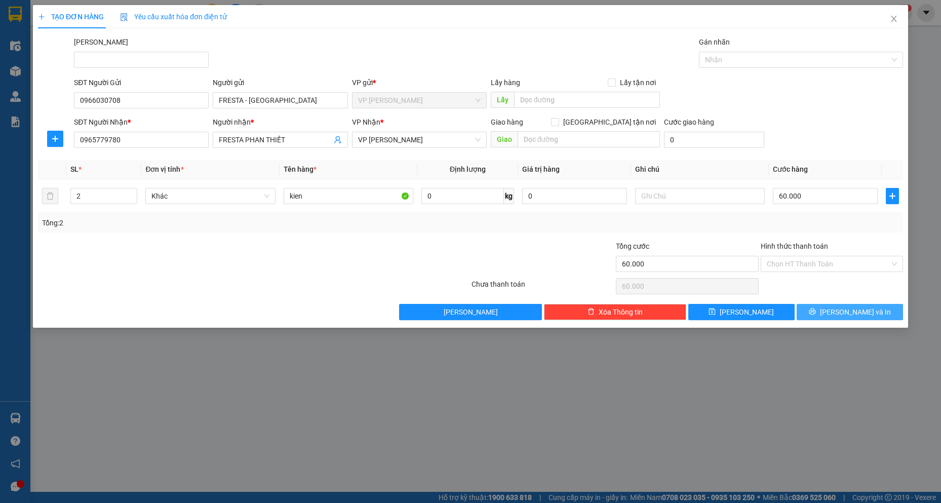
click at [854, 316] on span "[PERSON_NAME] và In" at bounding box center [855, 311] width 71 height 11
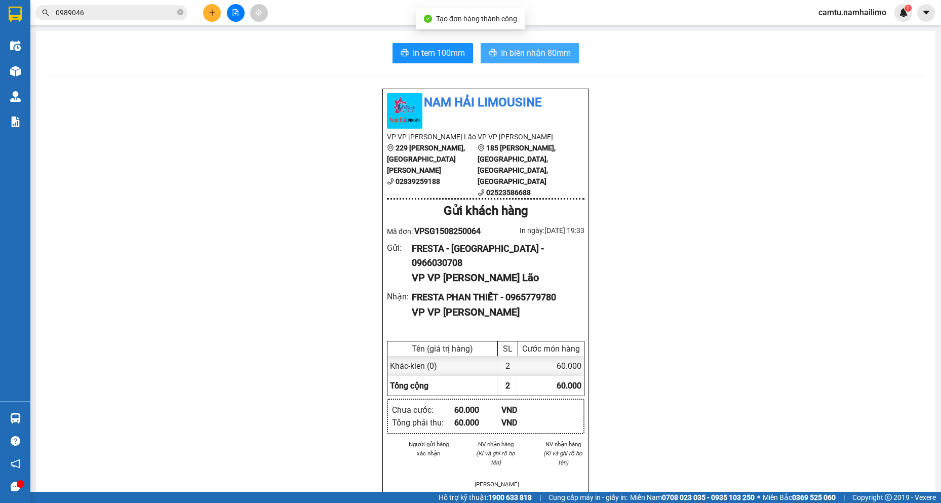
click at [532, 55] on span "In biên nhận 80mm" at bounding box center [536, 53] width 70 height 13
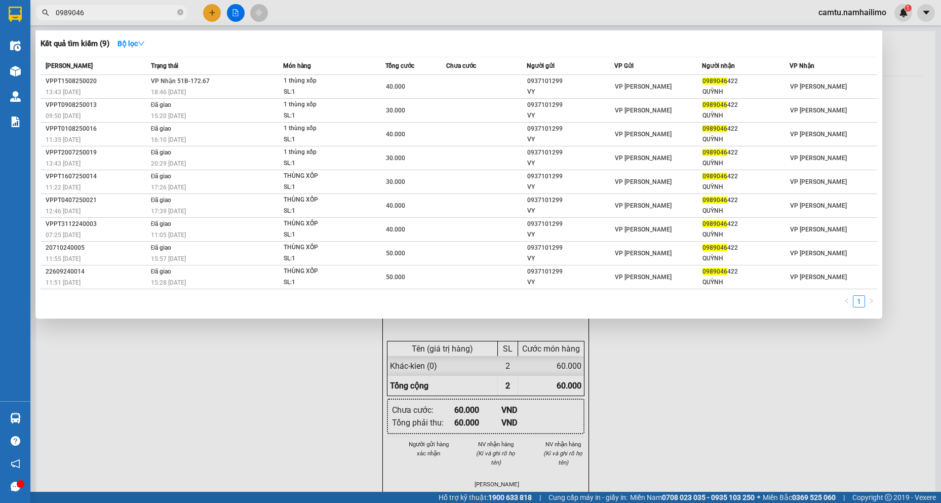
drag, startPoint x: 94, startPoint y: 20, endPoint x: 94, endPoint y: 13, distance: 6.6
click at [94, 20] on span "0989046" at bounding box center [111, 12] width 152 height 15
drag, startPoint x: 95, startPoint y: 11, endPoint x: 48, endPoint y: 11, distance: 47.1
click at [48, 11] on div "0989046" at bounding box center [99, 12] width 198 height 15
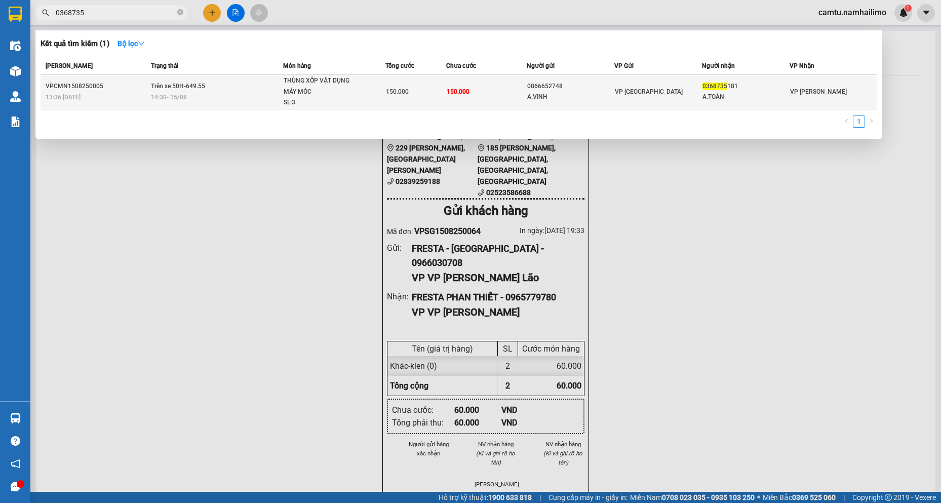
type input "0368735"
click at [598, 104] on td "0866652748 A.VINH" at bounding box center [571, 92] width 88 height 34
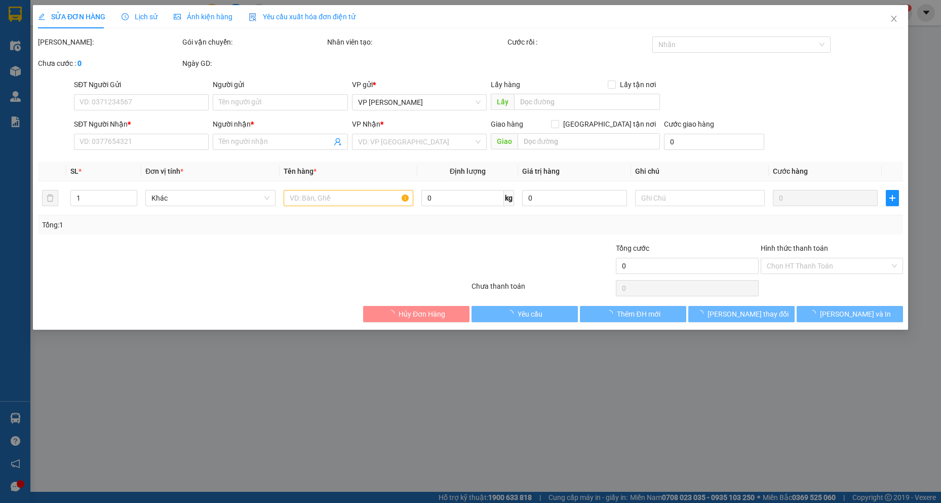
type input "0866652748"
type input "A.VINH"
type input "0368735181"
type input "A.TOẢN"
type input "150.000"
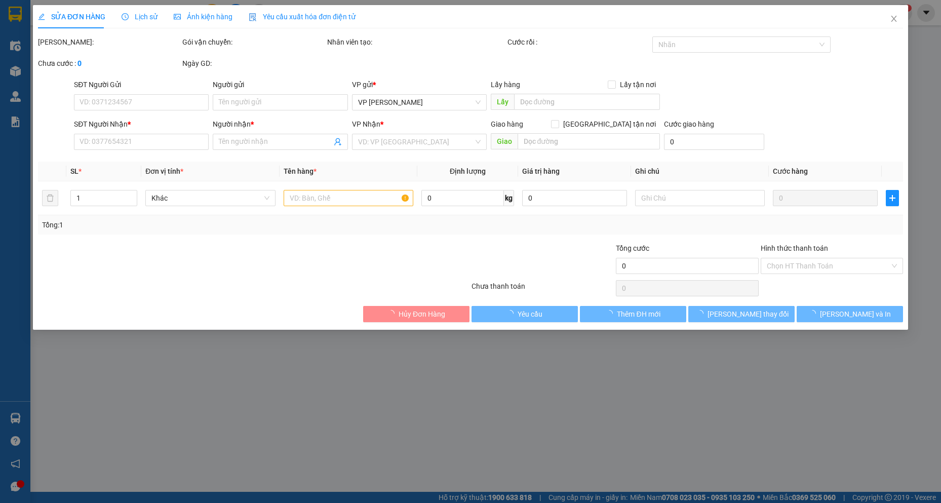
type input "150.000"
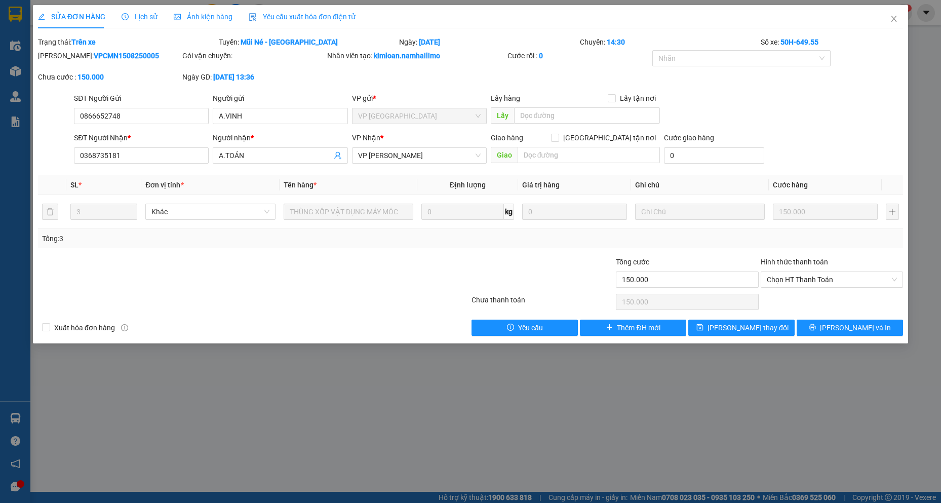
click at [433, 400] on div "SỬA ĐƠN HÀNG Lịch sử Ảnh kiện hàng Yêu cầu xuất hóa đơn điện tử Total Paid Fee …" at bounding box center [470, 251] width 941 height 503
click at [893, 19] on icon "close" at bounding box center [894, 19] width 8 height 8
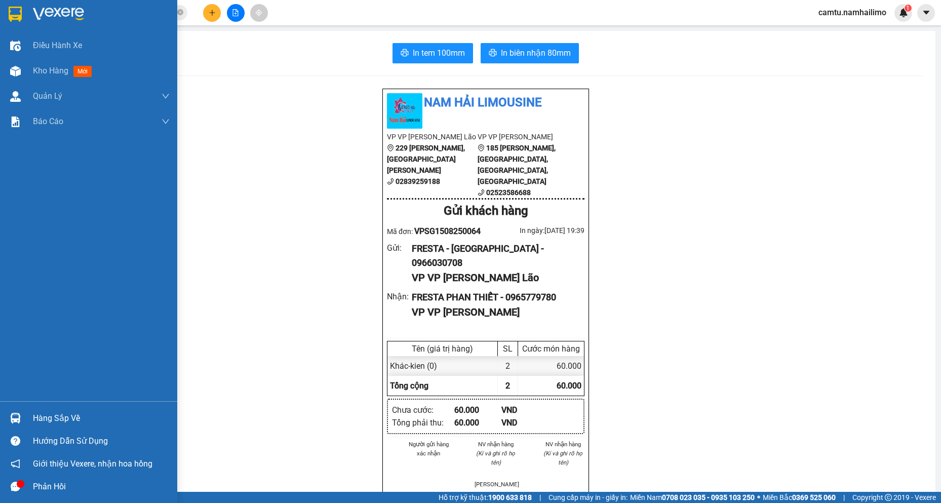
click at [23, 417] on div at bounding box center [16, 418] width 18 height 18
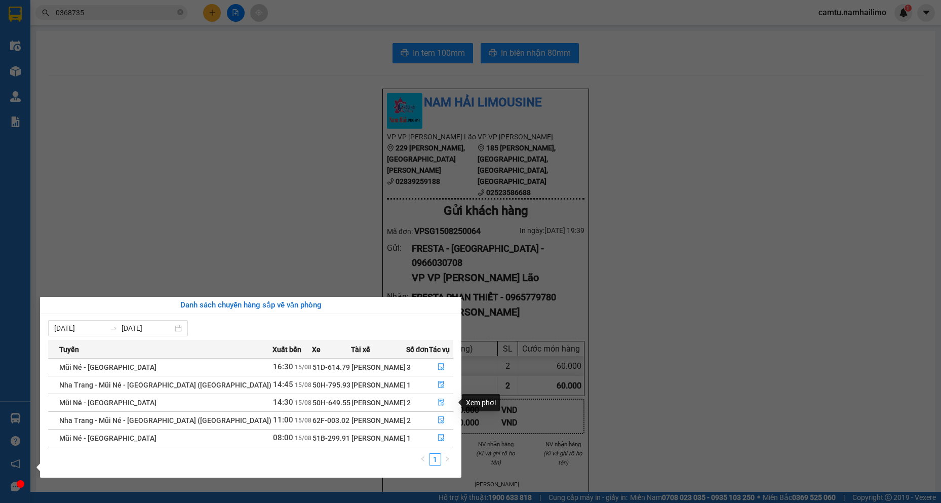
click at [438, 402] on icon "file-done" at bounding box center [441, 402] width 7 height 7
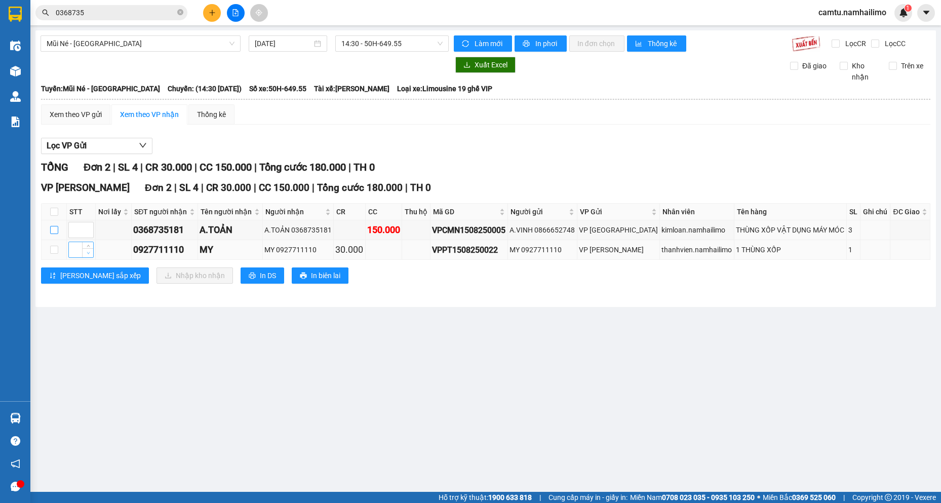
drag, startPoint x: 57, startPoint y: 232, endPoint x: 87, endPoint y: 255, distance: 38.2
click at [58, 232] on td at bounding box center [54, 230] width 25 height 20
click at [52, 230] on input "checkbox" at bounding box center [54, 230] width 8 height 8
checkbox input "true"
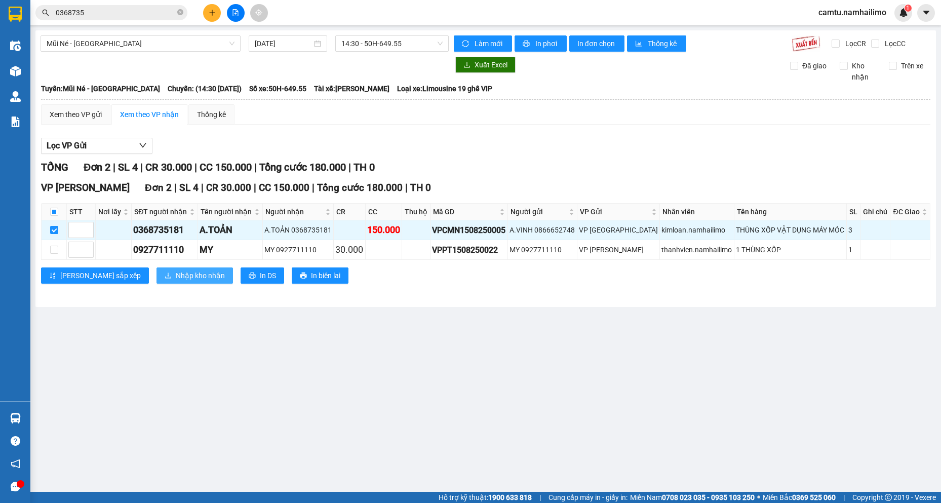
click at [176, 278] on span "Nhập kho nhận" at bounding box center [200, 275] width 49 height 11
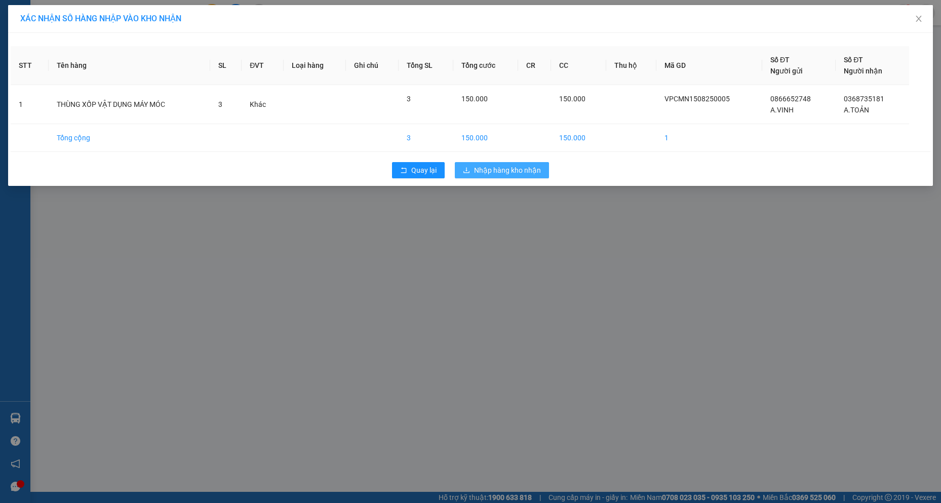
click at [516, 168] on span "Nhập hàng kho nhận" at bounding box center [507, 170] width 67 height 11
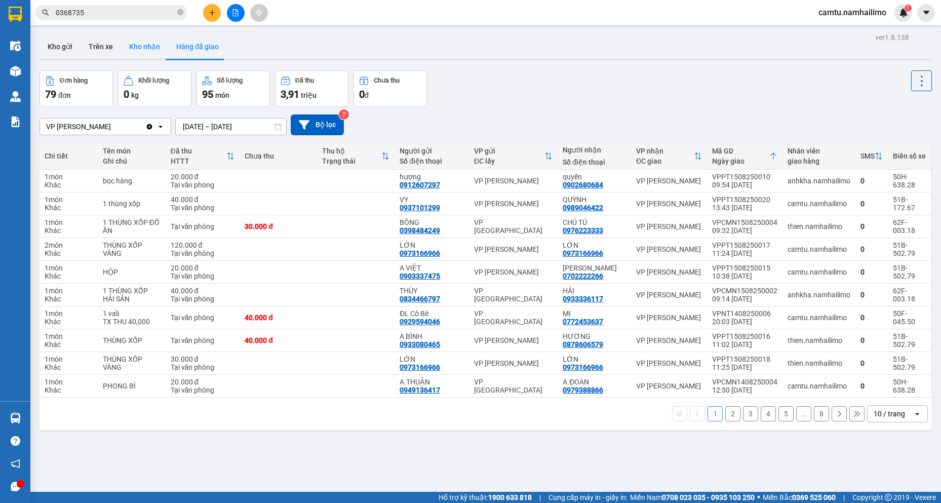
click at [152, 46] on button "Kho nhận" at bounding box center [144, 46] width 47 height 24
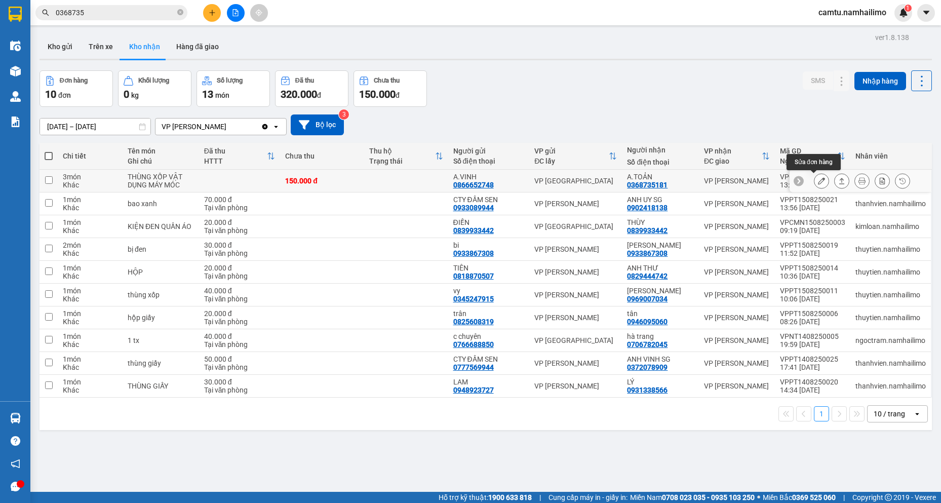
click at [818, 180] on icon at bounding box center [821, 180] width 7 height 7
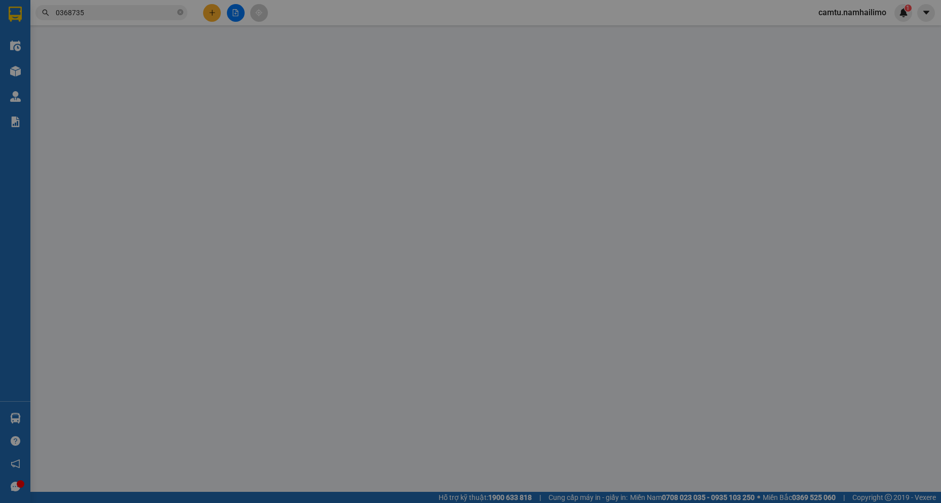
type input "0866652748"
type input "A.VINH"
type input "0368735181"
type input "A.TOẢN"
type input "150.000"
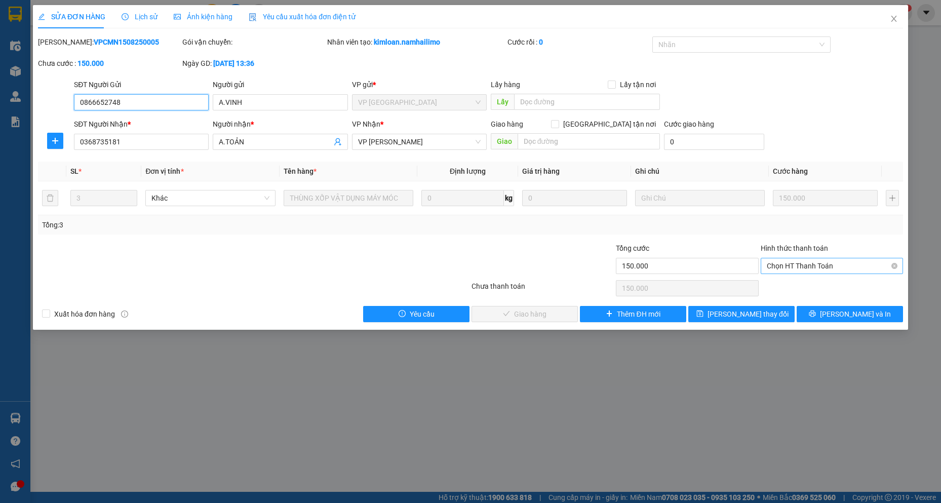
click at [778, 264] on span "Chọn HT Thanh Toán" at bounding box center [832, 265] width 130 height 15
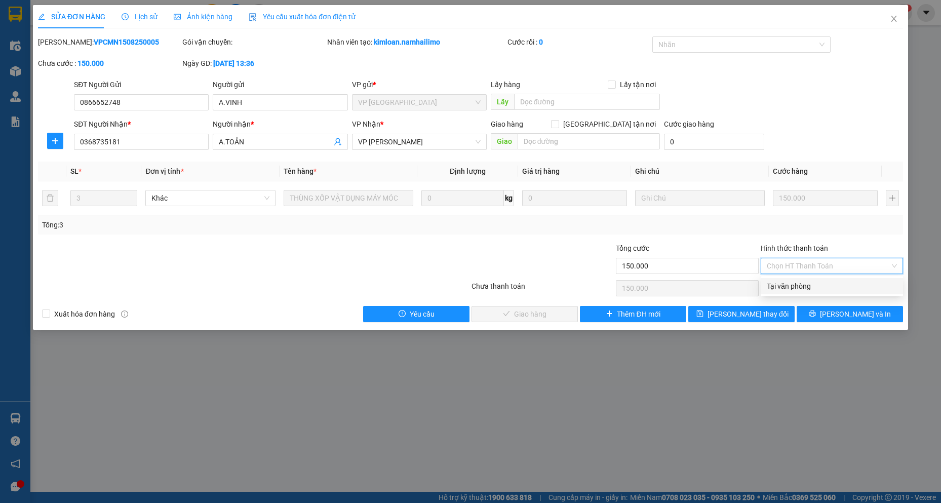
click at [792, 283] on div "Tại văn phòng" at bounding box center [832, 286] width 130 height 11
type input "0"
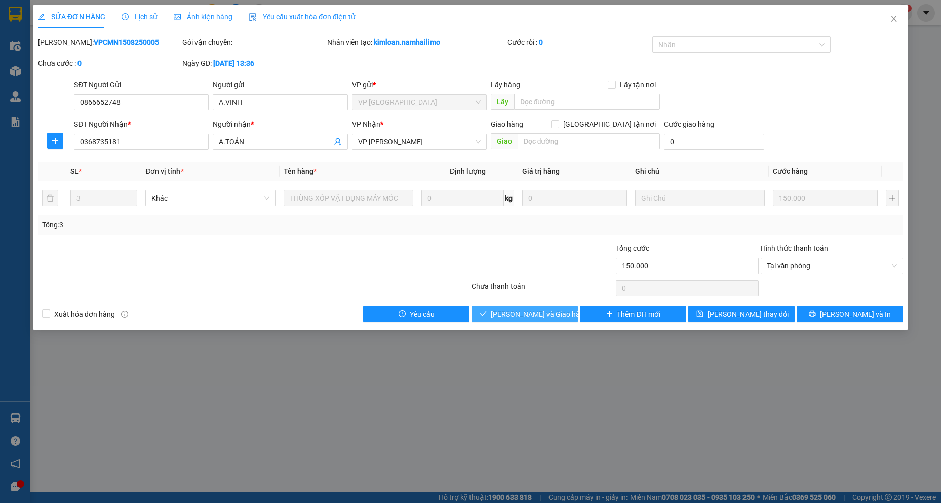
click at [535, 317] on span "[PERSON_NAME] và Giao hàng" at bounding box center [539, 314] width 97 height 11
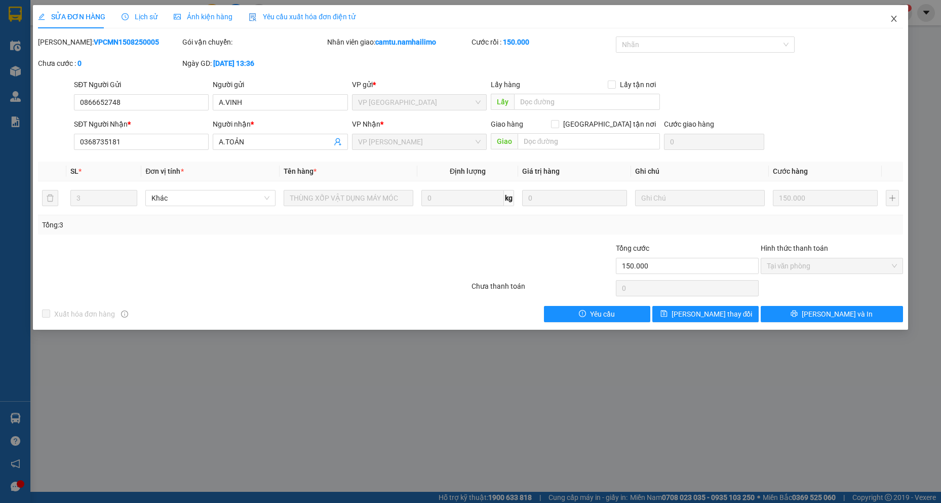
click at [894, 17] on icon "close" at bounding box center [894, 19] width 8 height 8
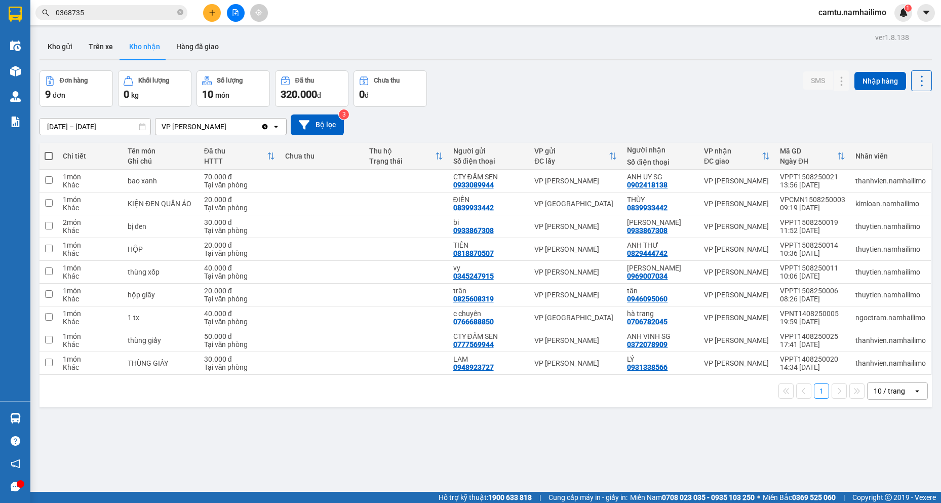
click at [223, 14] on div at bounding box center [236, 13] width 76 height 18
click at [210, 14] on icon "plus" at bounding box center [212, 12] width 7 height 7
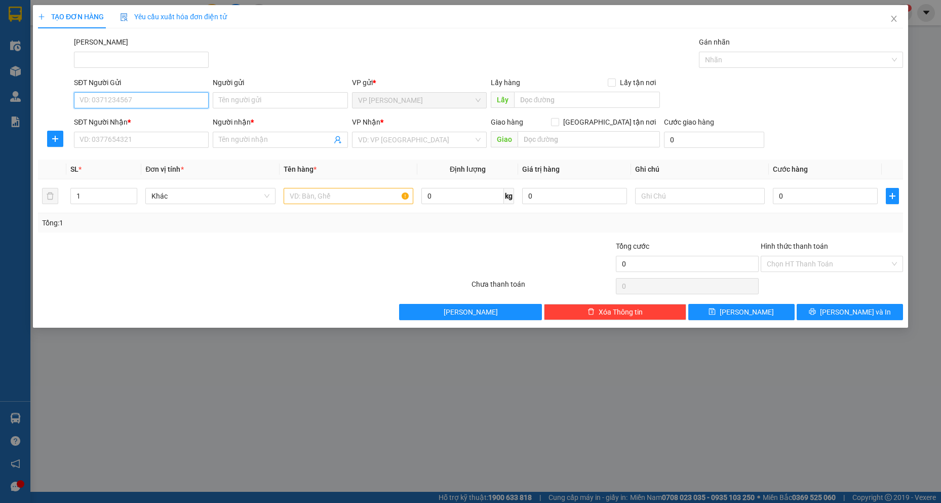
click at [114, 99] on input "SĐT Người Gửi" at bounding box center [141, 100] width 135 height 16
type input "0986233922"
click at [227, 101] on input "Người gửi" at bounding box center [280, 100] width 135 height 16
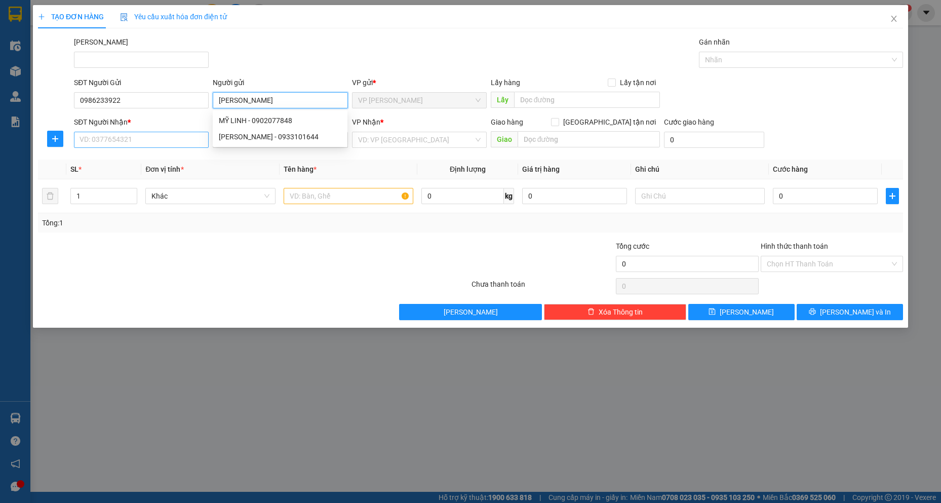
type input "[PERSON_NAME]"
click at [110, 135] on input "SĐT Người Nhận *" at bounding box center [141, 140] width 135 height 16
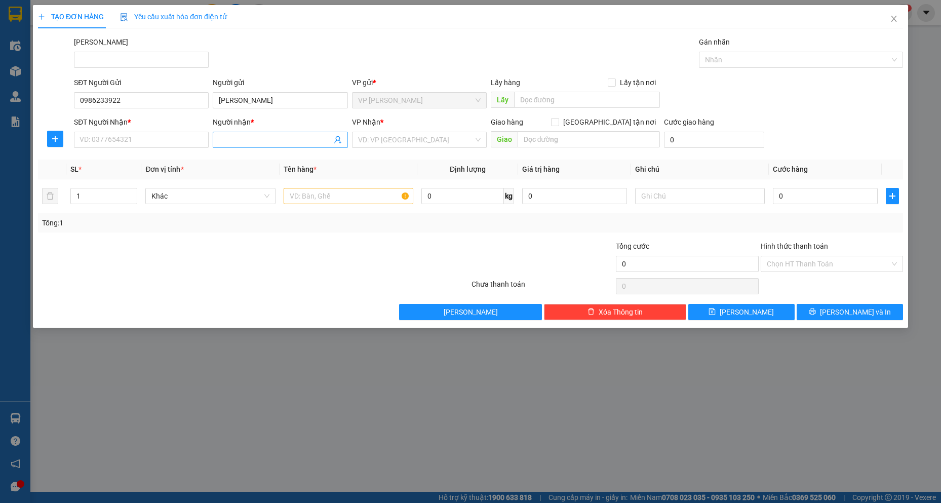
click at [241, 139] on input "Người nhận *" at bounding box center [275, 139] width 112 height 11
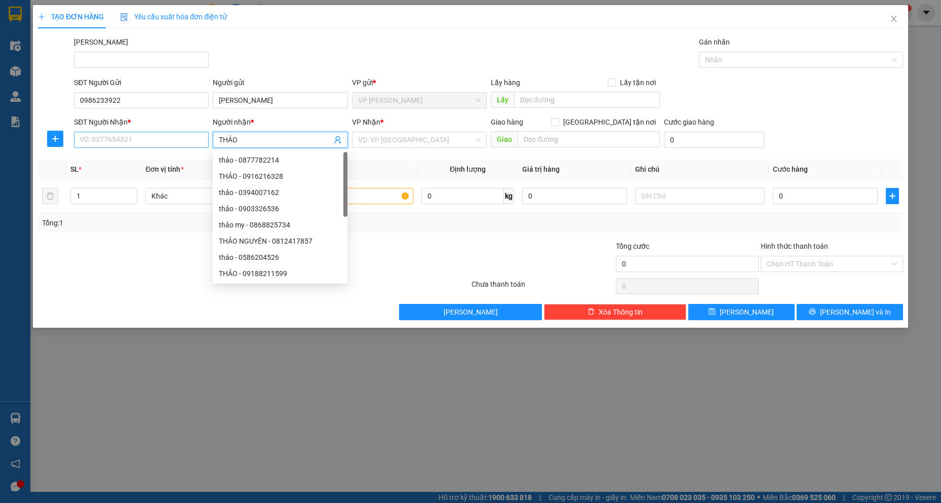
type input "THẢO"
click at [180, 144] on input "SĐT Người Nhận *" at bounding box center [141, 140] width 135 height 16
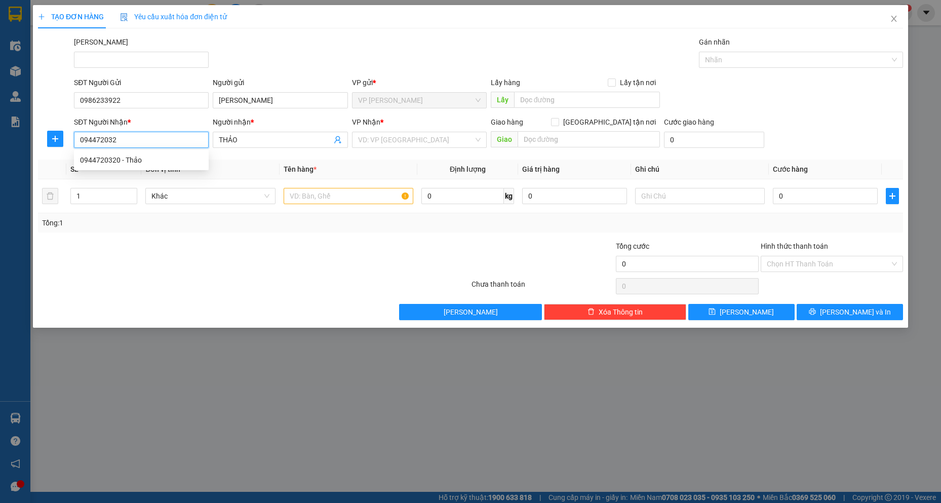
type input "0944720320"
click at [170, 156] on div "0944720320 - Thảo" at bounding box center [141, 160] width 123 height 11
type input "Thảo"
type input "20.000"
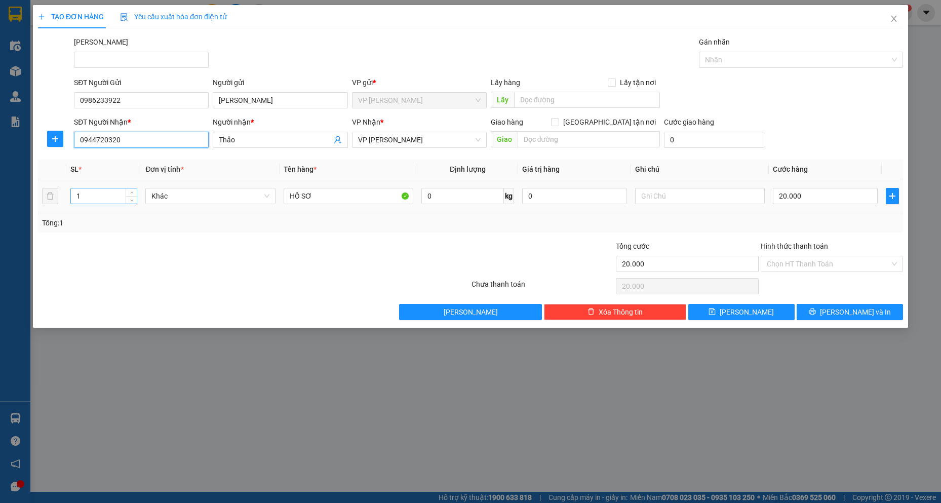
type input "0944720320"
drag, startPoint x: 82, startPoint y: 193, endPoint x: 66, endPoint y: 192, distance: 15.7
click at [66, 192] on td "1" at bounding box center [103, 196] width 75 height 34
type input "2"
drag, startPoint x: 324, startPoint y: 188, endPoint x: 262, endPoint y: 195, distance: 61.7
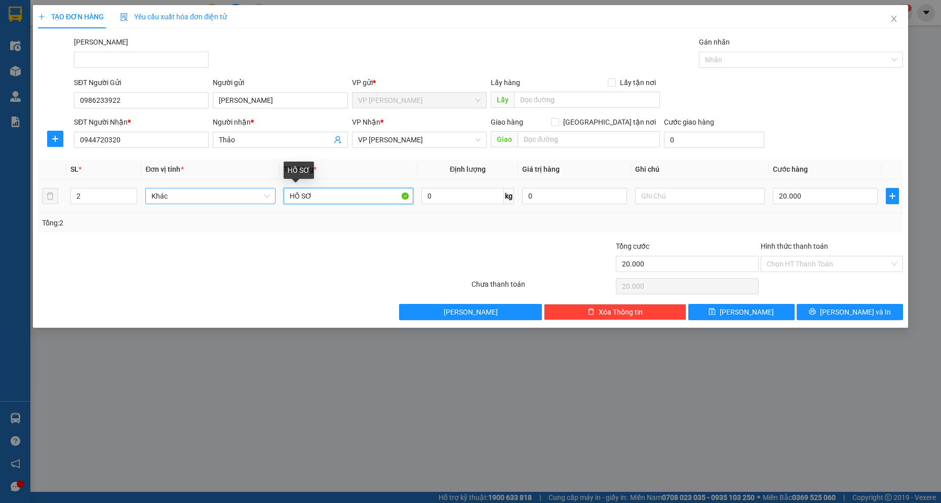
click at [262, 195] on tr "2 Khác HỒ SƠ 0 kg 0 20.000" at bounding box center [470, 196] width 865 height 34
type input "2"
type input "1 TH XANH + 1 ÔNG GIẤY"
drag, startPoint x: 85, startPoint y: 199, endPoint x: 78, endPoint y: 199, distance: 7.1
click at [78, 199] on input "2" at bounding box center [104, 195] width 66 height 15
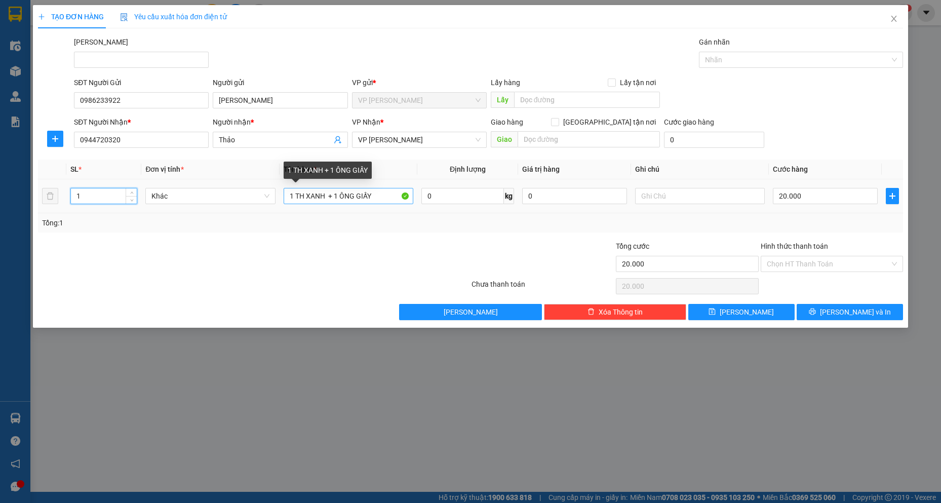
type input "1"
drag, startPoint x: 330, startPoint y: 197, endPoint x: 424, endPoint y: 199, distance: 93.7
click at [424, 199] on tr "1 Khác 1 TH XANH + 1 ÔNG GIẤY 0 kg 0 20.000" at bounding box center [470, 196] width 865 height 34
type input "1 KIỆN TH XANH"
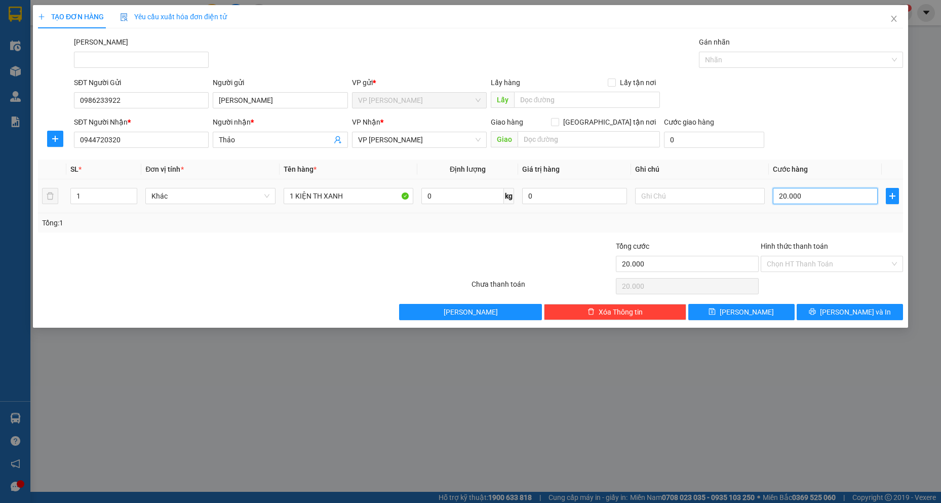
click at [820, 198] on input "20.000" at bounding box center [825, 196] width 105 height 16
type input "4"
type input "40"
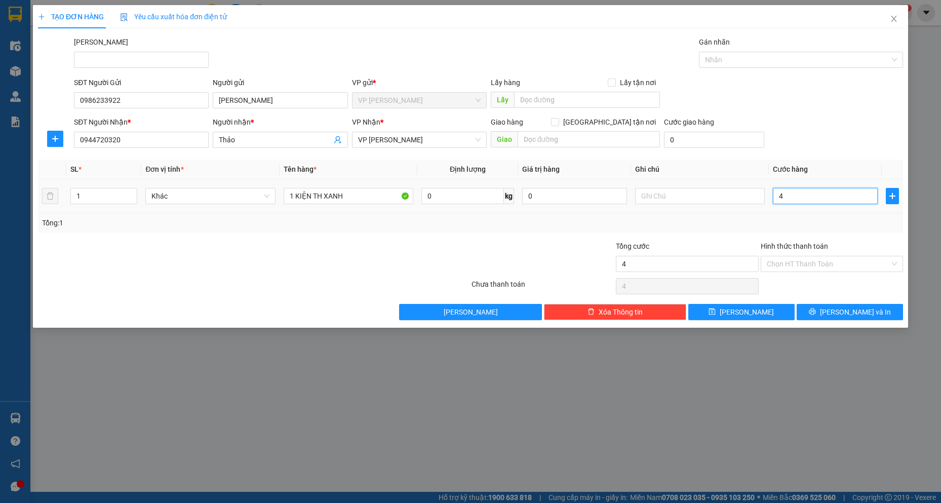
type input "40"
type input "40.000"
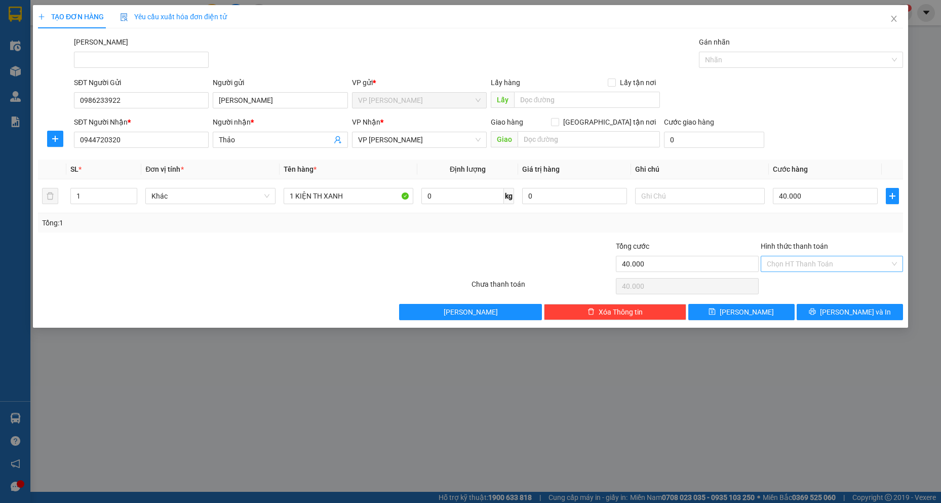
click at [817, 263] on input "Hình thức thanh toán" at bounding box center [828, 263] width 123 height 15
click at [817, 290] on div "Tại văn phòng" at bounding box center [832, 284] width 142 height 16
type input "0"
click at [861, 319] on button "[PERSON_NAME] và In" at bounding box center [850, 312] width 106 height 16
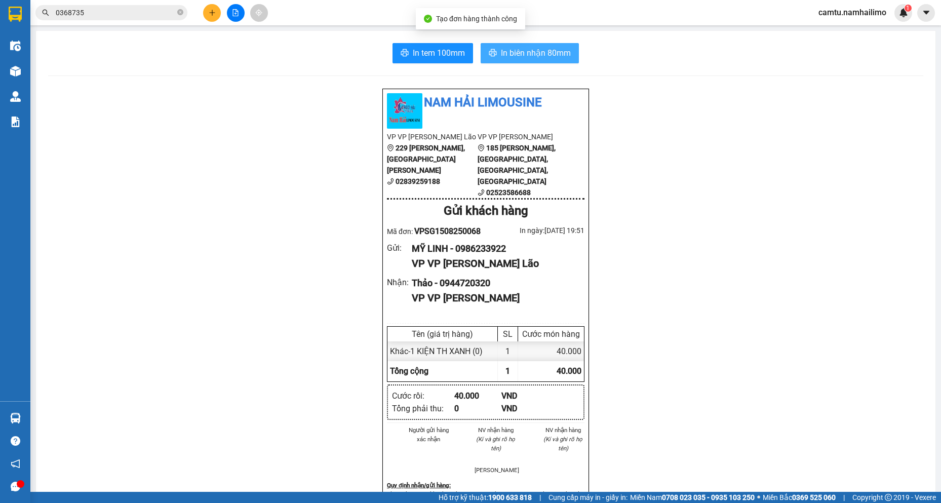
click at [529, 55] on span "In biên nhận 80mm" at bounding box center [536, 53] width 70 height 13
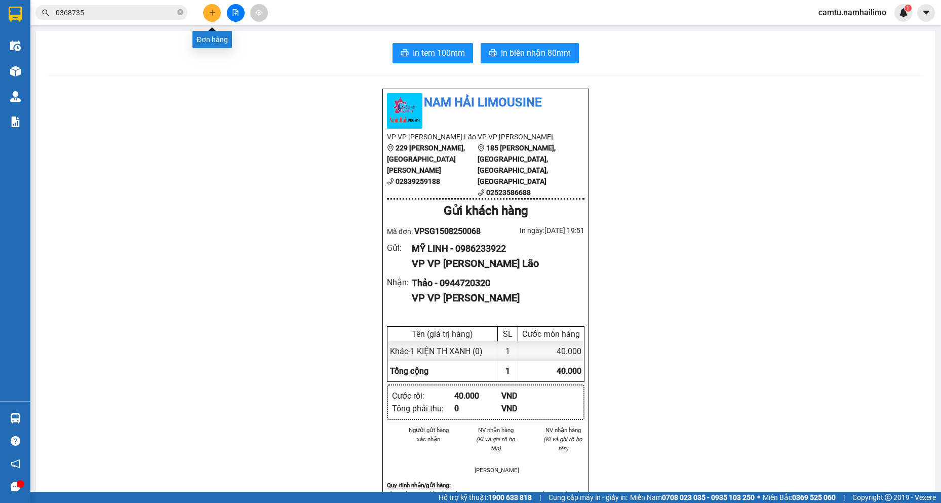
click at [204, 12] on button at bounding box center [212, 13] width 18 height 18
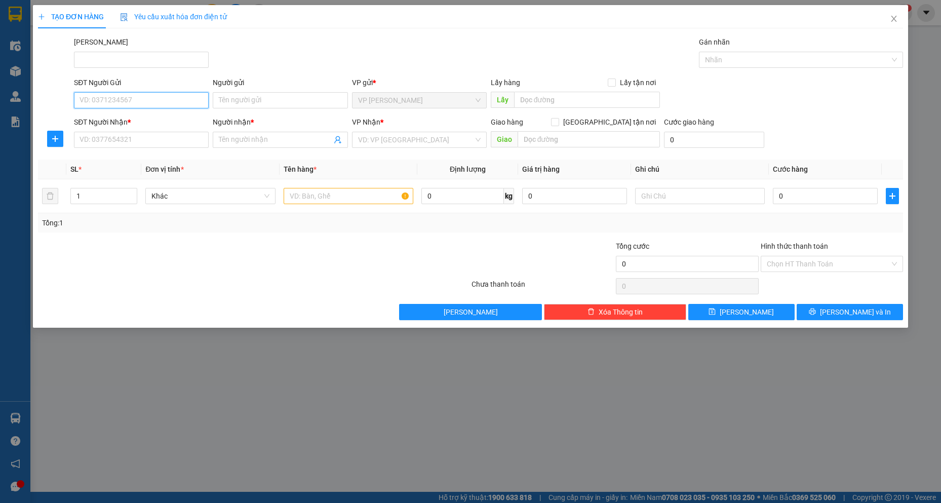
click at [147, 95] on input "SĐT Người Gửi" at bounding box center [141, 100] width 135 height 16
click at [142, 117] on div "0585406566 - ngọc" at bounding box center [141, 120] width 123 height 11
type input "0585406566"
type input "ngọc"
type input "0937363292"
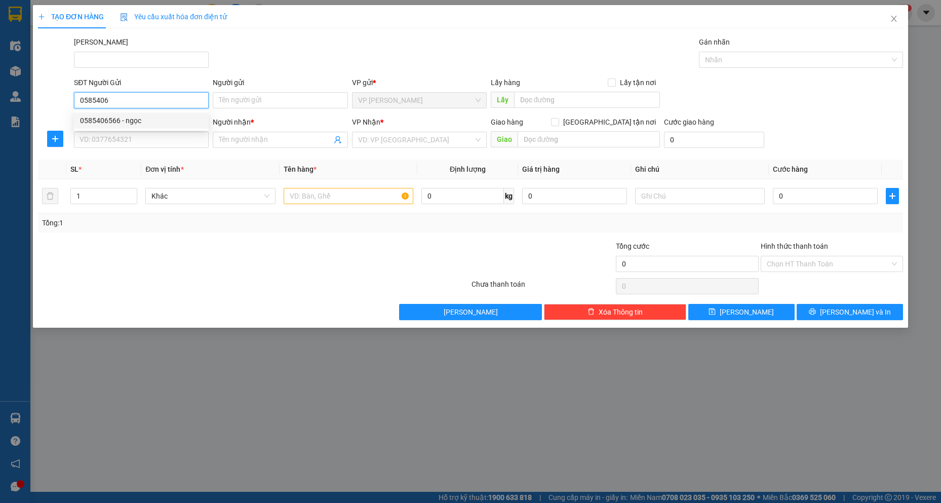
type input "HUY"
type input "20.000"
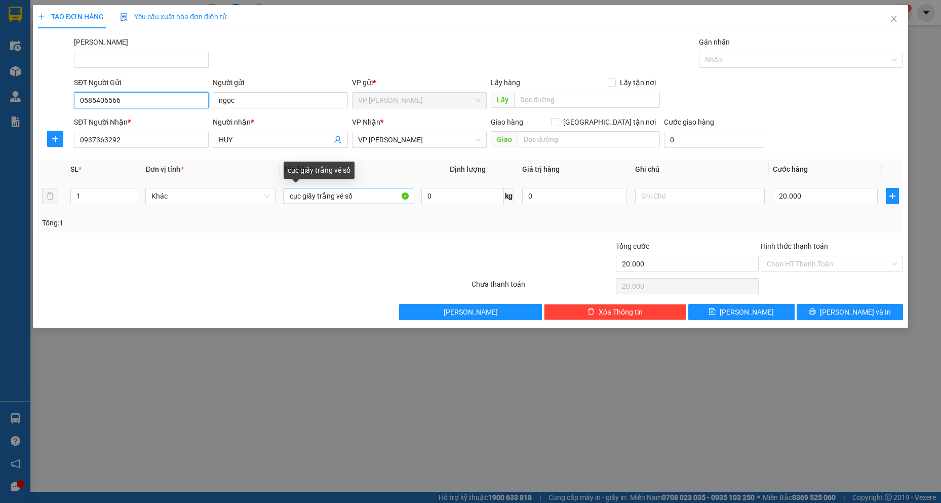
type input "0585406566"
drag, startPoint x: 316, startPoint y: 197, endPoint x: 334, endPoint y: 198, distance: 18.3
click at [334, 198] on input "cục giấy trắng vé số" at bounding box center [349, 196] width 130 height 16
type input "cục giấy XANH"
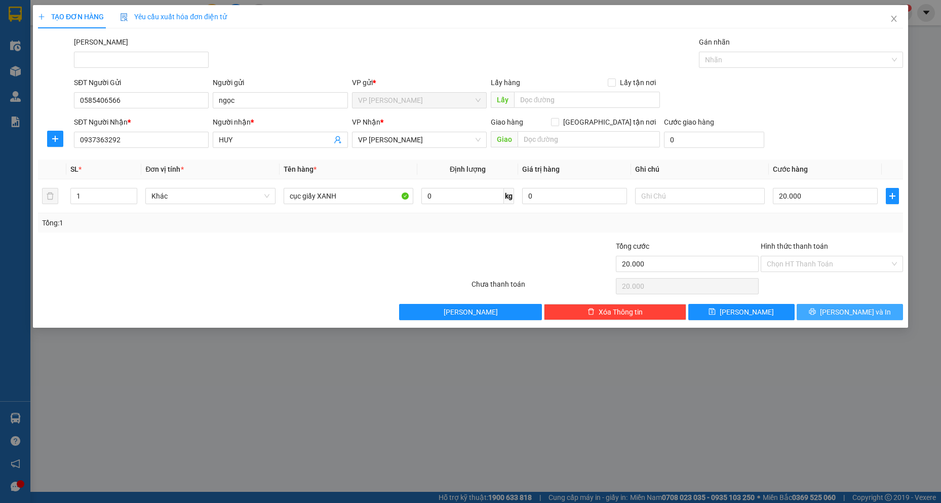
click at [854, 313] on span "[PERSON_NAME] và In" at bounding box center [855, 311] width 71 height 11
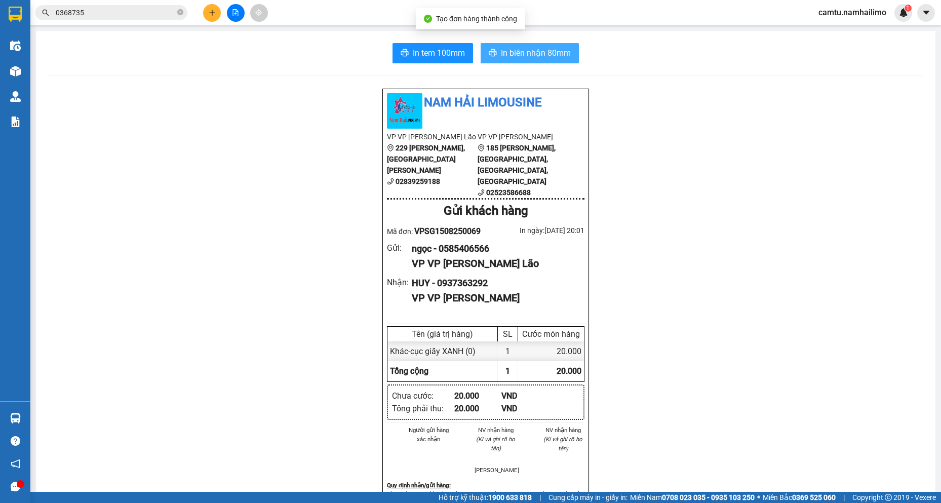
drag, startPoint x: 530, startPoint y: 52, endPoint x: 658, endPoint y: 249, distance: 234.4
click at [530, 52] on span "In biên nhận 80mm" at bounding box center [536, 53] width 70 height 13
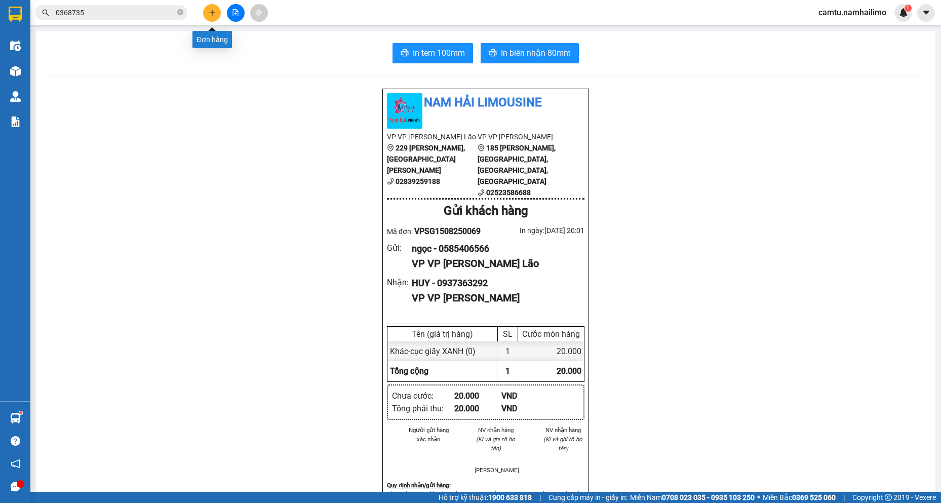
click at [210, 15] on icon "plus" at bounding box center [212, 12] width 7 height 7
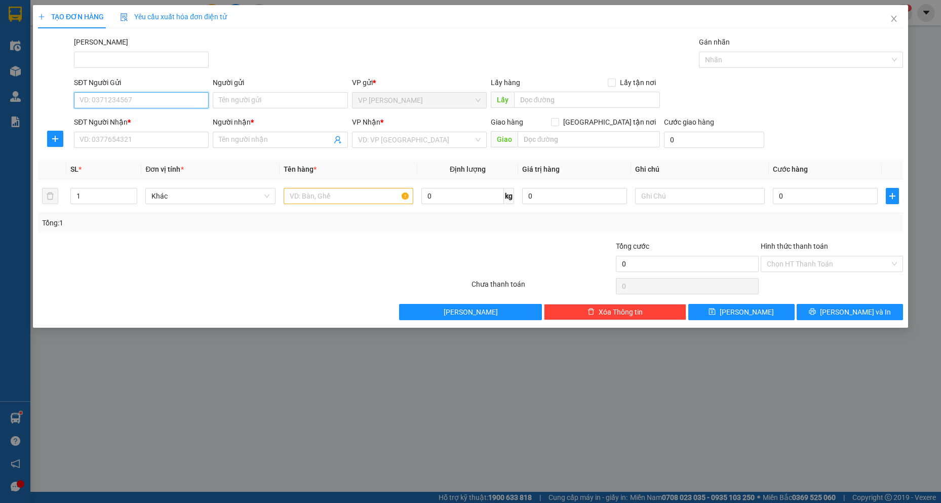
click at [103, 101] on input "SĐT Người Gửi" at bounding box center [141, 100] width 135 height 16
click at [117, 118] on div "0911132959 - Tú" at bounding box center [141, 120] width 123 height 11
type input "0911132959"
type input "Tú"
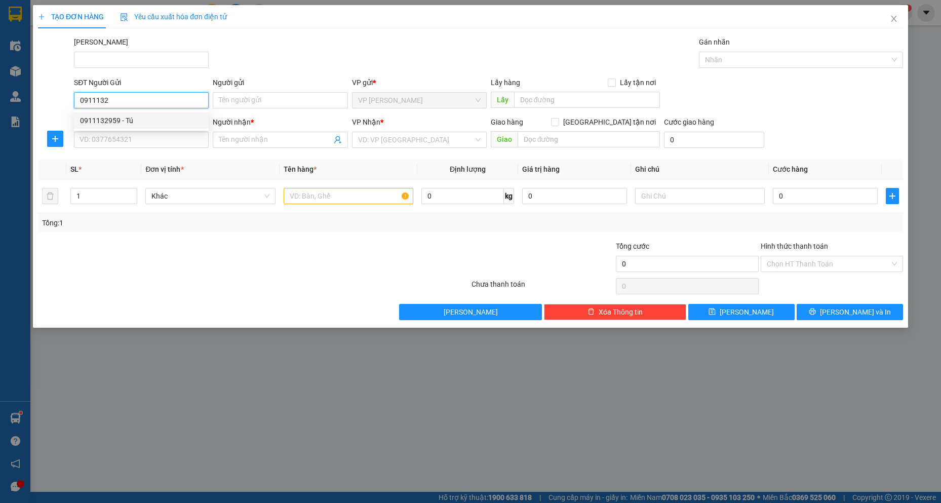
type input "0972885307"
type input "BÉ MY PT"
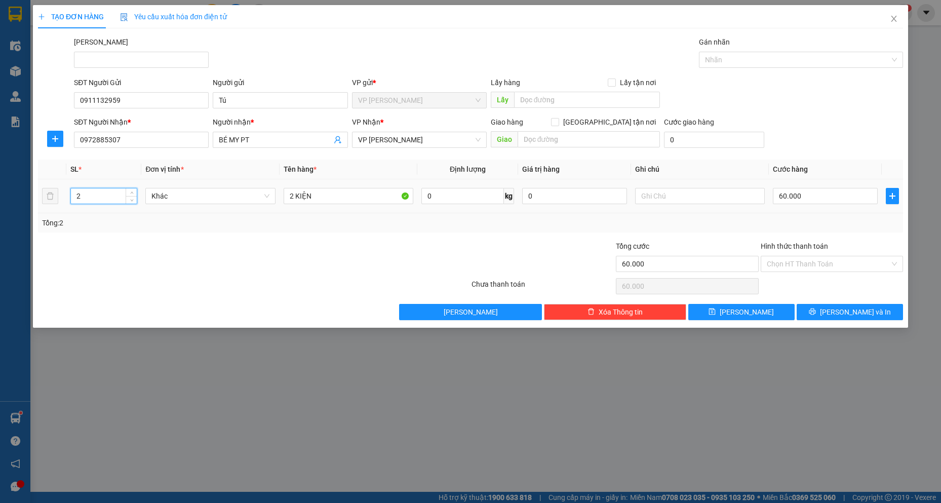
drag, startPoint x: 83, startPoint y: 197, endPoint x: 65, endPoint y: 197, distance: 17.2
click at [65, 197] on tr "2 Khác 2 KIỆN 0 kg 0 60.000" at bounding box center [470, 196] width 865 height 34
click at [284, 201] on input "2 KIỆN" at bounding box center [349, 196] width 130 height 16
click at [836, 203] on input "60.000" at bounding box center [825, 196] width 105 height 16
click at [842, 304] on button "[PERSON_NAME] và In" at bounding box center [850, 312] width 106 height 16
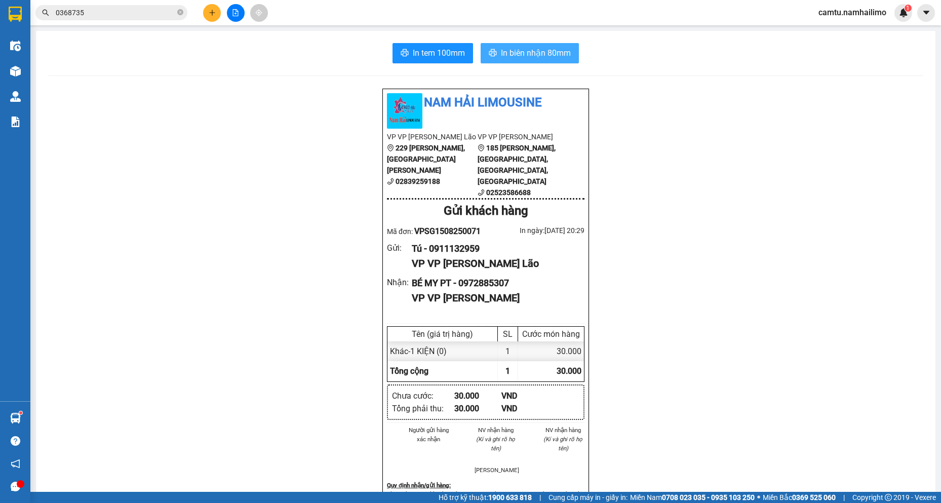
click at [541, 52] on span "In biên nhận 80mm" at bounding box center [536, 53] width 70 height 13
click at [214, 11] on button at bounding box center [212, 13] width 18 height 18
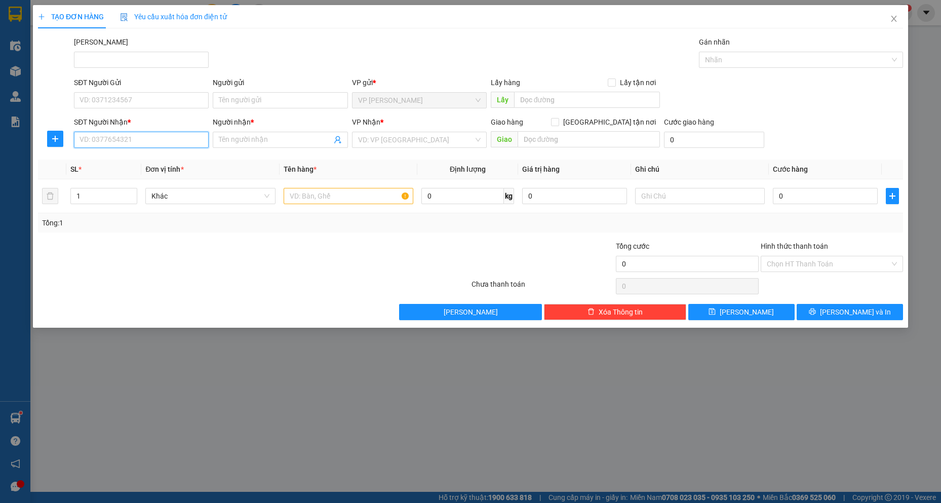
click at [112, 140] on input "SĐT Người Nhận *" at bounding box center [141, 140] width 135 height 16
click at [112, 140] on input "0946122558" at bounding box center [141, 140] width 135 height 16
click at [99, 143] on input "0946122558" at bounding box center [141, 140] width 135 height 16
click at [123, 158] on div "0946192558 - [PERSON_NAME]" at bounding box center [141, 160] width 123 height 11
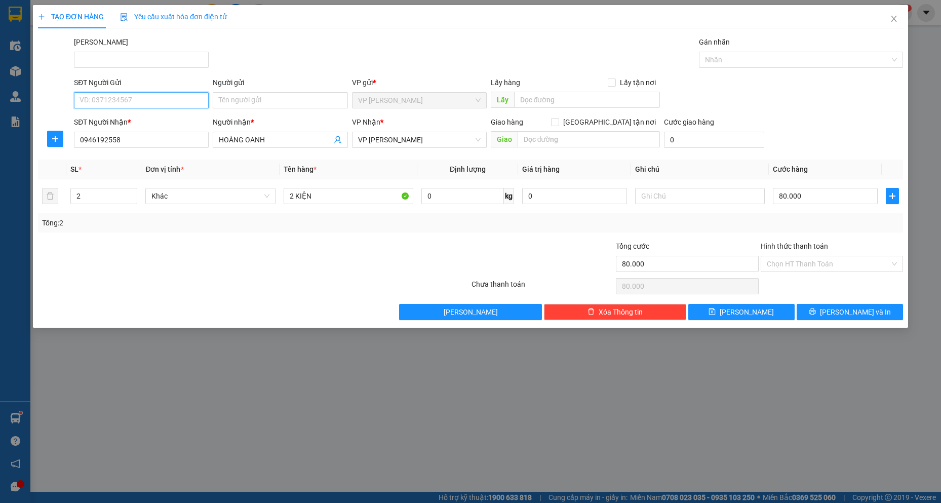
click at [151, 102] on input "SĐT Người Gửi" at bounding box center [141, 100] width 135 height 16
click at [146, 126] on div "0906305588 - [PERSON_NAME]" at bounding box center [141, 120] width 135 height 16
click at [55, 196] on tr "2 Khác 2 KIỆN 0 kg 0 80.000" at bounding box center [470, 196] width 865 height 34
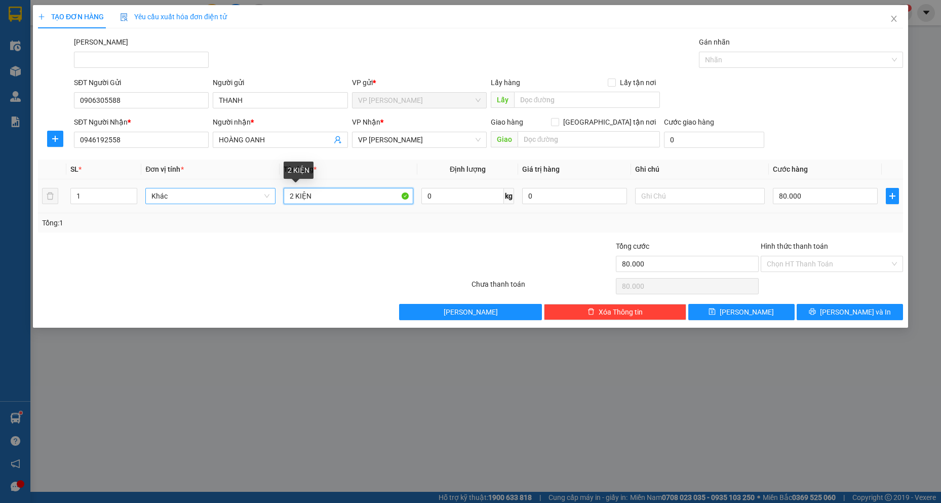
drag, startPoint x: 323, startPoint y: 202, endPoint x: 268, endPoint y: 190, distance: 56.0
click at [268, 190] on tr "1 Khác 2 KIỆN 0 kg 0 80.000" at bounding box center [470, 196] width 865 height 34
click at [813, 193] on input "80.000" at bounding box center [825, 196] width 105 height 16
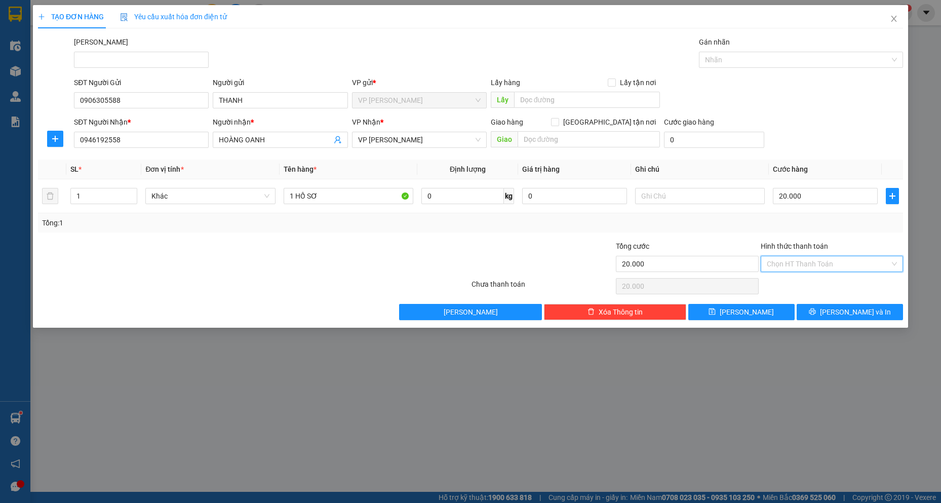
click at [814, 263] on input "Hình thức thanh toán" at bounding box center [828, 263] width 123 height 15
click at [814, 281] on div "Tại văn phòng" at bounding box center [832, 284] width 130 height 11
click at [811, 312] on button "[PERSON_NAME] và In" at bounding box center [850, 312] width 106 height 16
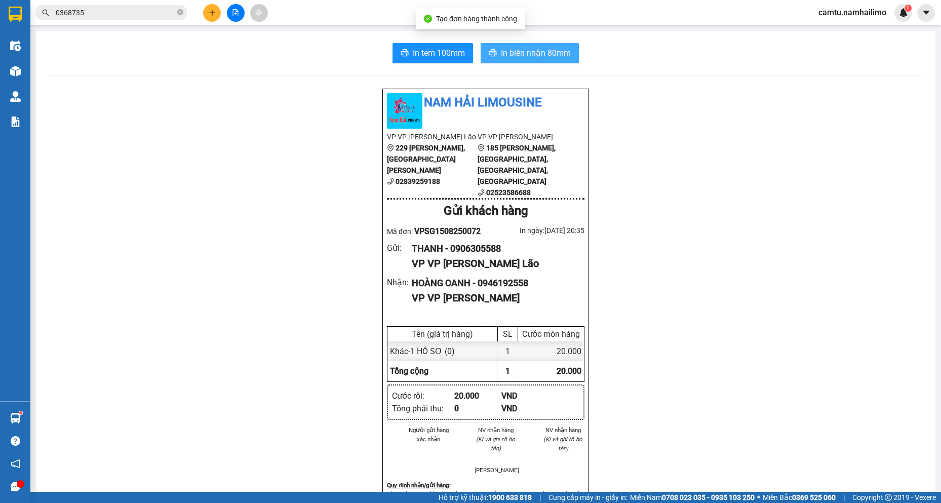
click at [532, 53] on span "In biên nhận 80mm" at bounding box center [536, 53] width 70 height 13
click at [208, 13] on button at bounding box center [212, 13] width 18 height 18
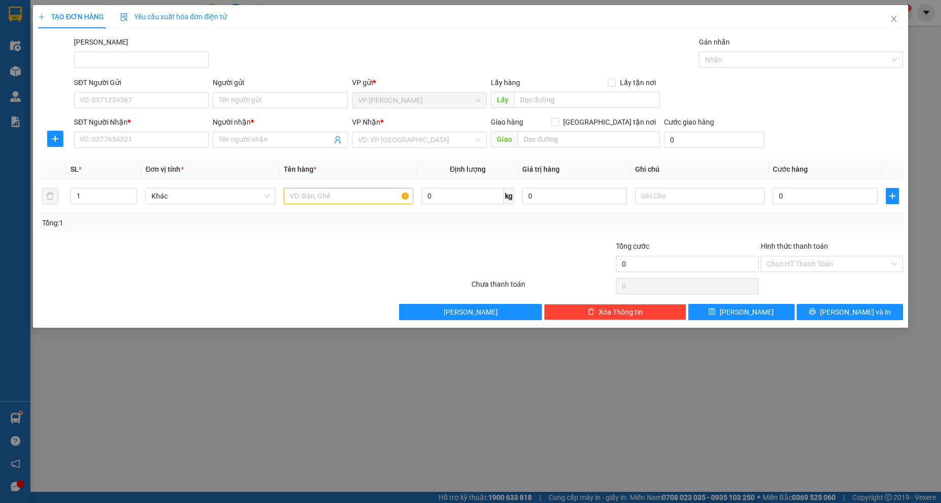
click at [145, 108] on div "SĐT Người Gửi VD: 0371234567" at bounding box center [141, 94] width 135 height 35
click at [144, 102] on input "SĐT Người Gửi" at bounding box center [141, 100] width 135 height 16
click at [138, 124] on div "0985277762 - [GEOGRAPHIC_DATA]" at bounding box center [141, 120] width 123 height 11
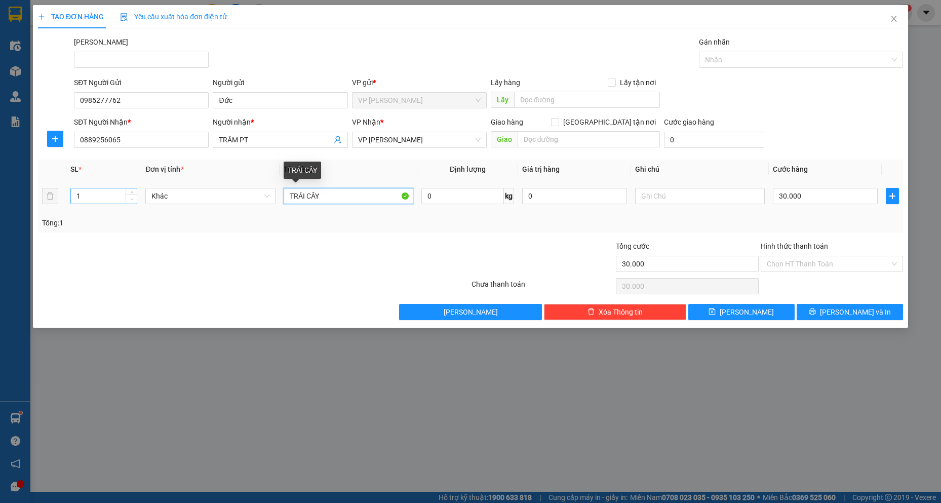
drag, startPoint x: 338, startPoint y: 197, endPoint x: 134, endPoint y: 197, distance: 204.2
click at [134, 197] on tr "1 Khác TRÁI CÂY 0 kg 0 30.000" at bounding box center [470, 196] width 865 height 34
click at [816, 190] on input "30.000" at bounding box center [825, 196] width 105 height 16
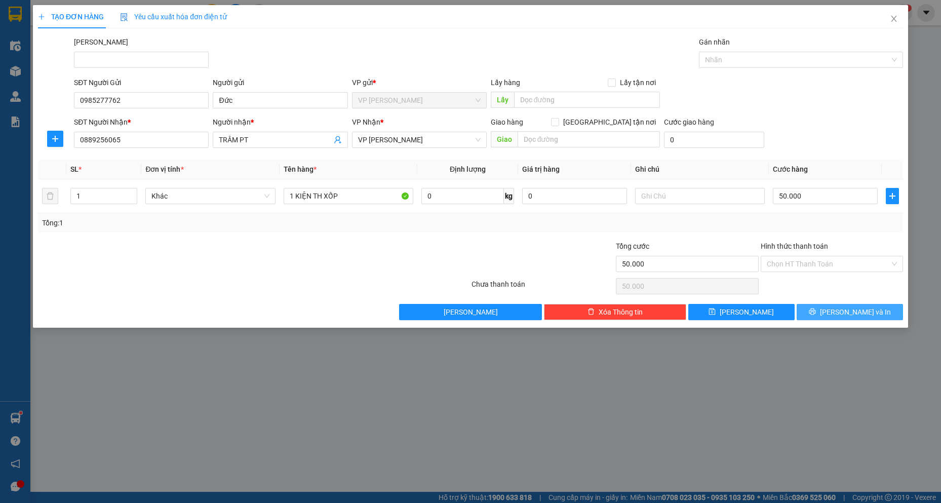
click at [847, 316] on span "[PERSON_NAME] và In" at bounding box center [855, 311] width 71 height 11
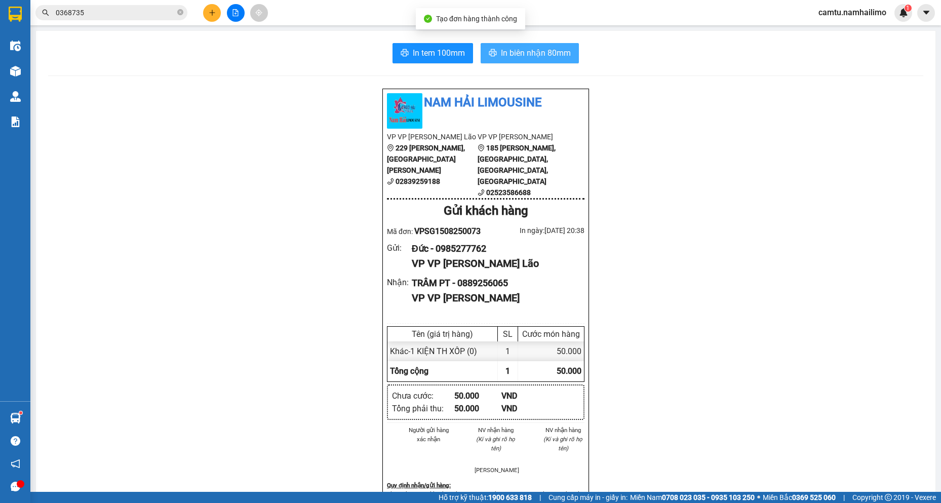
click at [533, 51] on span "In biên nhận 80mm" at bounding box center [536, 53] width 70 height 13
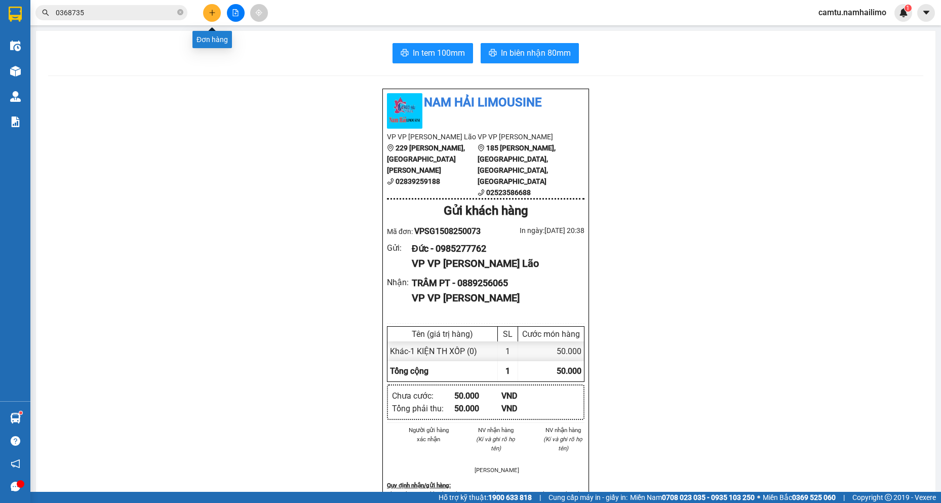
click at [219, 11] on button at bounding box center [212, 13] width 18 height 18
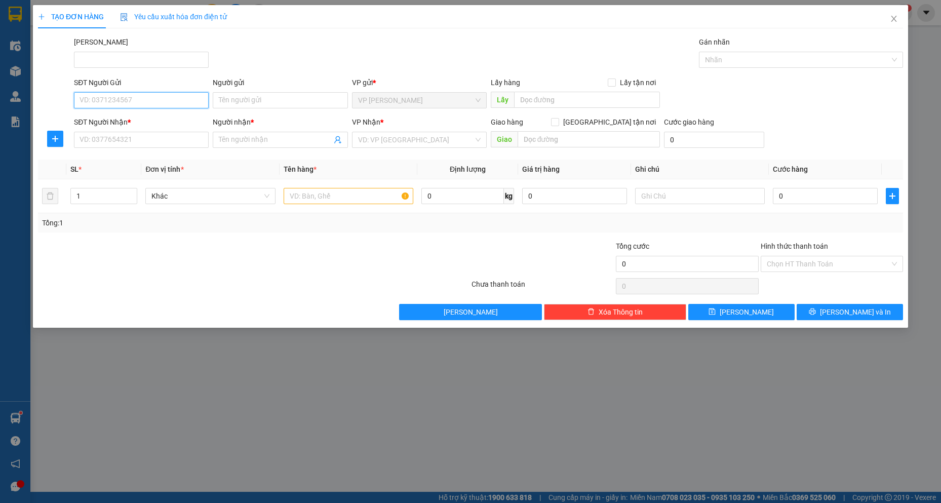
click at [167, 97] on input "SĐT Người Gửi" at bounding box center [141, 100] width 135 height 16
click at [174, 120] on div "0903974048 - QUANG PHỤ TÙNG" at bounding box center [141, 120] width 123 height 11
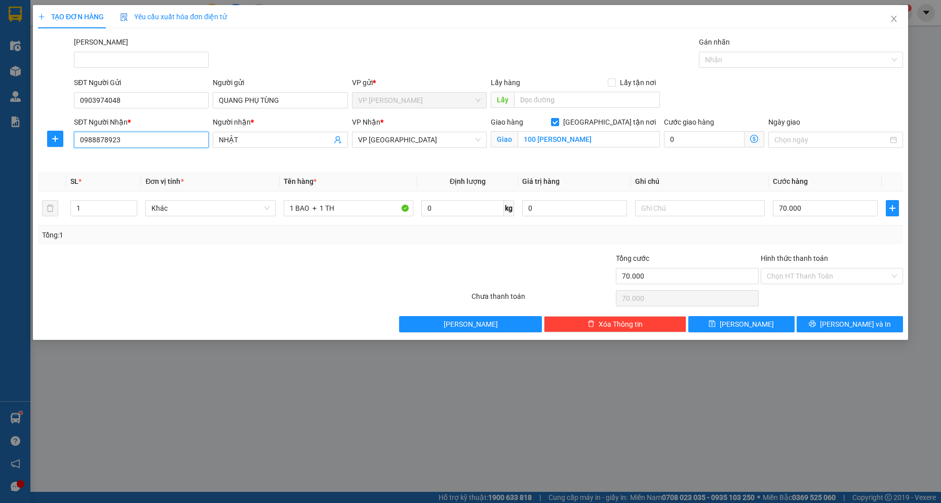
click at [183, 141] on input "0988878923" at bounding box center [141, 140] width 135 height 16
drag, startPoint x: 247, startPoint y: 139, endPoint x: 194, endPoint y: 138, distance: 53.2
click at [194, 138] on div "SĐT Người Nhận * 0988878923 Người nhận * NHẬT NHẬT VP Nhận * VP chợ Mũi Né Giao…" at bounding box center [488, 141] width 833 height 48
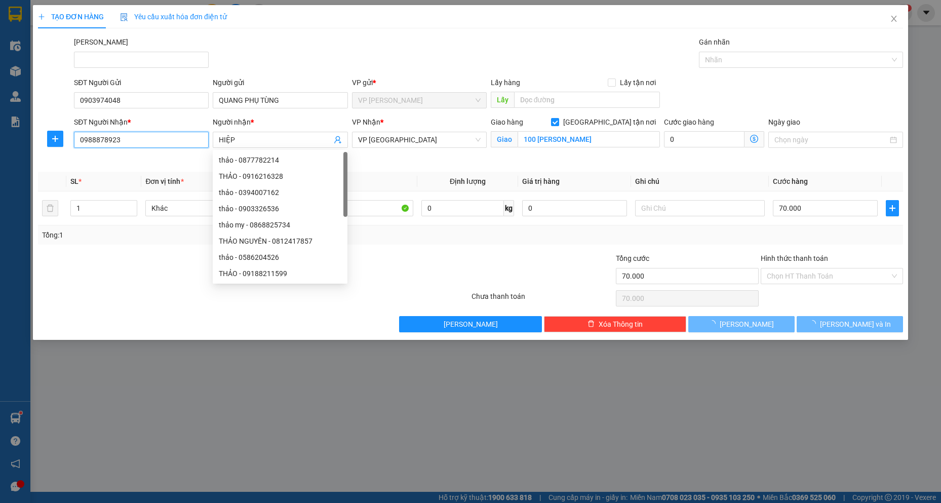
click at [194, 138] on input "0988878923" at bounding box center [141, 140] width 135 height 16
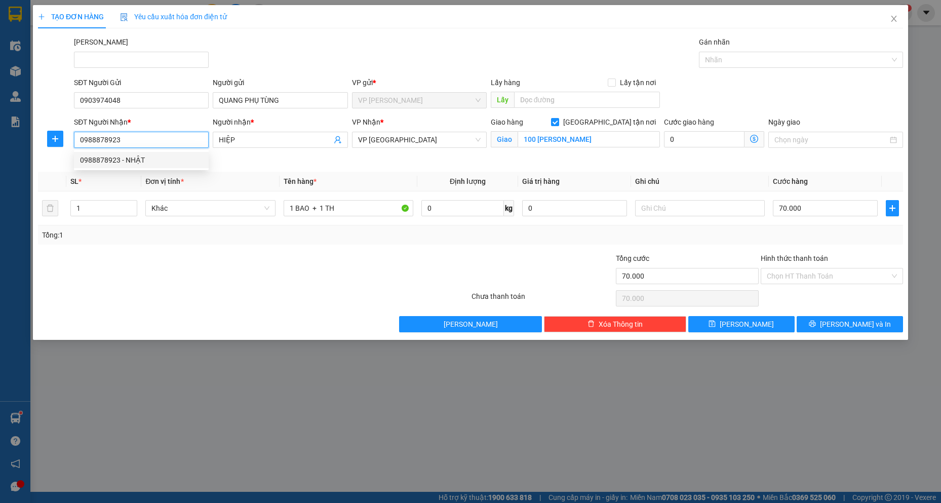
click at [194, 138] on input "0988878923" at bounding box center [141, 140] width 135 height 16
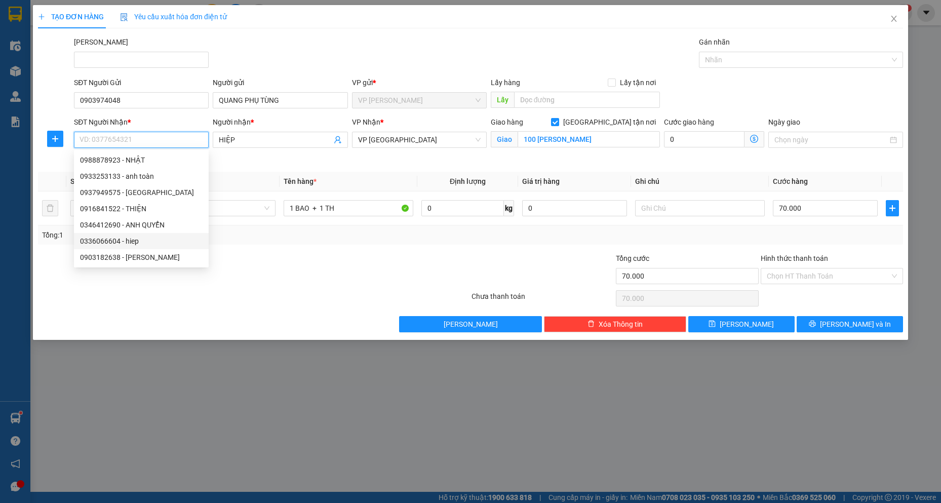
click at [140, 241] on div "0336066604 - hiep" at bounding box center [141, 241] width 123 height 11
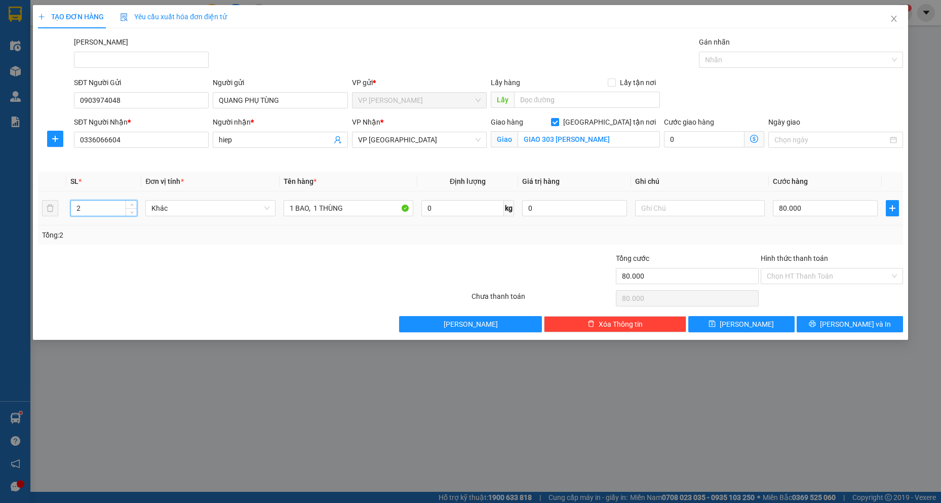
drag, startPoint x: 83, startPoint y: 209, endPoint x: 64, endPoint y: 209, distance: 18.7
click at [64, 209] on tr "2 Khác 1 BAO, 1 THÙNG 0 kg 0 80.000" at bounding box center [470, 208] width 865 height 34
drag, startPoint x: 360, startPoint y: 209, endPoint x: 208, endPoint y: 194, distance: 152.7
click at [208, 194] on tr "3 Khác 1 BAO, 1 THÙNG 0 kg 0 80.000" at bounding box center [470, 208] width 865 height 34
click at [806, 216] on div "80.000" at bounding box center [825, 208] width 105 height 20
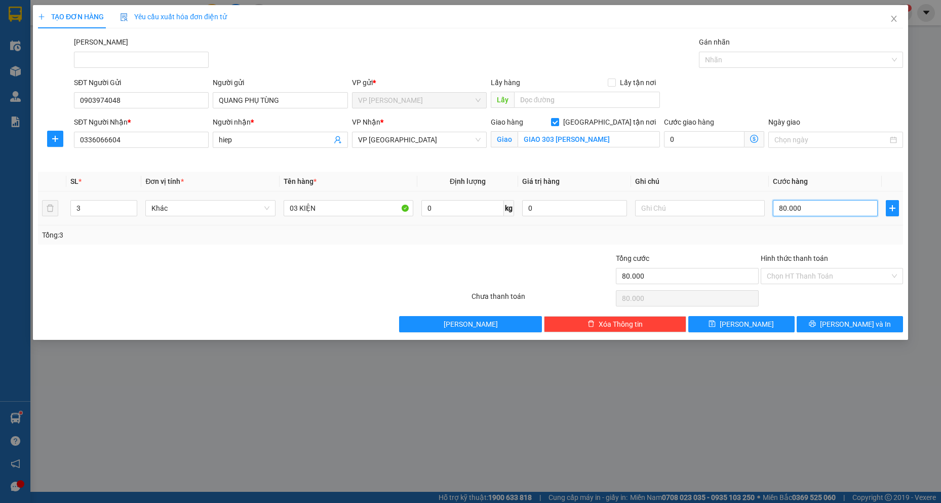
click at [810, 208] on input "80.000" at bounding box center [825, 208] width 105 height 16
click at [845, 330] on button "[PERSON_NAME] và In" at bounding box center [850, 324] width 106 height 16
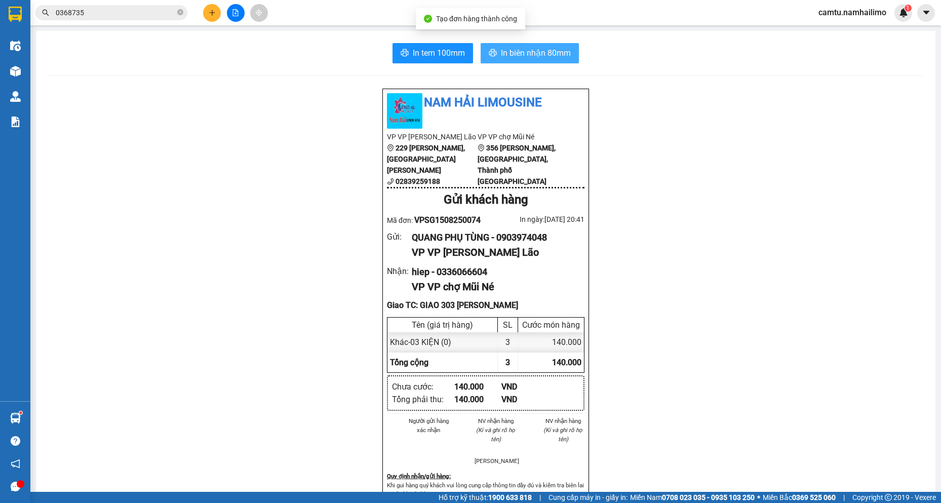
click at [539, 56] on span "In biên nhận 80mm" at bounding box center [536, 53] width 70 height 13
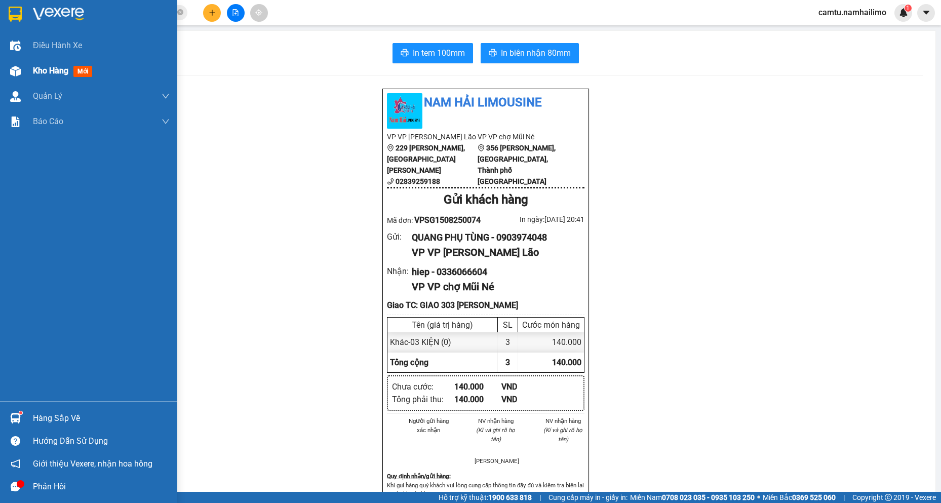
drag, startPoint x: 40, startPoint y: 71, endPoint x: 929, endPoint y: 439, distance: 962.6
click at [41, 71] on span "Kho hàng" at bounding box center [50, 71] width 35 height 10
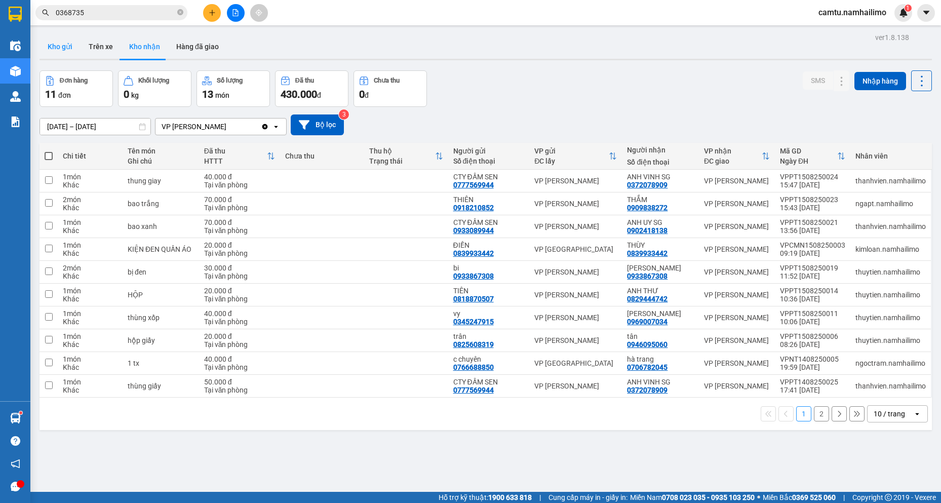
click at [68, 44] on button "Kho gửi" at bounding box center [60, 46] width 41 height 24
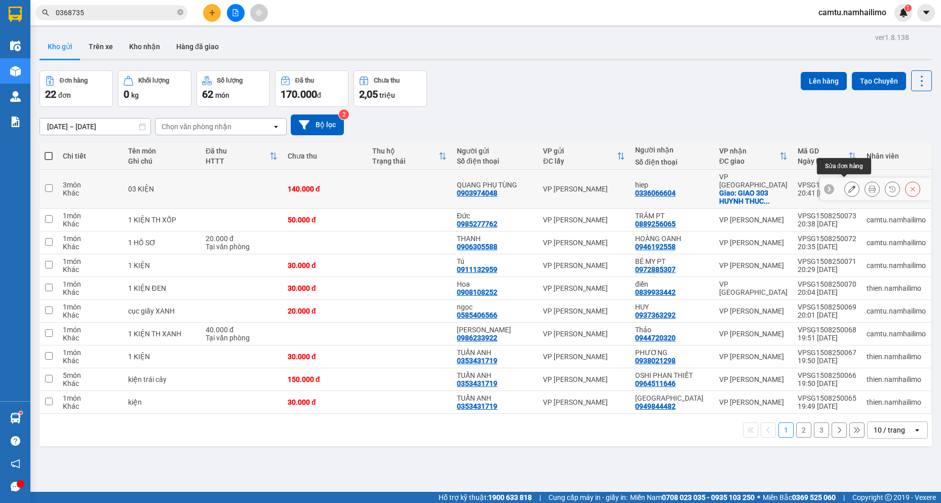
click at [849, 185] on icon at bounding box center [852, 188] width 7 height 7
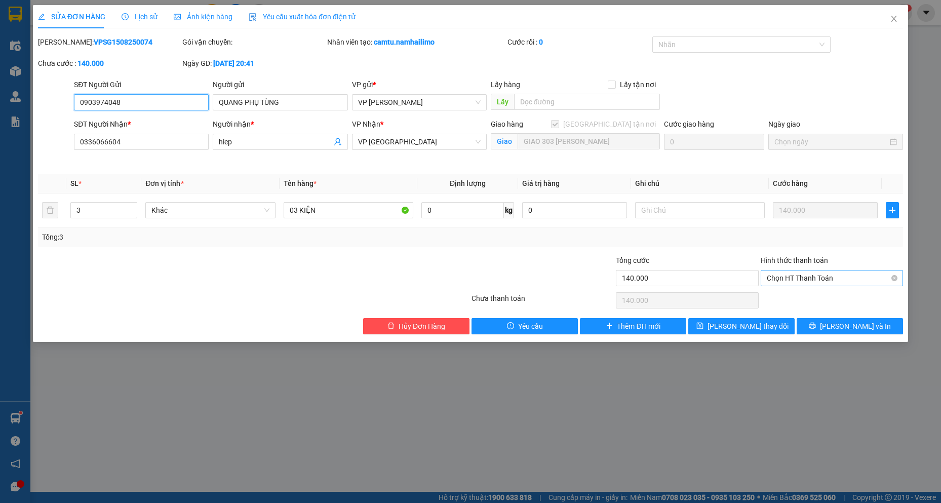
click at [837, 283] on span "Chọn HT Thanh Toán" at bounding box center [832, 278] width 130 height 15
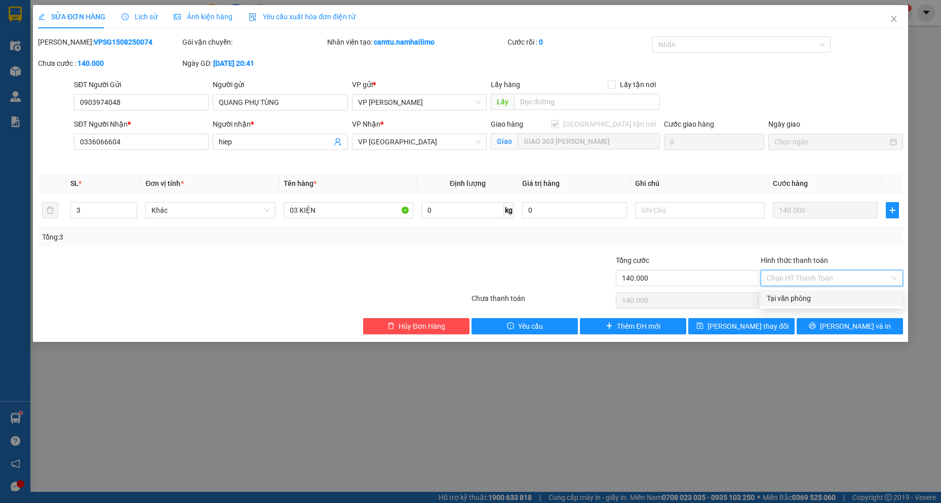
click at [826, 299] on div "Tại văn phòng" at bounding box center [832, 298] width 130 height 11
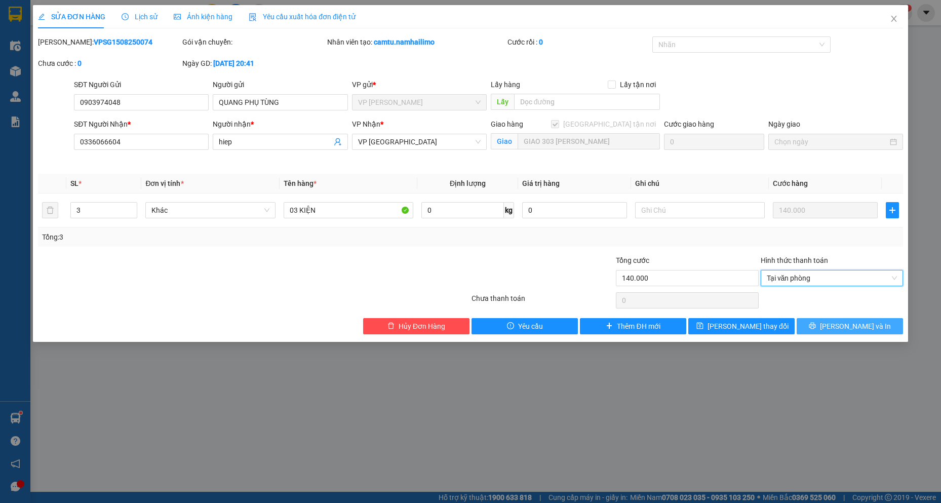
click at [827, 334] on button "[PERSON_NAME] và In" at bounding box center [850, 326] width 106 height 16
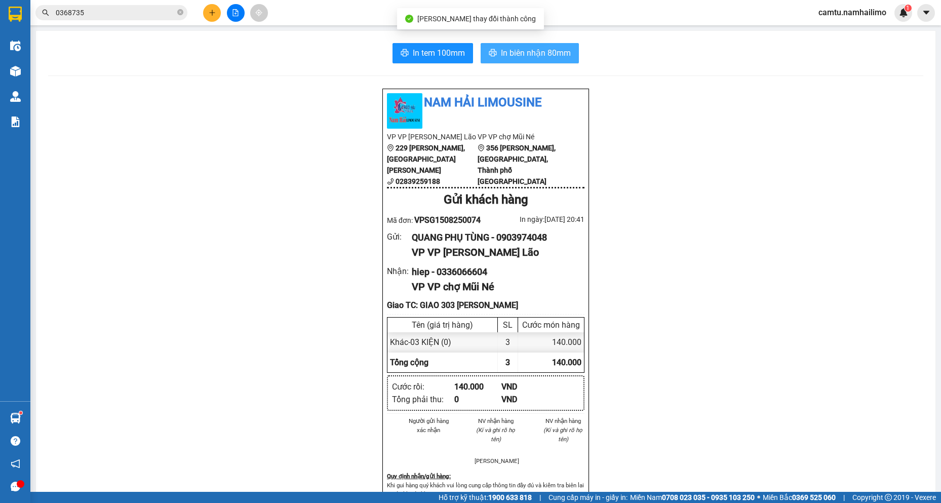
click at [513, 58] on span "In biên nhận 80mm" at bounding box center [536, 53] width 70 height 13
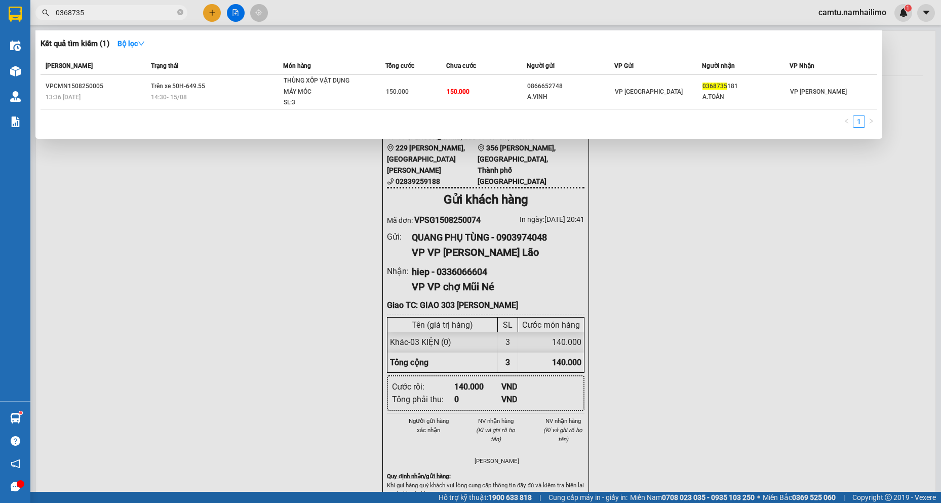
click at [114, 11] on input "0368735" at bounding box center [116, 12] width 120 height 11
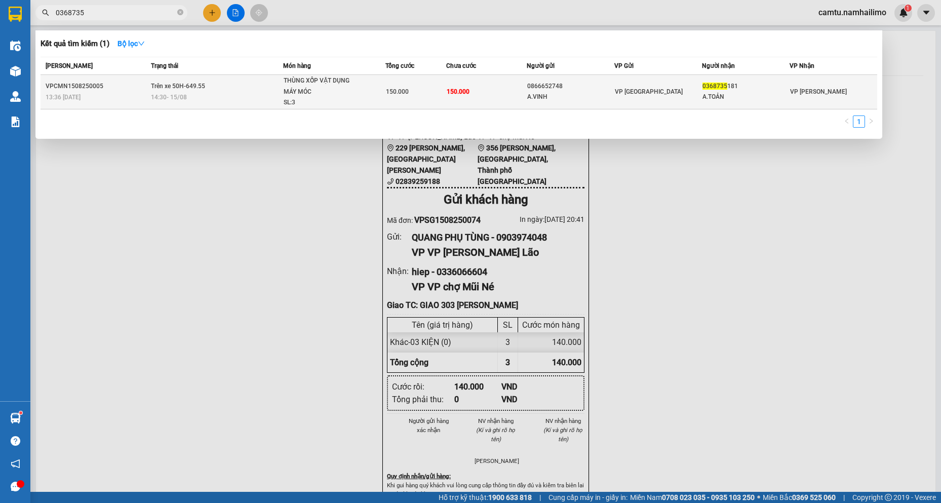
drag, startPoint x: 94, startPoint y: 9, endPoint x: 72, endPoint y: 97, distance: 90.8
click at [42, 18] on span "0368735" at bounding box center [111, 12] width 152 height 15
click at [549, 109] on td "0948424 764 Trang" at bounding box center [571, 92] width 88 height 34
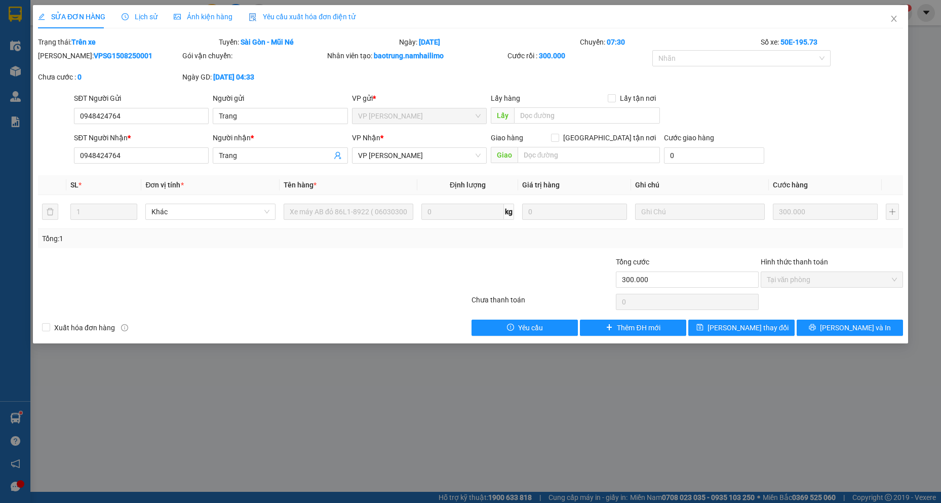
click at [319, 415] on div "SỬA ĐƠN HÀNG Lịch sử Ảnh kiện hàng Yêu cầu xuất hóa đơn điện tử Total Paid Fee …" at bounding box center [470, 251] width 941 height 503
click at [891, 21] on icon "close" at bounding box center [894, 19] width 8 height 8
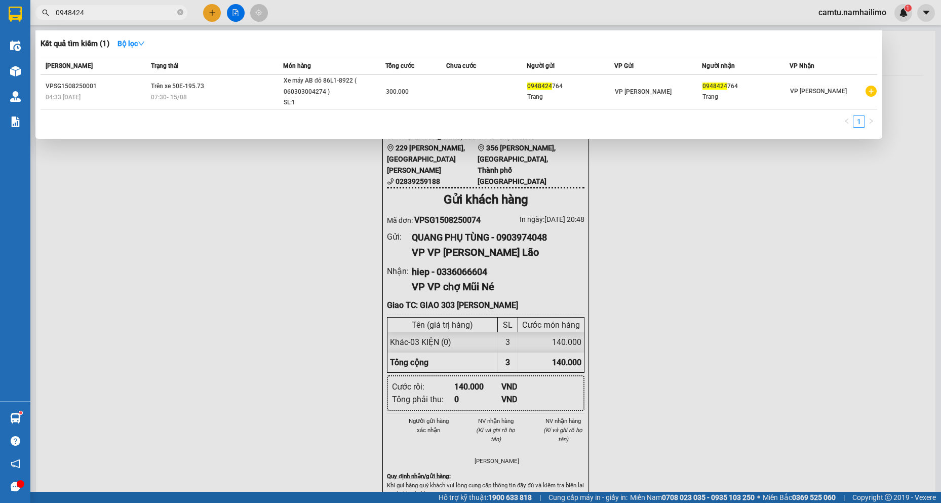
click at [105, 10] on input "0948424" at bounding box center [116, 12] width 120 height 11
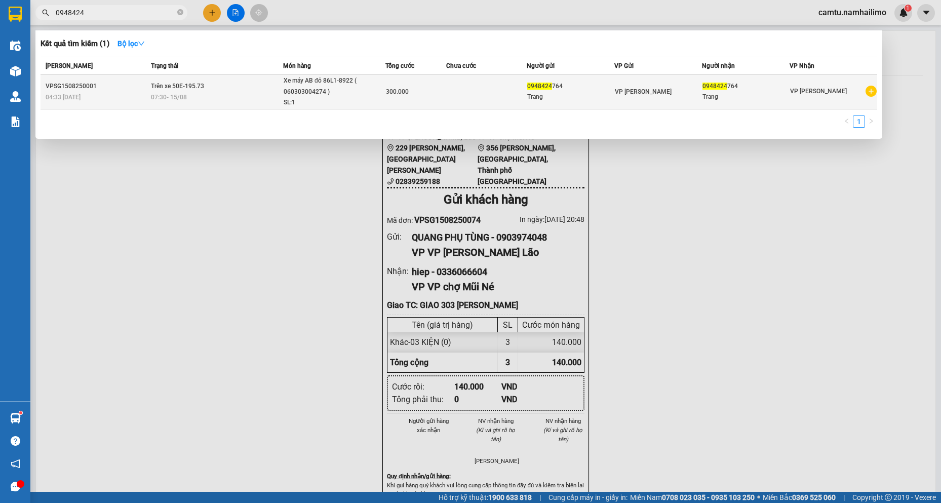
click at [256, 93] on div "07:30 [DATE]" at bounding box center [217, 97] width 132 height 11
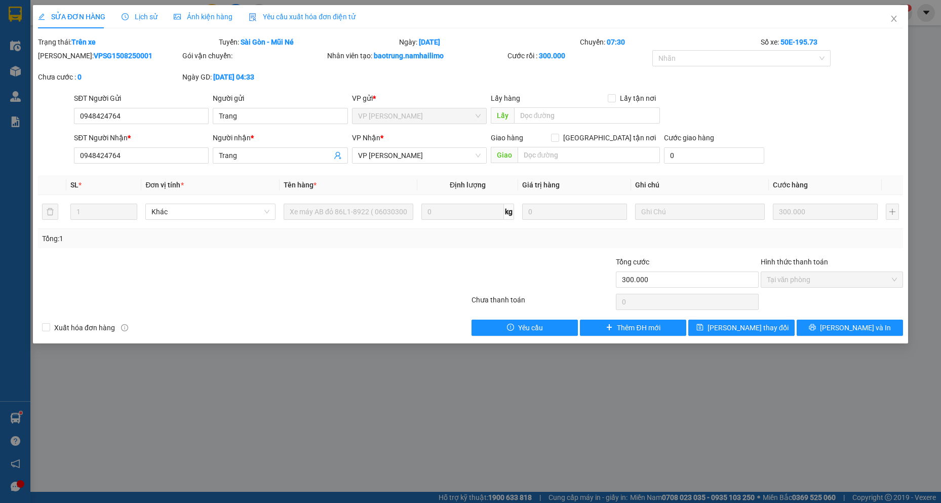
click at [185, 468] on div "SỬA ĐƠN HÀNG Lịch sử Ảnh kiện hàng Yêu cầu xuất hóa đơn điện tử Total Paid Fee …" at bounding box center [470, 251] width 941 height 503
click at [898, 21] on span "Close" at bounding box center [894, 19] width 28 height 28
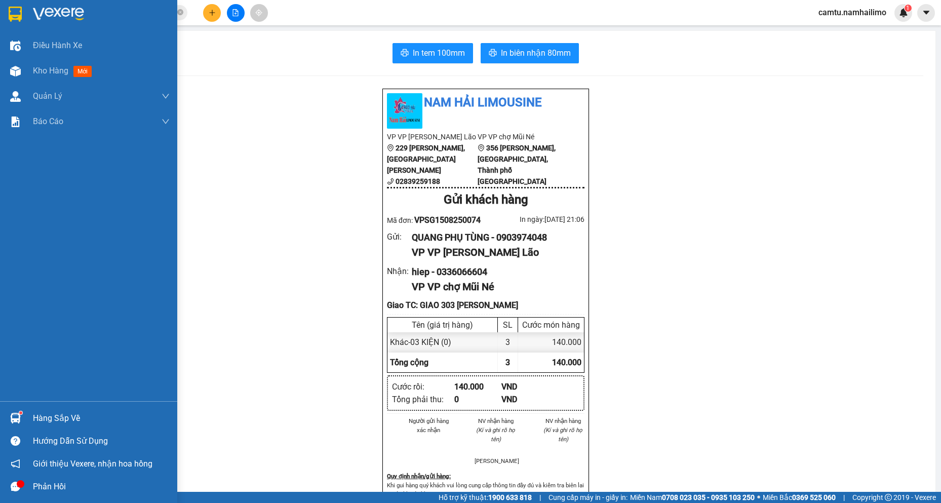
click at [13, 419] on img at bounding box center [15, 418] width 11 height 11
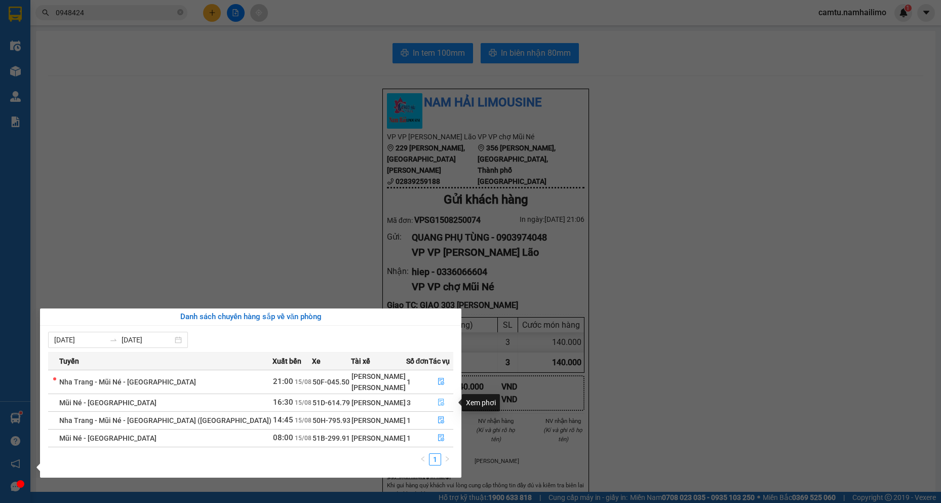
click at [438, 402] on icon "file-done" at bounding box center [441, 402] width 7 height 7
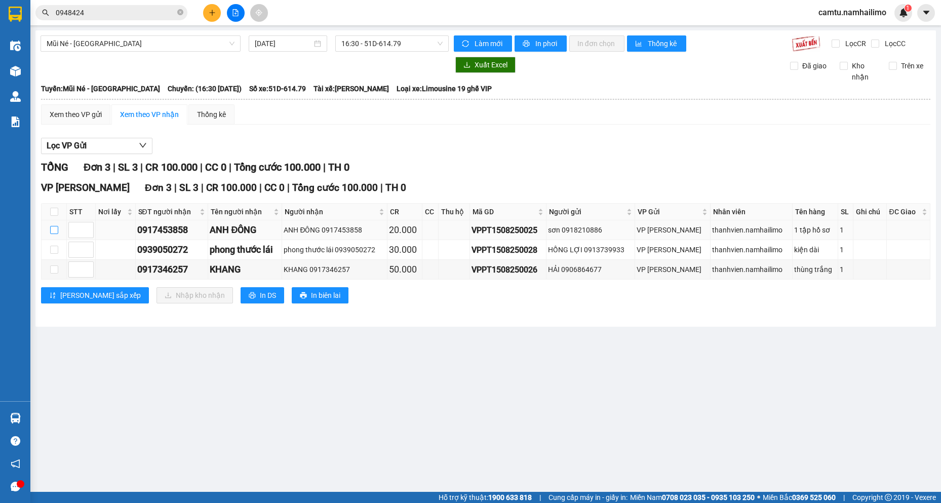
click at [50, 230] on input "checkbox" at bounding box center [54, 230] width 8 height 8
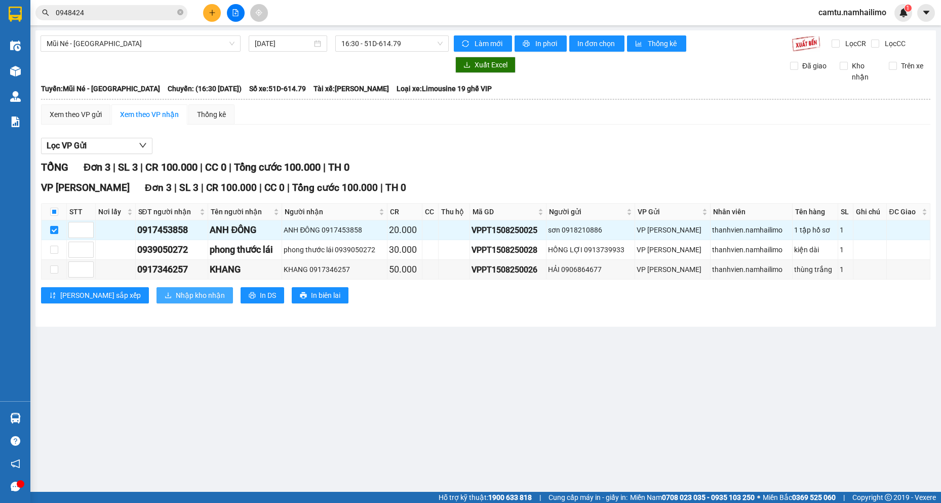
click at [157, 293] on button "Nhập kho nhận" at bounding box center [195, 295] width 76 height 16
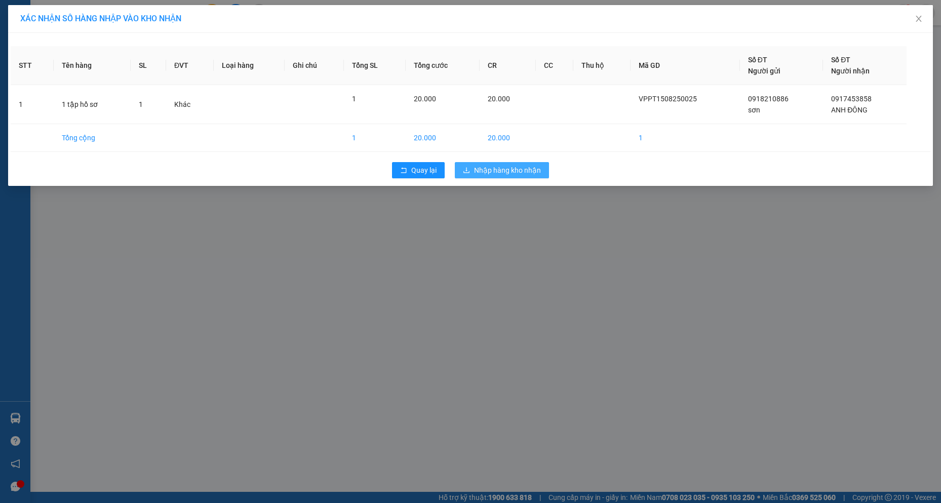
click at [505, 175] on span "Nhập hàng kho nhận" at bounding box center [507, 170] width 67 height 11
